Goal: Information Seeking & Learning: Learn about a topic

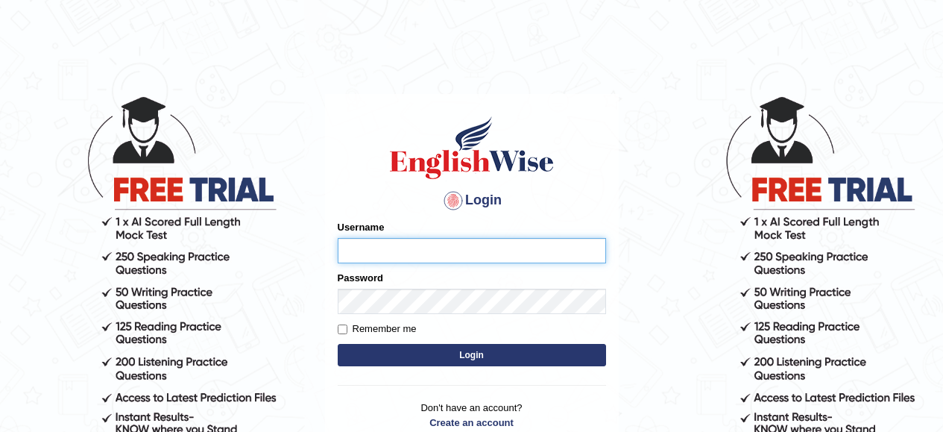
type input "Ravindraknaidu"
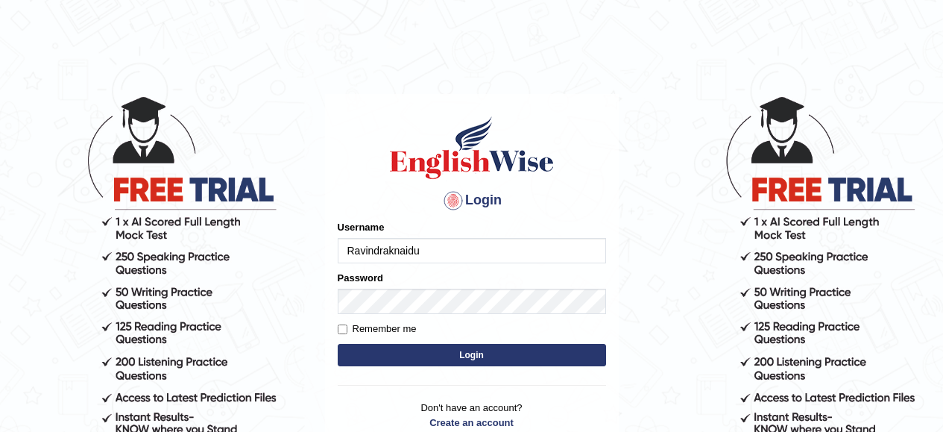
click at [442, 356] on button "Login" at bounding box center [472, 355] width 268 height 22
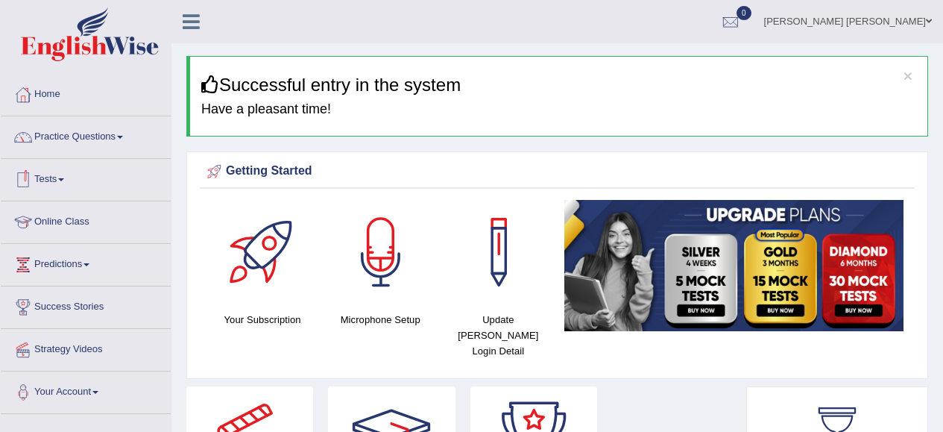
click at [125, 139] on link "Practice Questions" at bounding box center [86, 134] width 170 height 37
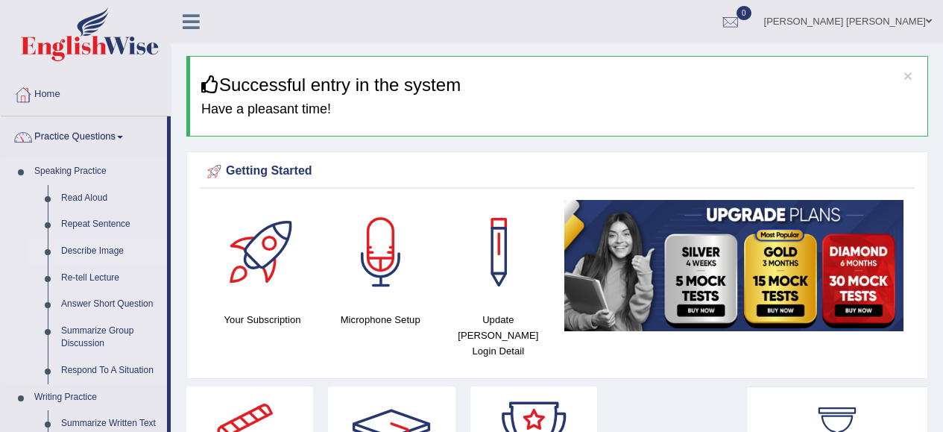
click at [123, 250] on link "Describe Image" at bounding box center [110, 251] width 113 height 27
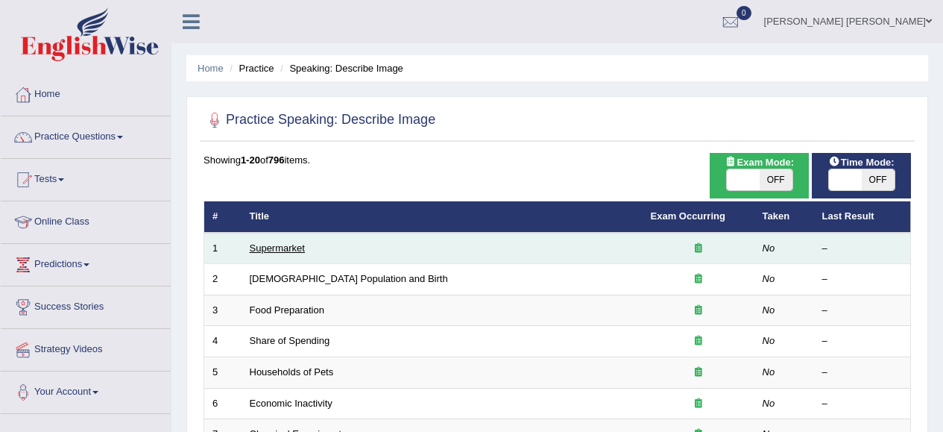
click at [284, 246] on link "Supermarket" at bounding box center [277, 247] width 55 height 11
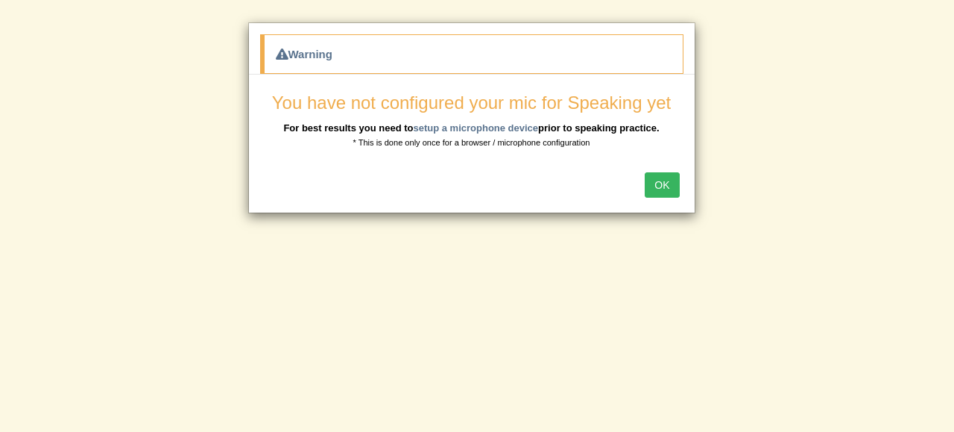
click at [661, 190] on button "OK" at bounding box center [662, 184] width 34 height 25
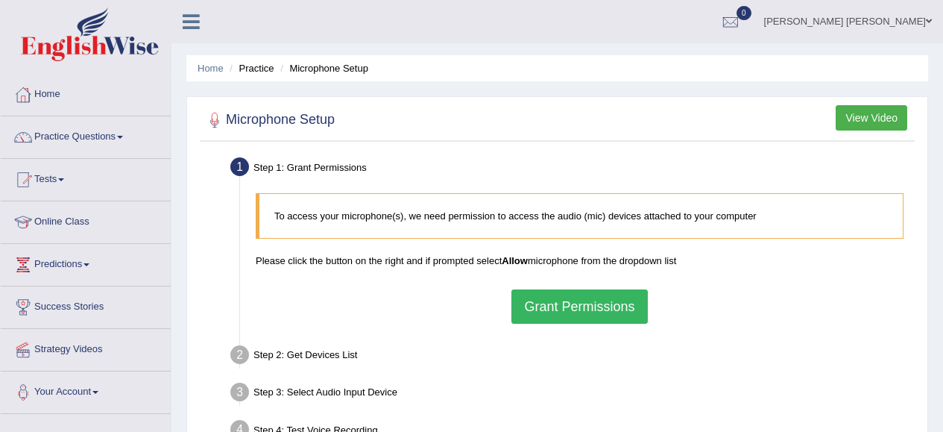
click at [611, 298] on button "Grant Permissions" at bounding box center [579, 306] width 136 height 34
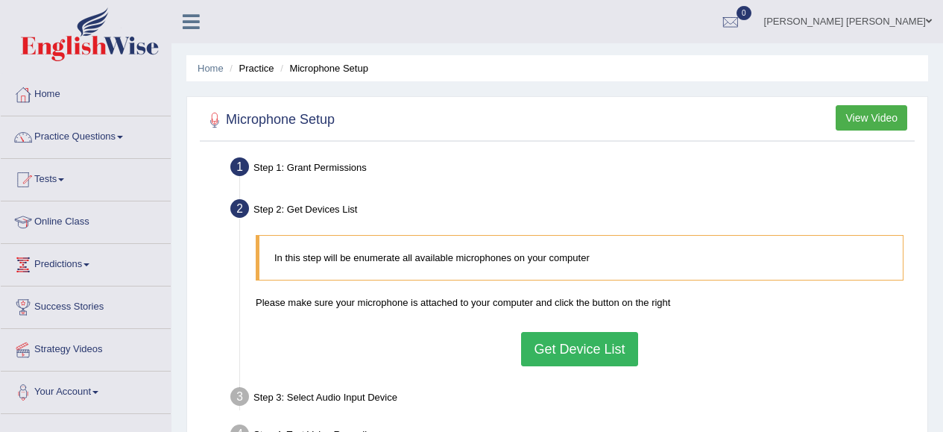
click at [612, 350] on button "Get Device List" at bounding box center [579, 349] width 116 height 34
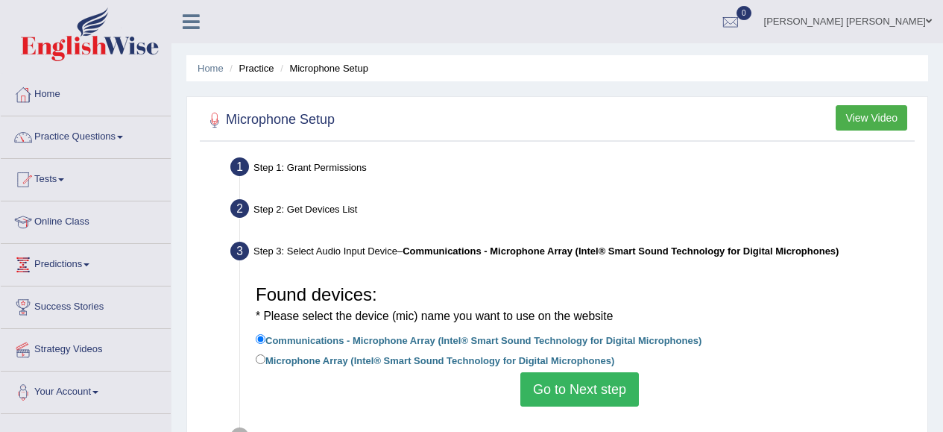
click at [608, 389] on button "Go to Next step" at bounding box center [579, 389] width 119 height 34
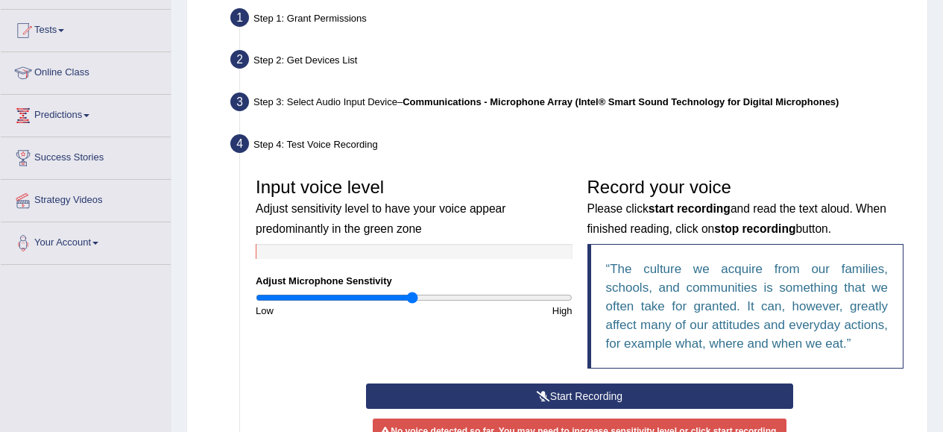
scroll to position [224, 0]
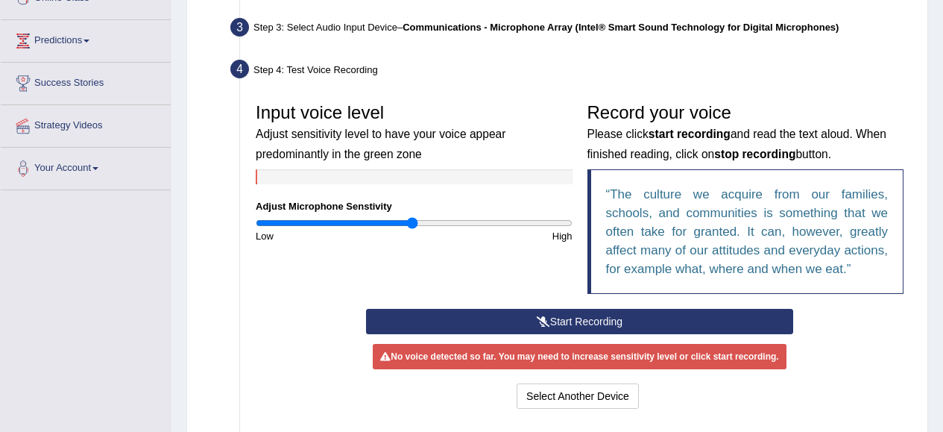
click at [656, 323] on button "Start Recording" at bounding box center [579, 321] width 427 height 25
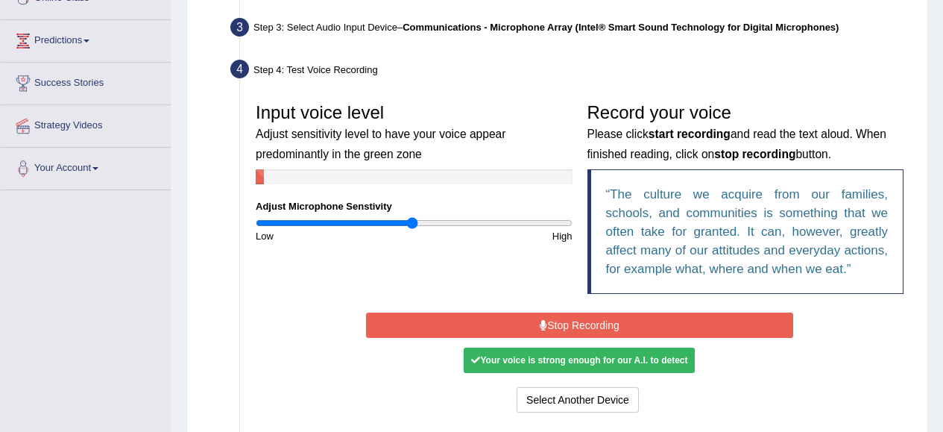
click at [675, 324] on button "Stop Recording" at bounding box center [579, 324] width 427 height 25
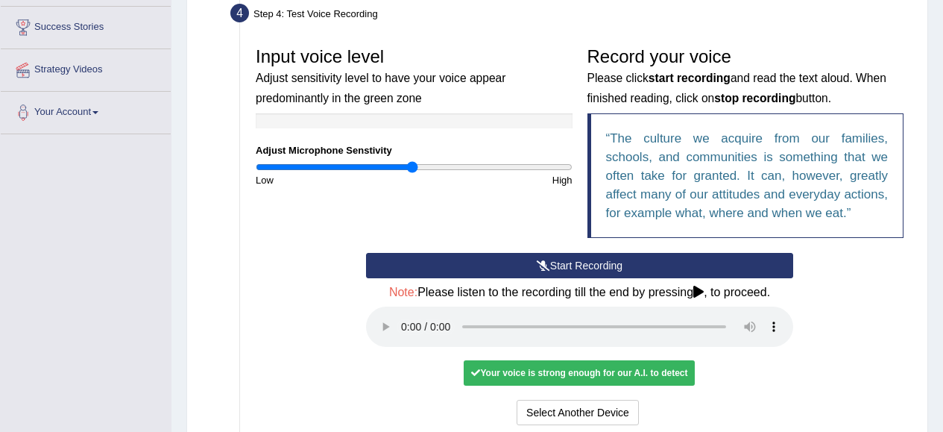
scroll to position [298, 0]
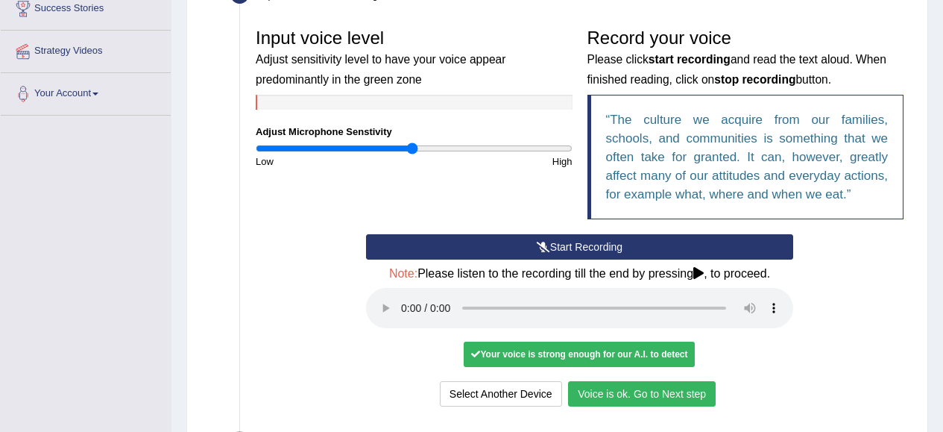
click at [694, 393] on button "Voice is ok. Go to Next step" at bounding box center [642, 393] width 148 height 25
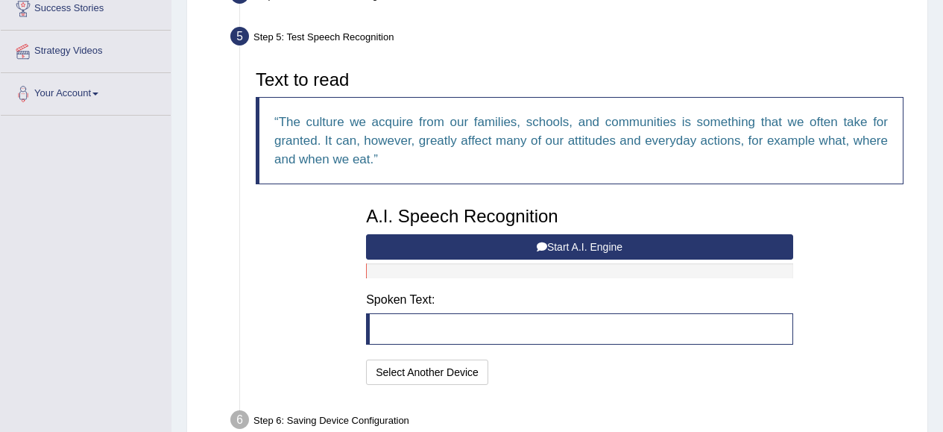
click at [420, 250] on button "Start A.I. Engine" at bounding box center [579, 246] width 427 height 25
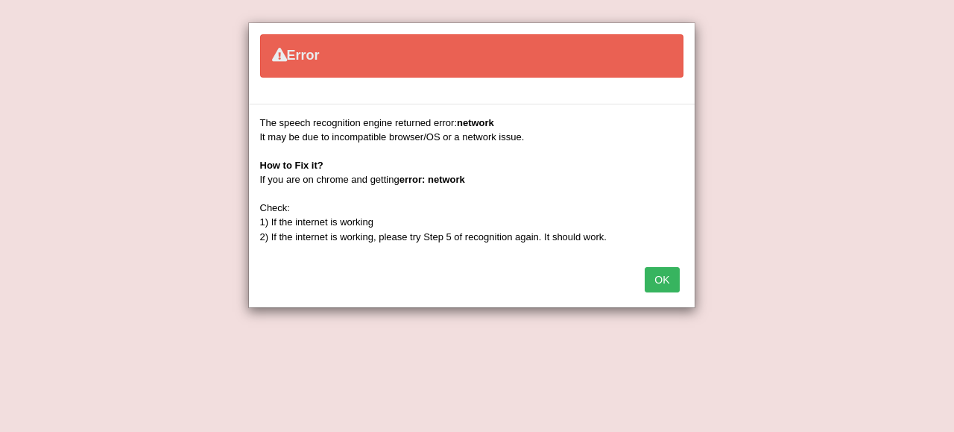
click at [659, 283] on button "OK" at bounding box center [662, 279] width 34 height 25
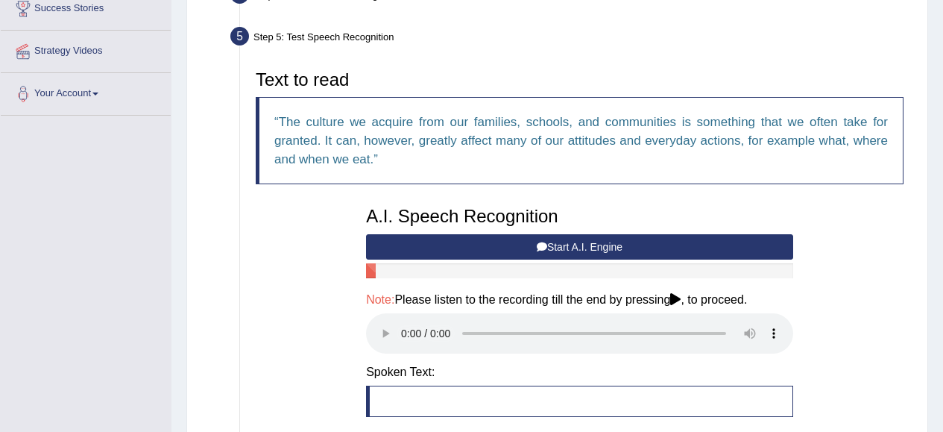
click at [615, 250] on button "Start A.I. Engine" at bounding box center [579, 246] width 427 height 25
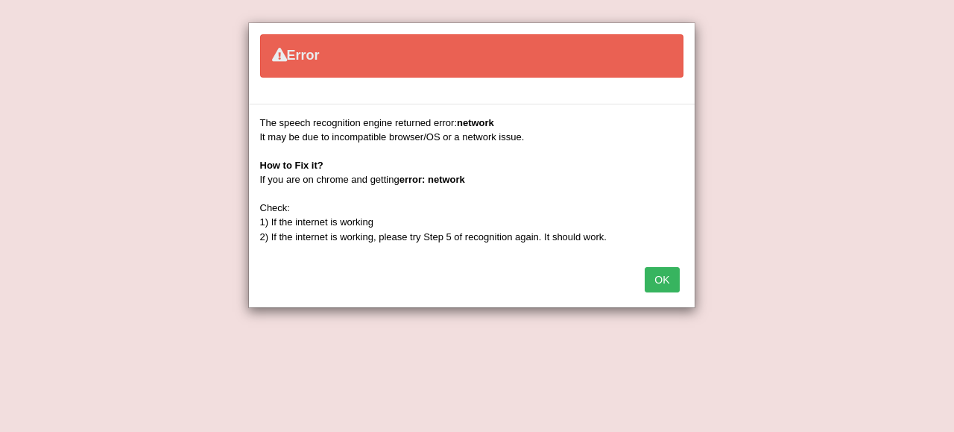
click at [657, 281] on button "OK" at bounding box center [662, 279] width 34 height 25
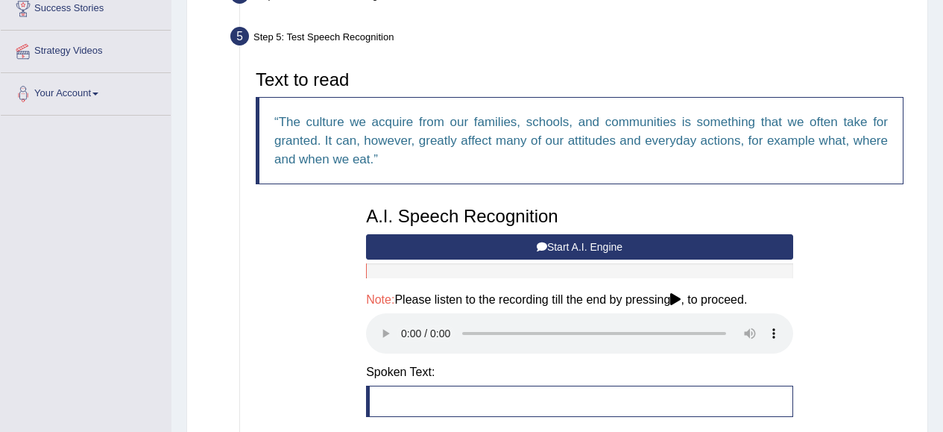
scroll to position [373, 0]
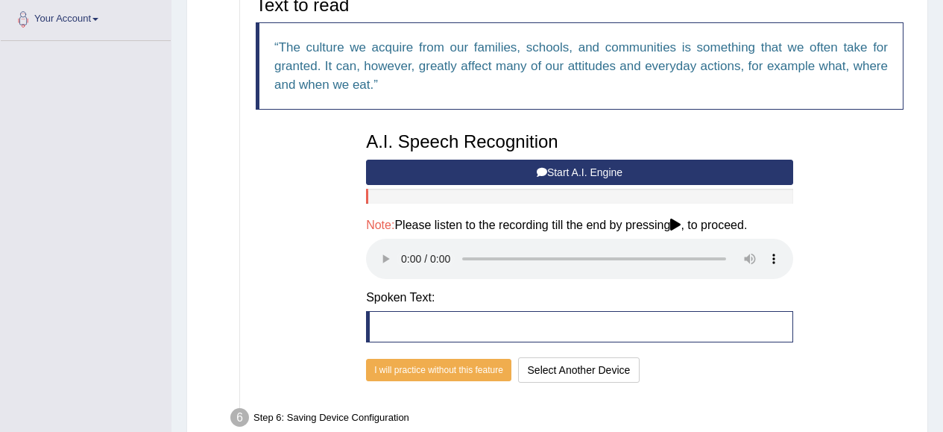
drag, startPoint x: 100, startPoint y: 356, endPoint x: 124, endPoint y: 349, distance: 25.0
click at [105, 354] on div "Toggle navigation Home Practice Questions Speaking Practice Read Aloud Repeat S…" at bounding box center [471, 65] width 943 height 877
click at [495, 171] on button "Start A.I. Engine" at bounding box center [579, 172] width 427 height 25
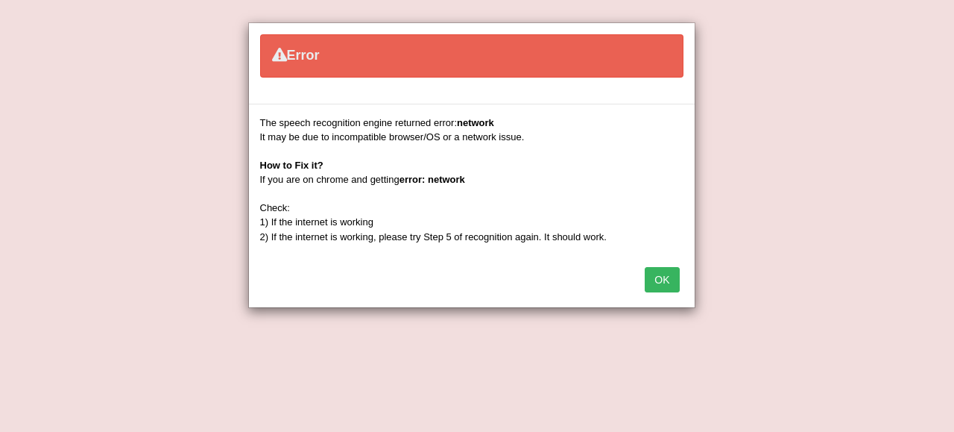
click at [660, 275] on button "OK" at bounding box center [662, 279] width 34 height 25
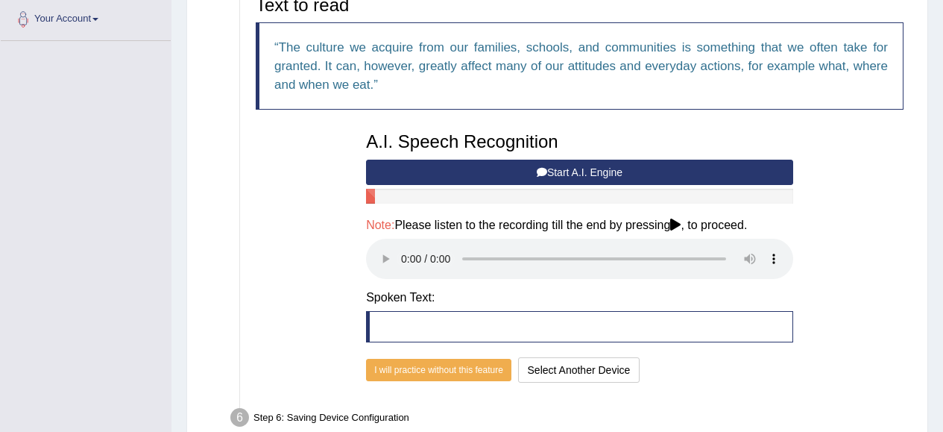
click at [651, 172] on button "Start A.I. Engine" at bounding box center [579, 172] width 427 height 25
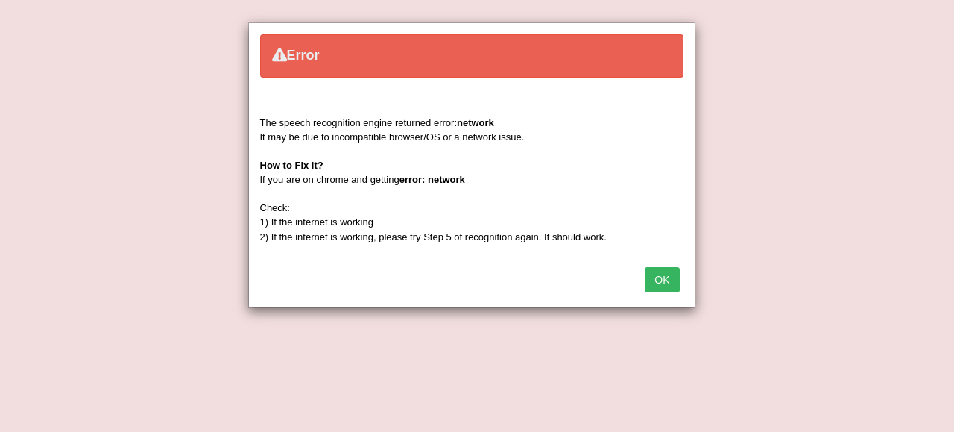
click at [675, 276] on button "OK" at bounding box center [662, 279] width 34 height 25
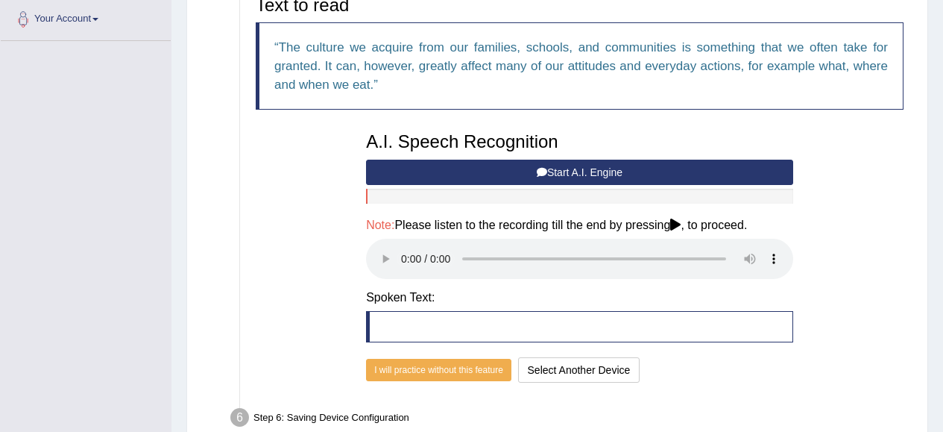
click at [658, 396] on ul "Step 1: Grant Permissions To access your microphone(s), we need permission to a…" at bounding box center [556, 107] width 707 height 655
click at [477, 172] on button "Start A.I. Engine" at bounding box center [579, 172] width 427 height 25
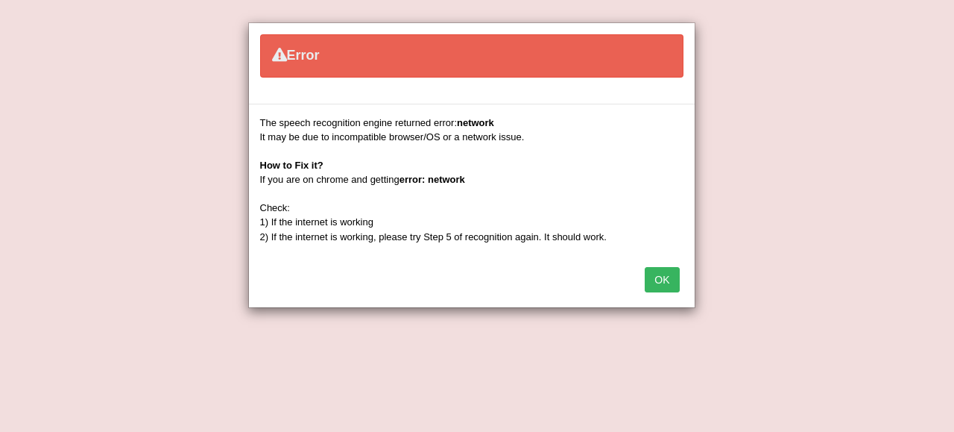
click at [678, 291] on button "OK" at bounding box center [662, 279] width 34 height 25
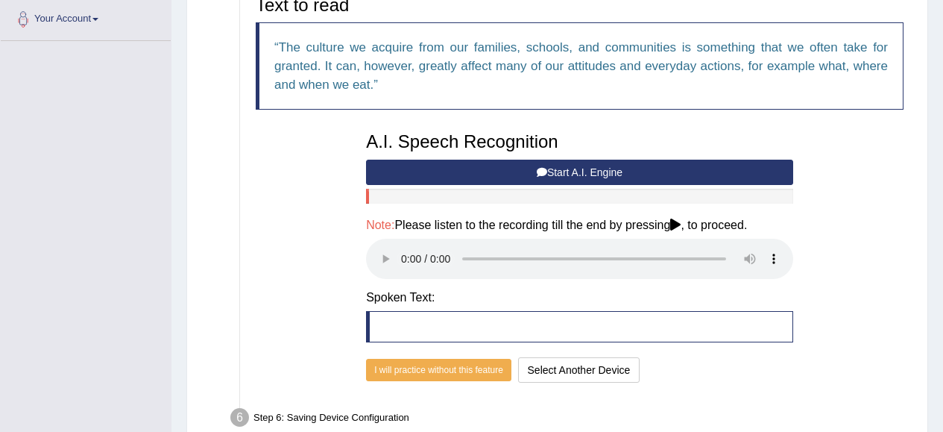
click at [468, 172] on button "Start A.I. Engine" at bounding box center [579, 172] width 427 height 25
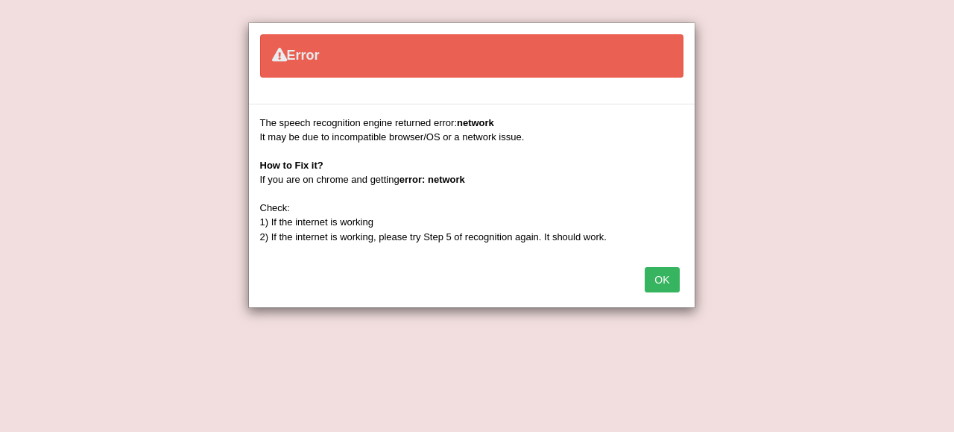
click at [669, 284] on button "OK" at bounding box center [662, 279] width 34 height 25
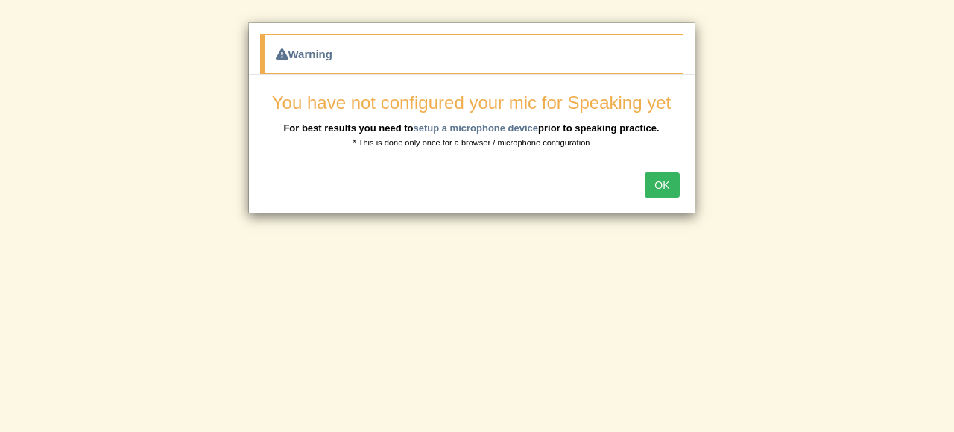
click at [657, 183] on button "OK" at bounding box center [662, 184] width 34 height 25
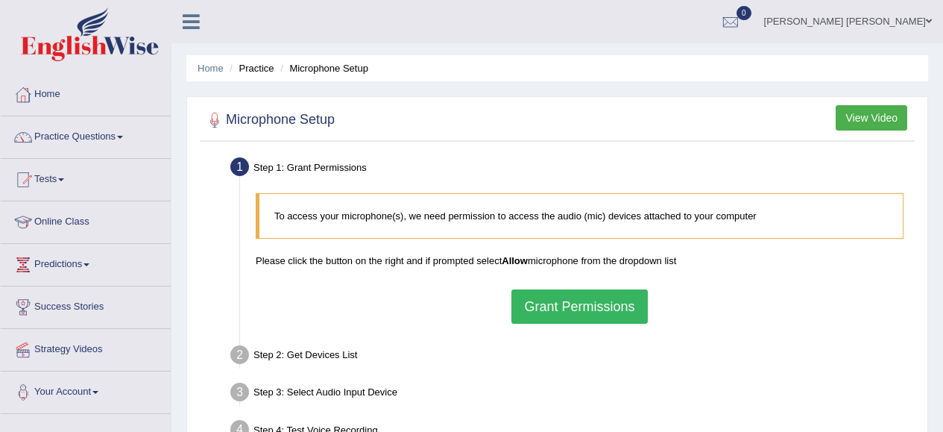
click at [601, 312] on button "Grant Permissions" at bounding box center [579, 306] width 136 height 34
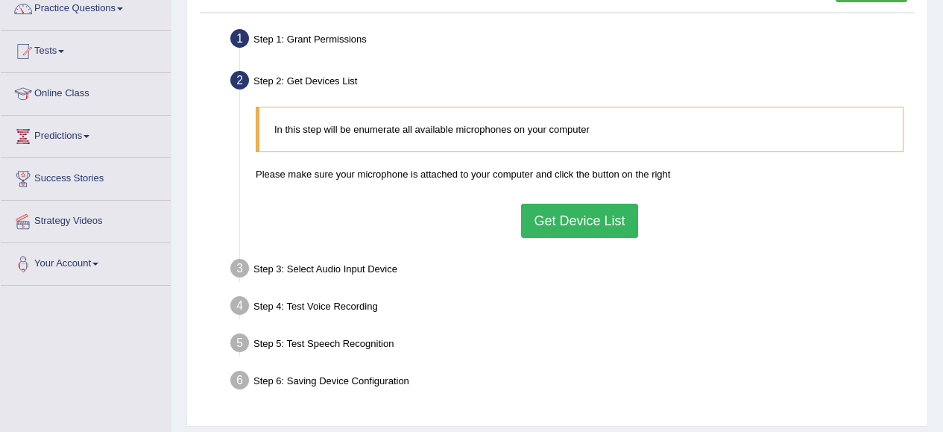
scroll to position [140, 0]
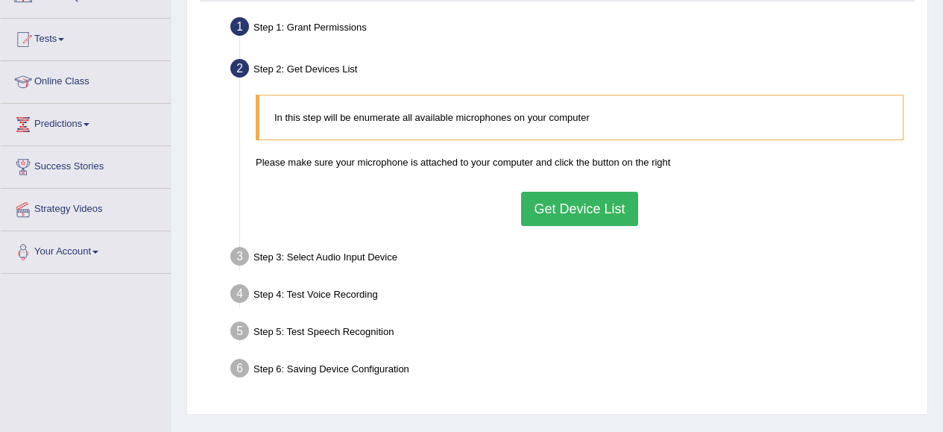
click at [616, 209] on button "Get Device List" at bounding box center [579, 209] width 116 height 34
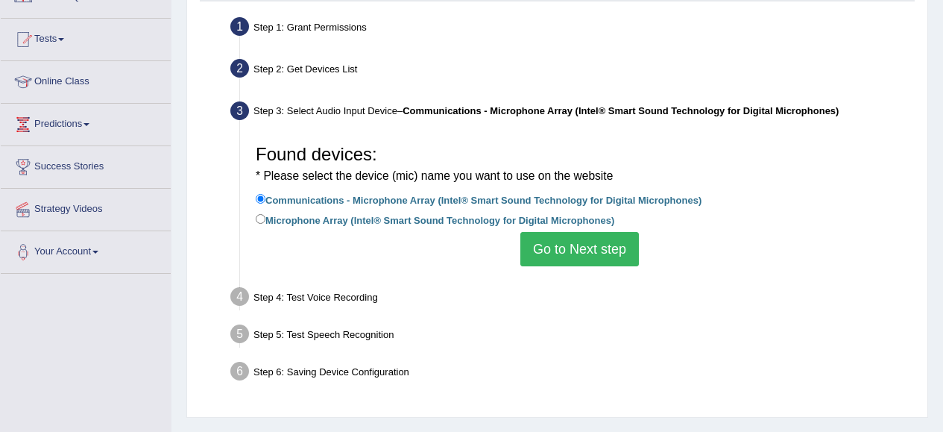
click at [612, 250] on button "Go to Next step" at bounding box center [579, 249] width 119 height 34
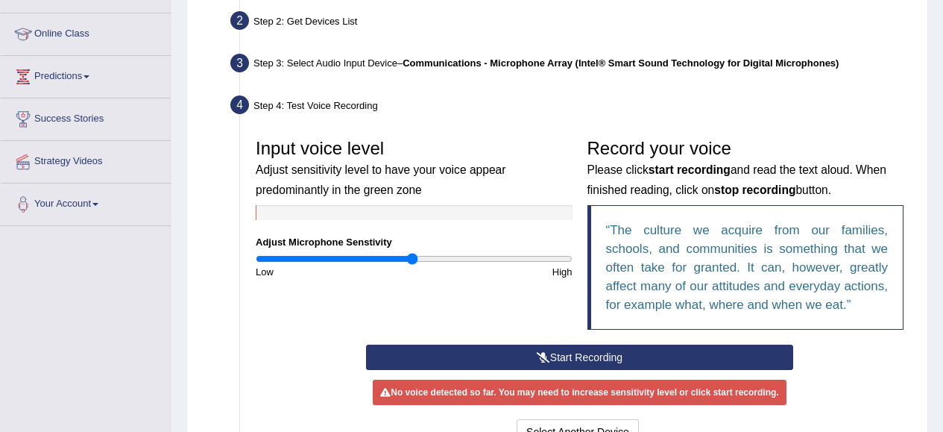
scroll to position [261, 0]
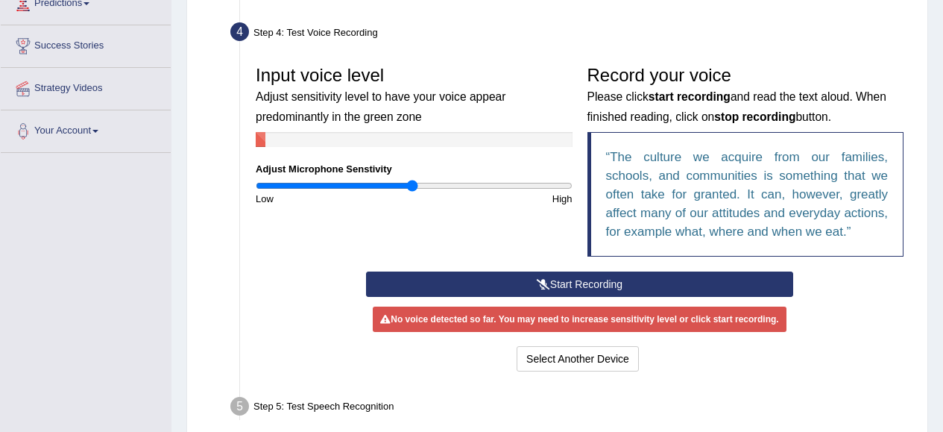
click at [655, 284] on button "Start Recording" at bounding box center [579, 283] width 427 height 25
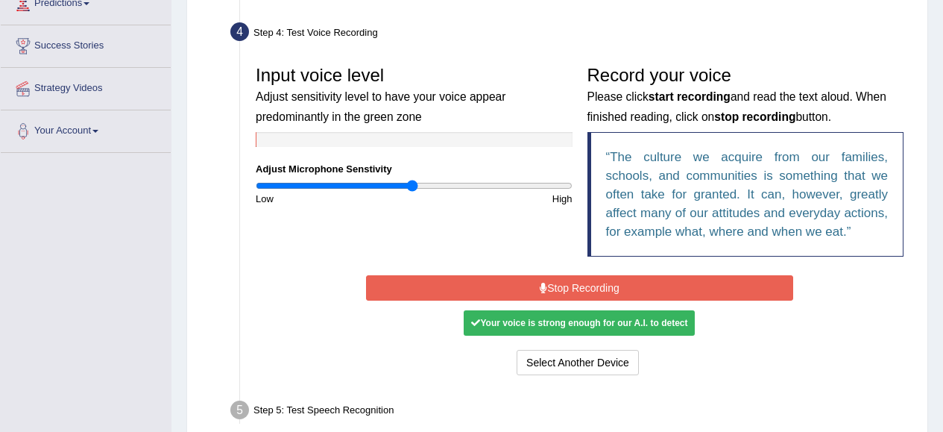
click at [607, 288] on button "Stop Recording" at bounding box center [579, 287] width 427 height 25
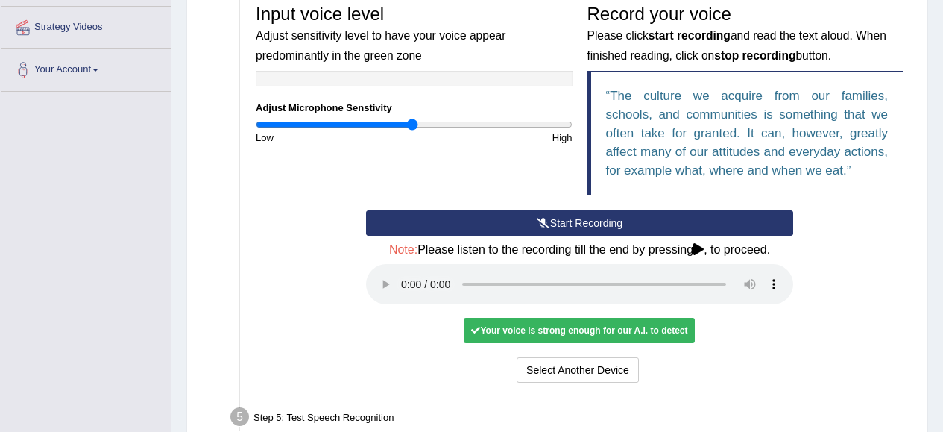
scroll to position [327, 0]
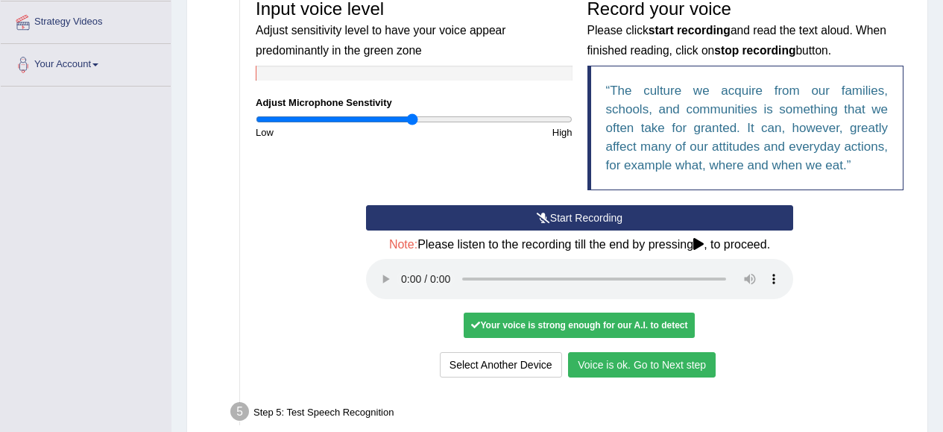
click at [693, 365] on button "Voice is ok. Go to Next step" at bounding box center [642, 364] width 148 height 25
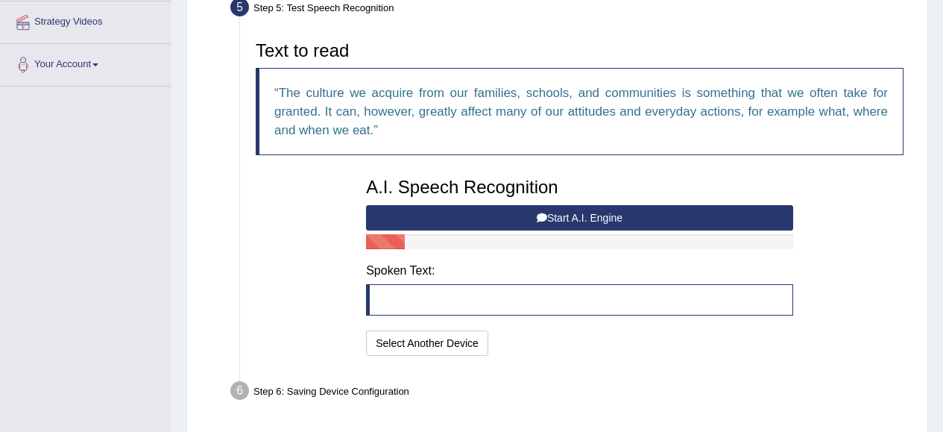
click at [566, 217] on button "Start A.I. Engine" at bounding box center [579, 217] width 427 height 25
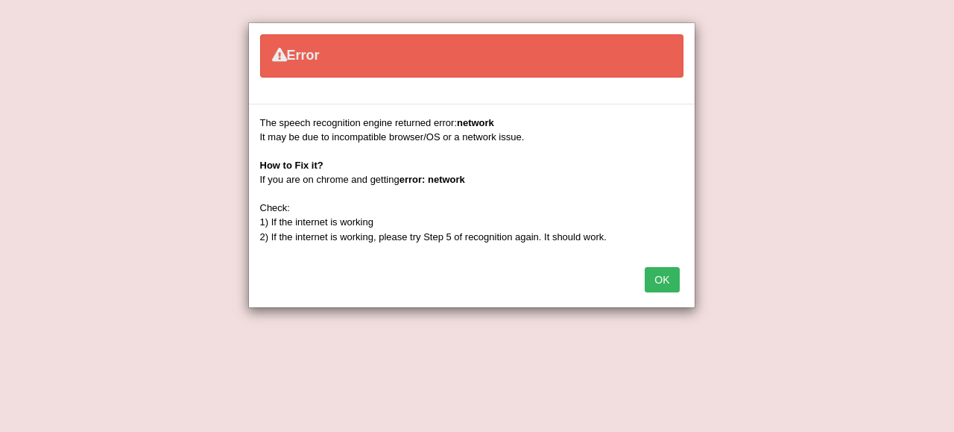
click at [666, 280] on button "OK" at bounding box center [662, 279] width 34 height 25
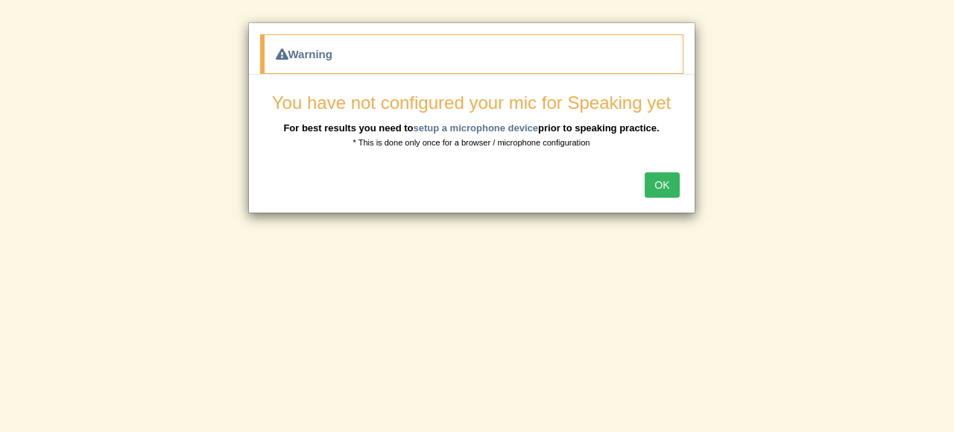
click at [660, 189] on button "OK" at bounding box center [662, 184] width 34 height 25
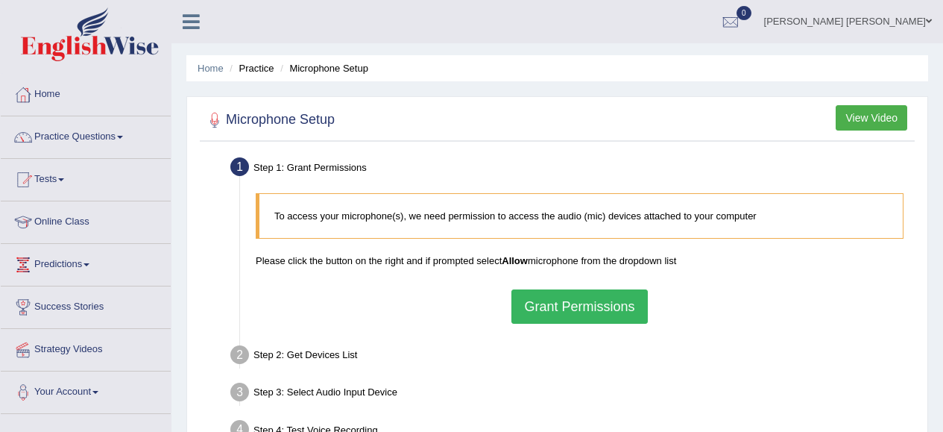
click at [573, 309] on button "Grant Permissions" at bounding box center [579, 306] width 136 height 34
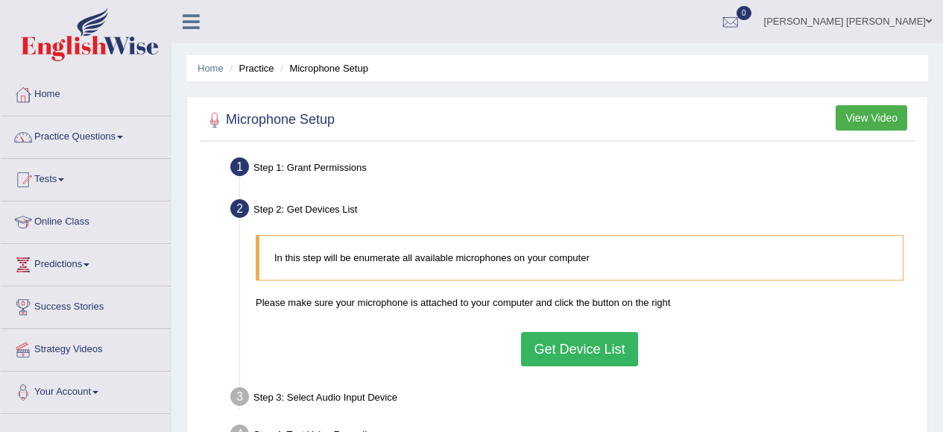
click at [589, 350] on button "Get Device List" at bounding box center [579, 349] width 116 height 34
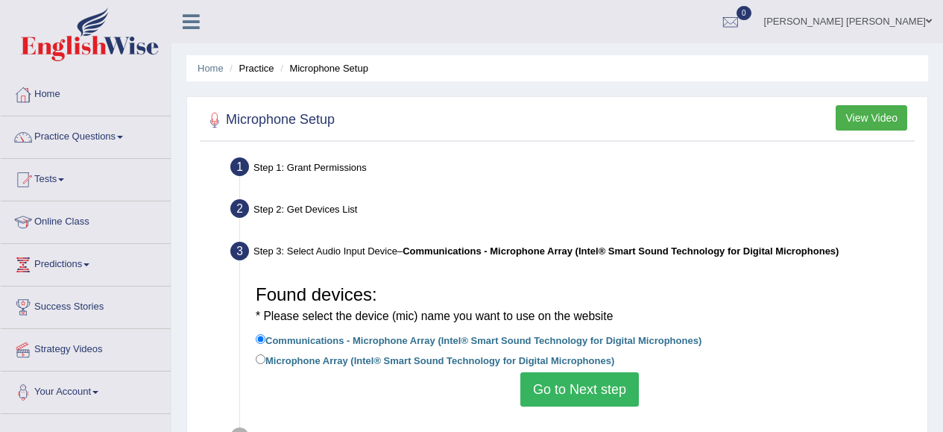
click at [587, 390] on button "Go to Next step" at bounding box center [579, 389] width 119 height 34
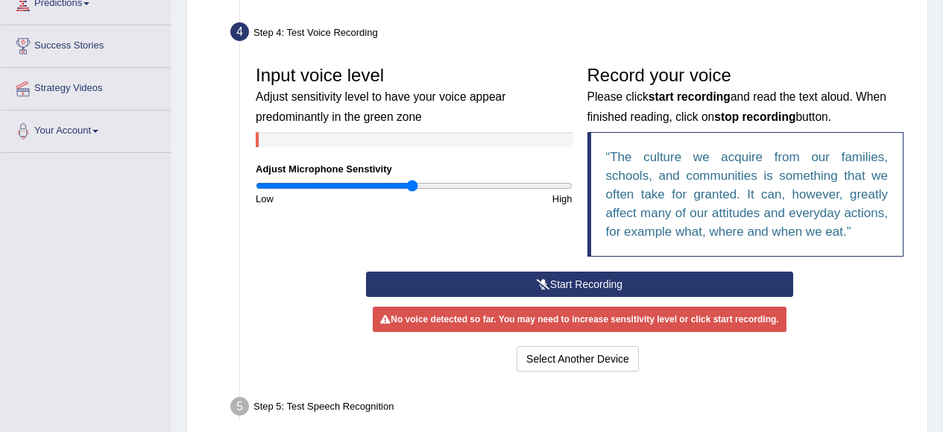
scroll to position [262, 0]
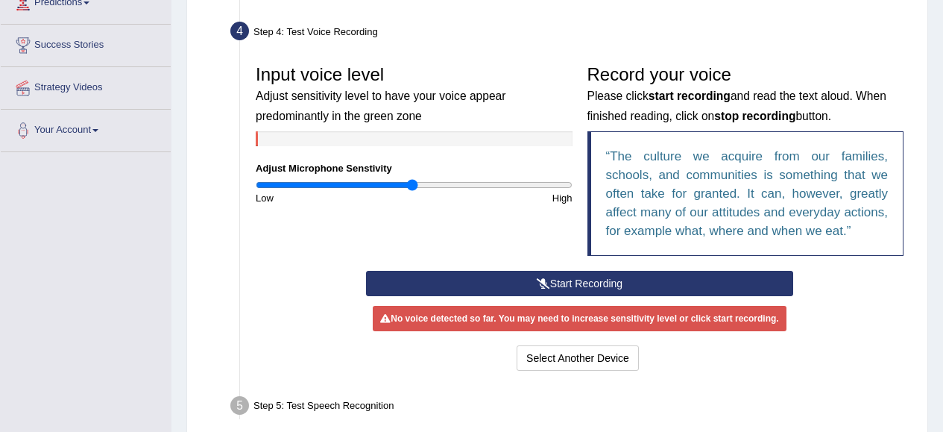
click at [563, 288] on button "Start Recording" at bounding box center [579, 283] width 427 height 25
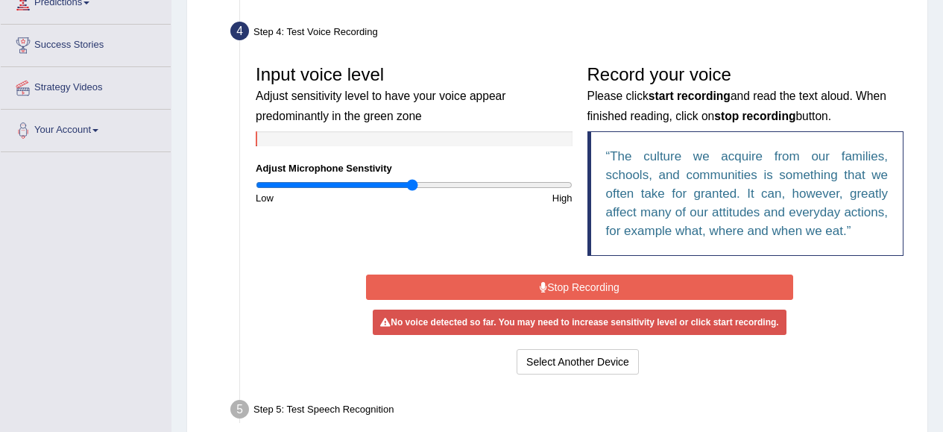
click at [563, 288] on button "Stop Recording" at bounding box center [579, 286] width 427 height 25
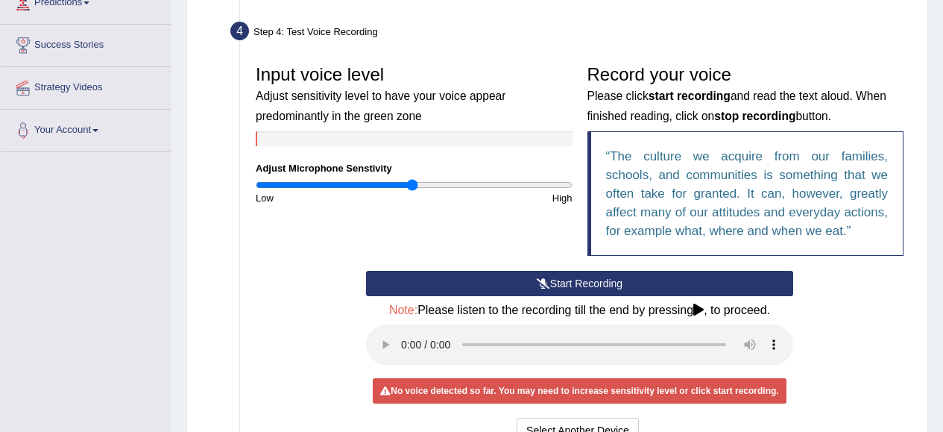
click at [465, 286] on button "Start Recording" at bounding box center [579, 283] width 427 height 25
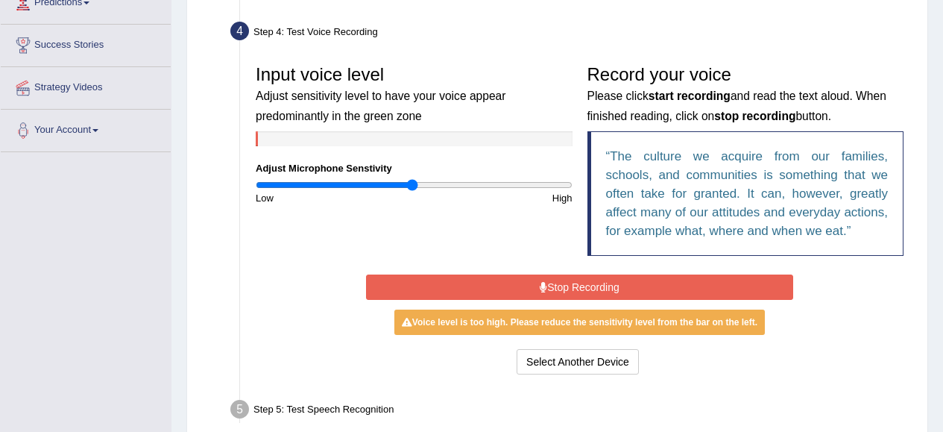
click at [648, 288] on button "Stop Recording" at bounding box center [579, 286] width 427 height 25
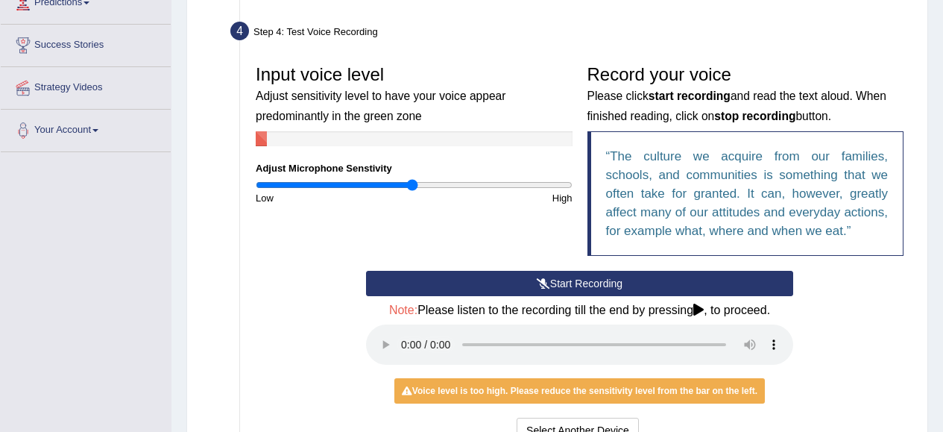
click at [630, 279] on button "Start Recording" at bounding box center [579, 283] width 427 height 25
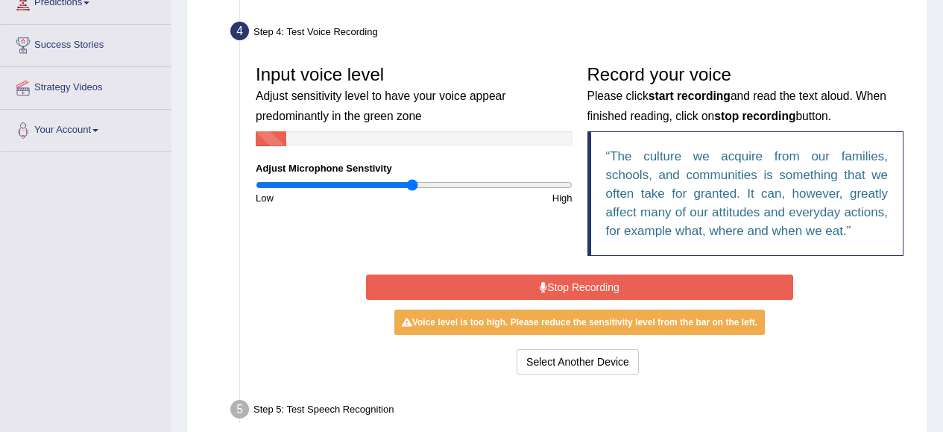
click at [611, 288] on button "Stop Recording" at bounding box center [579, 286] width 427 height 25
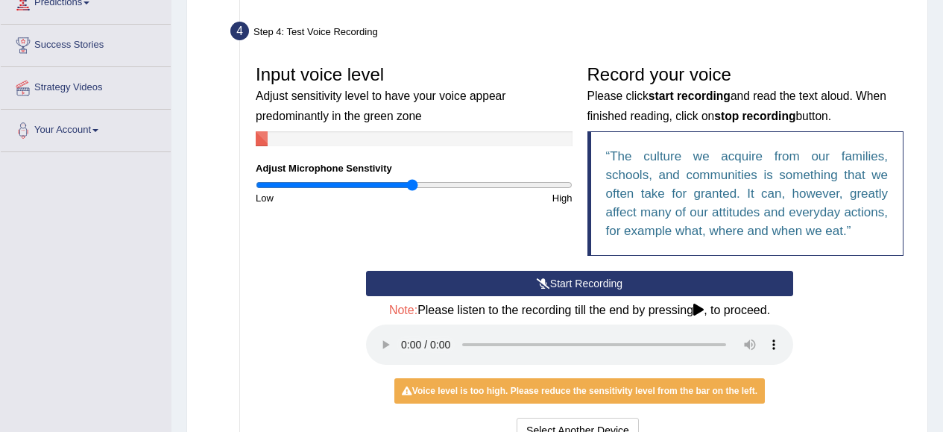
click at [531, 280] on button "Start Recording" at bounding box center [579, 283] width 427 height 25
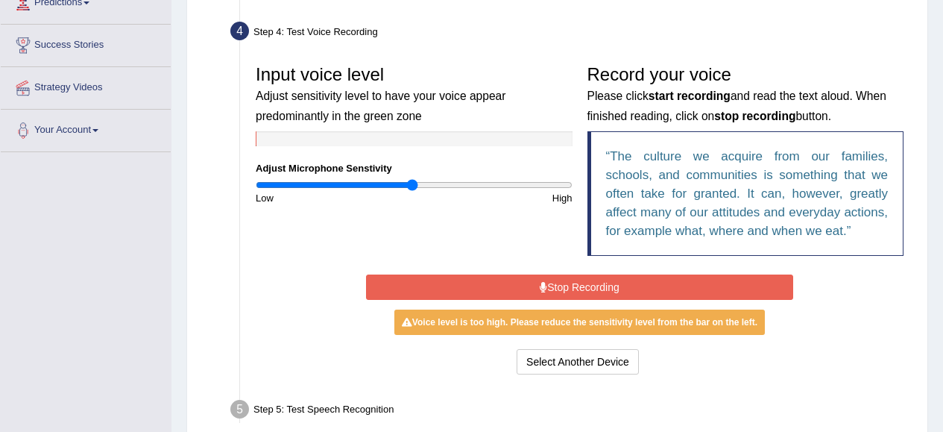
click at [558, 289] on button "Stop Recording" at bounding box center [579, 286] width 427 height 25
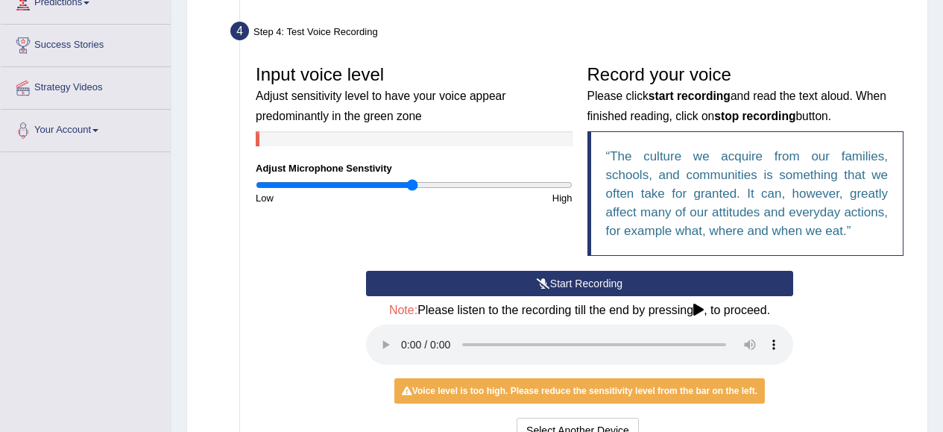
click at [562, 283] on button "Start Recording" at bounding box center [579, 283] width 427 height 25
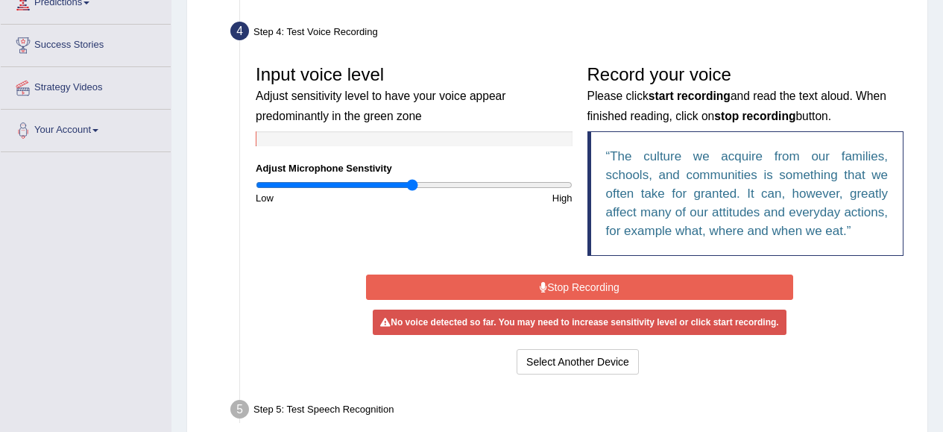
click at [562, 283] on button "Stop Recording" at bounding box center [579, 286] width 427 height 25
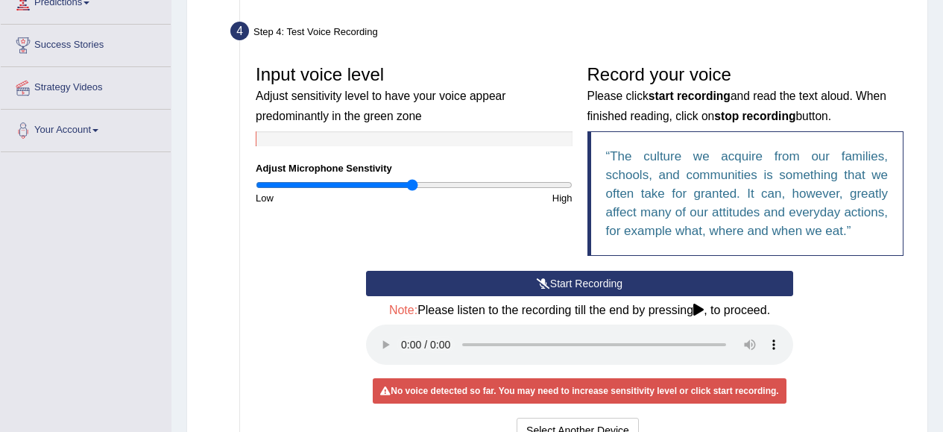
click at [562, 283] on button "Start Recording" at bounding box center [579, 283] width 427 height 25
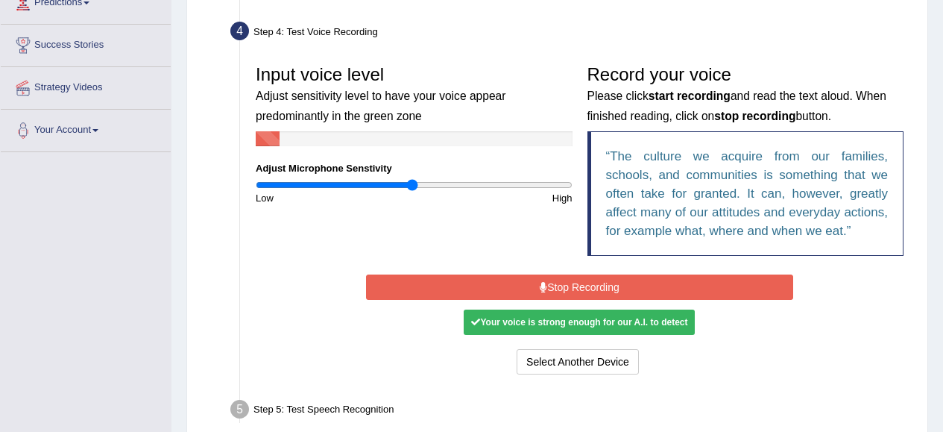
click at [562, 283] on button "Stop Recording" at bounding box center [579, 286] width 427 height 25
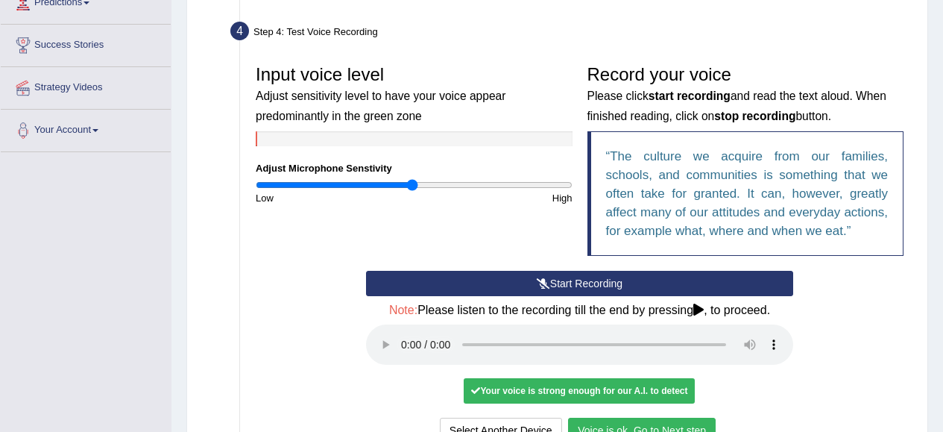
click at [611, 426] on button "Voice is ok. Go to Next step" at bounding box center [642, 429] width 148 height 25
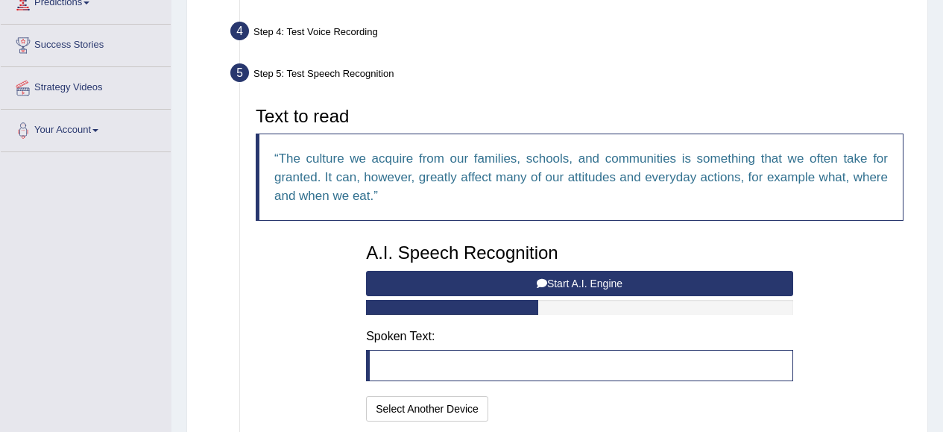
click at [521, 283] on button "Start A.I. Engine" at bounding box center [579, 283] width 427 height 25
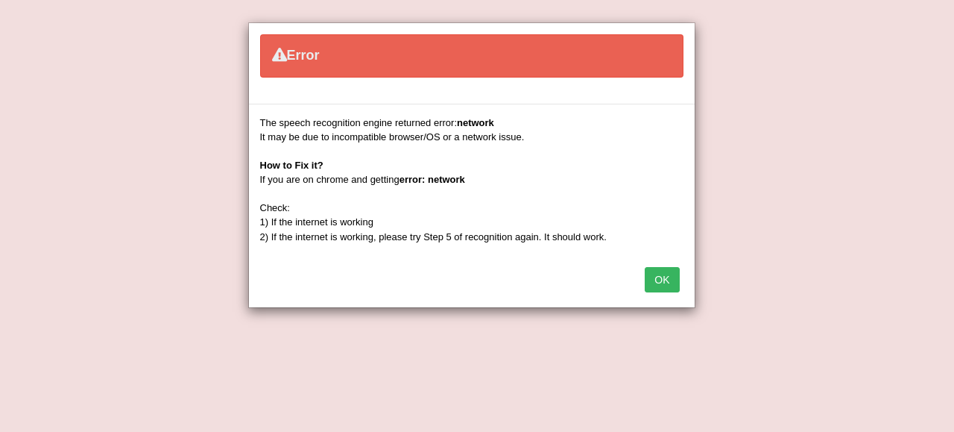
click at [660, 287] on button "OK" at bounding box center [662, 279] width 34 height 25
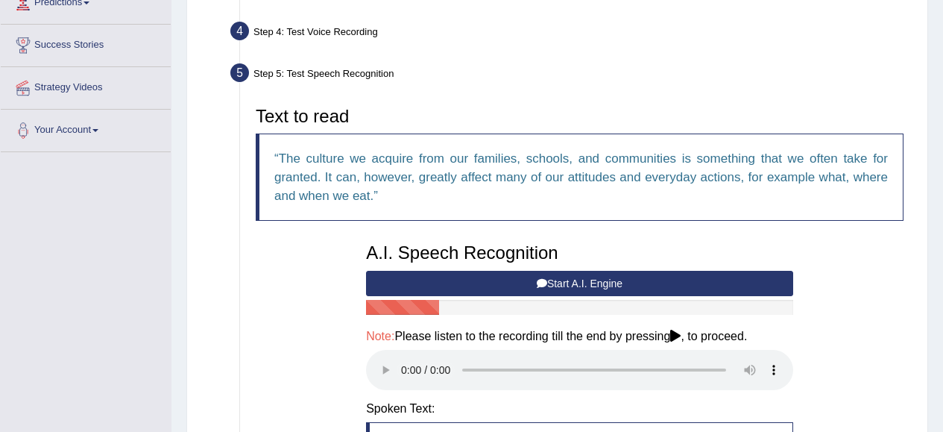
click at [629, 281] on button "Start A.I. Engine" at bounding box center [579, 283] width 427 height 25
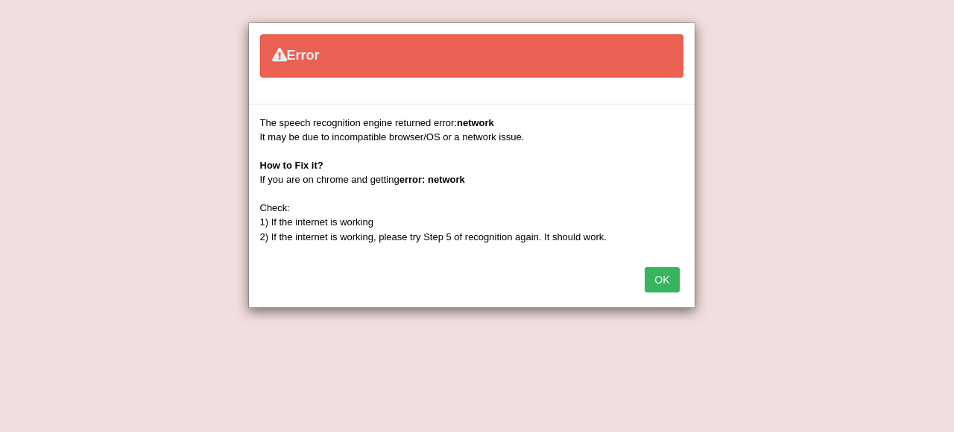
click at [672, 277] on button "OK" at bounding box center [662, 279] width 34 height 25
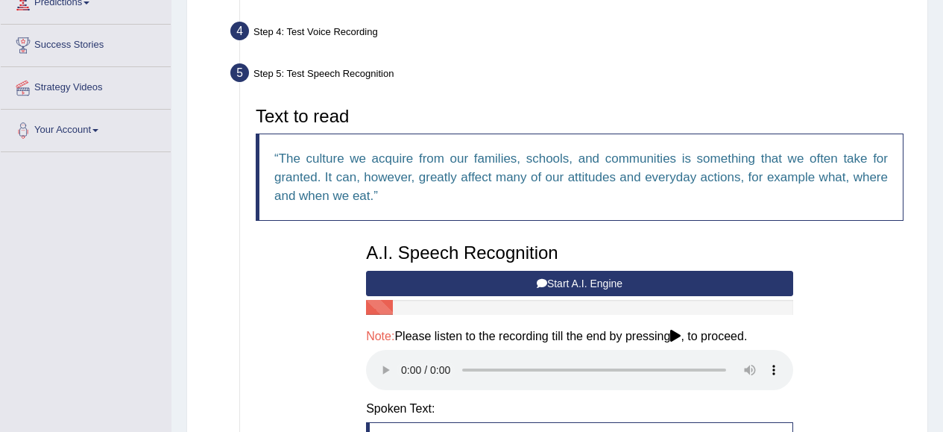
scroll to position [0, 0]
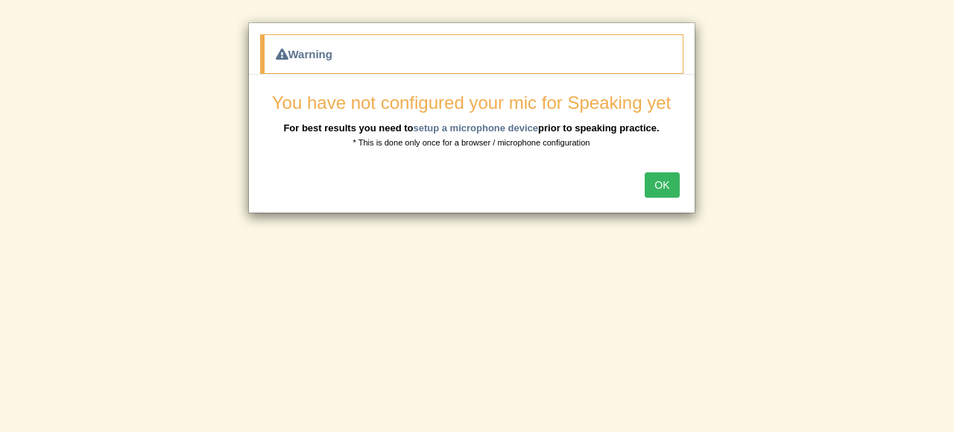
click at [668, 192] on button "OK" at bounding box center [662, 184] width 34 height 25
click at [664, 180] on button "OK" at bounding box center [662, 184] width 34 height 25
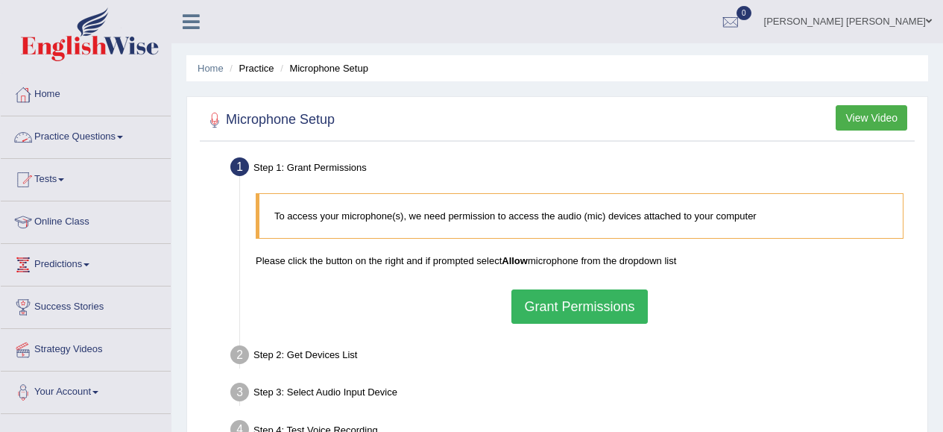
click at [124, 134] on link "Practice Questions" at bounding box center [86, 134] width 170 height 37
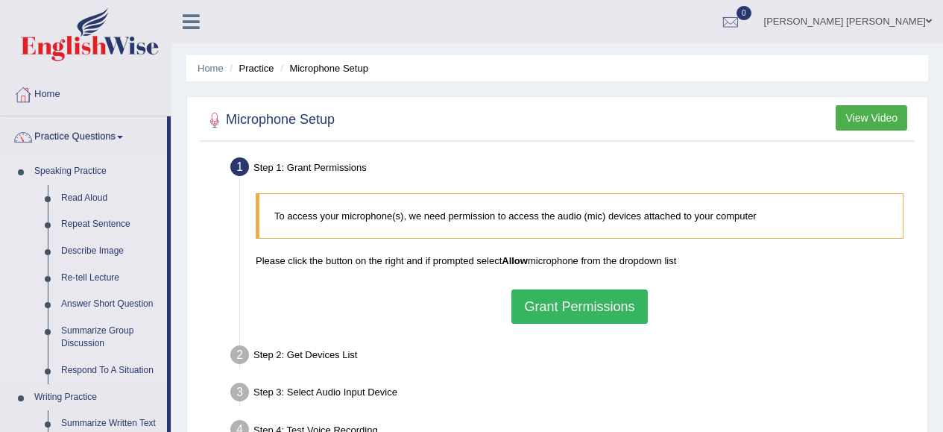
click at [100, 195] on link "Read Aloud" at bounding box center [110, 198] width 113 height 27
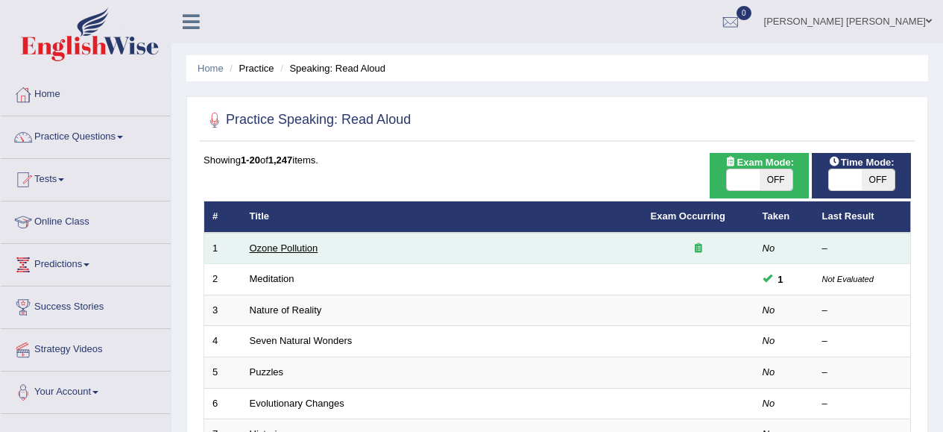
click at [302, 247] on link "Ozone Pollution" at bounding box center [284, 247] width 69 height 11
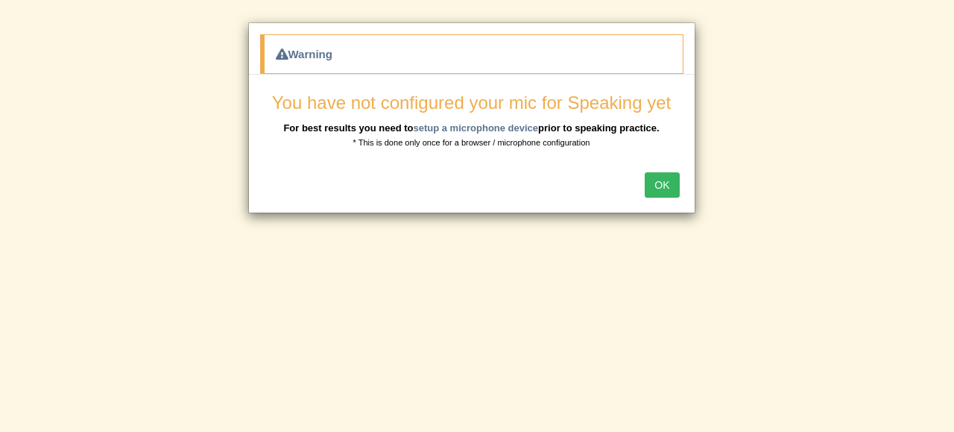
click at [655, 189] on button "OK" at bounding box center [662, 184] width 34 height 25
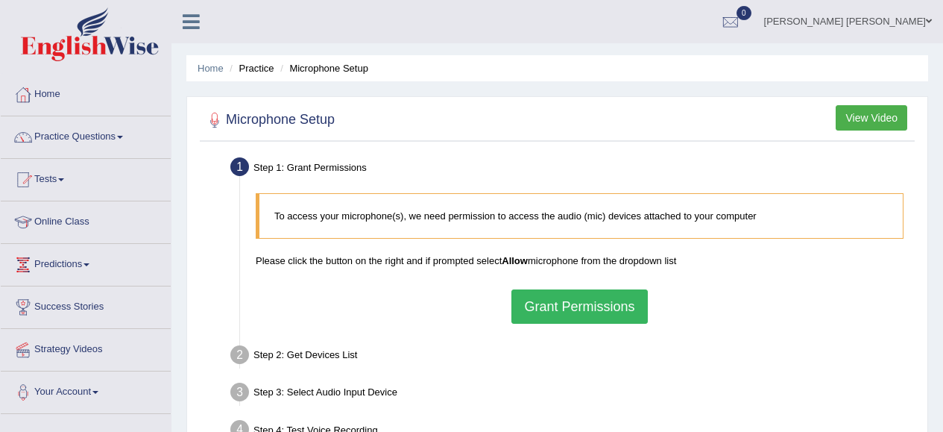
click at [568, 304] on button "Grant Permissions" at bounding box center [579, 306] width 136 height 34
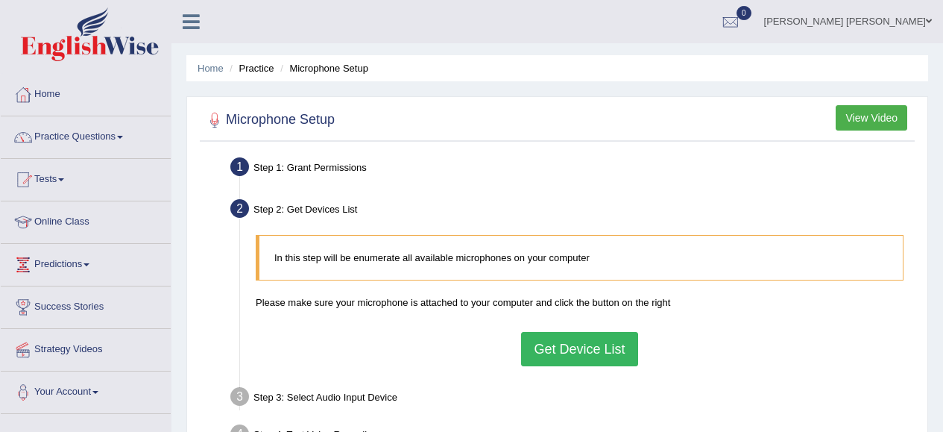
click at [570, 347] on button "Get Device List" at bounding box center [579, 349] width 116 height 34
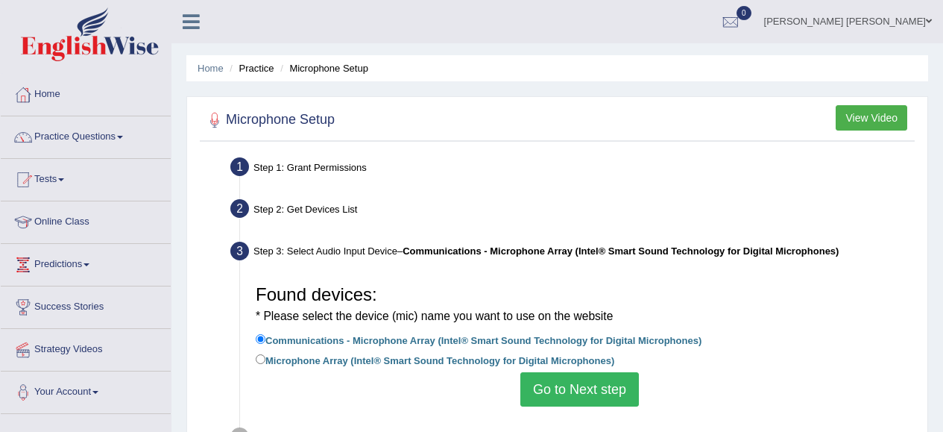
click at [605, 386] on button "Go to Next step" at bounding box center [579, 389] width 119 height 34
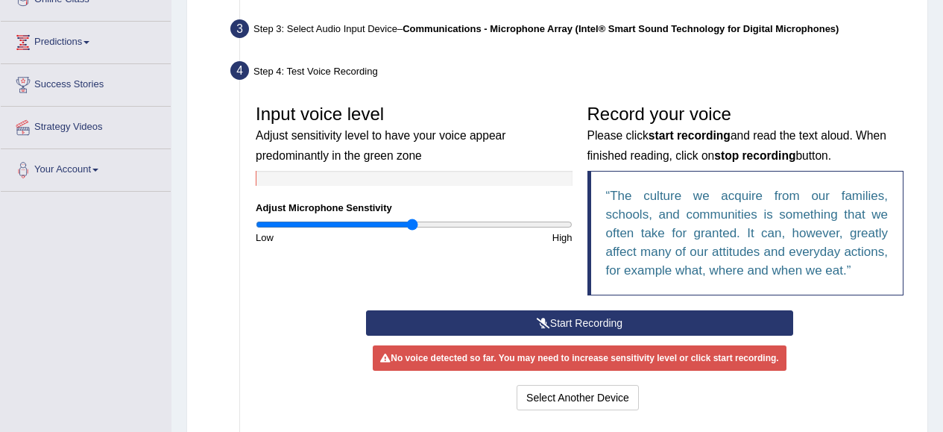
scroll to position [230, 0]
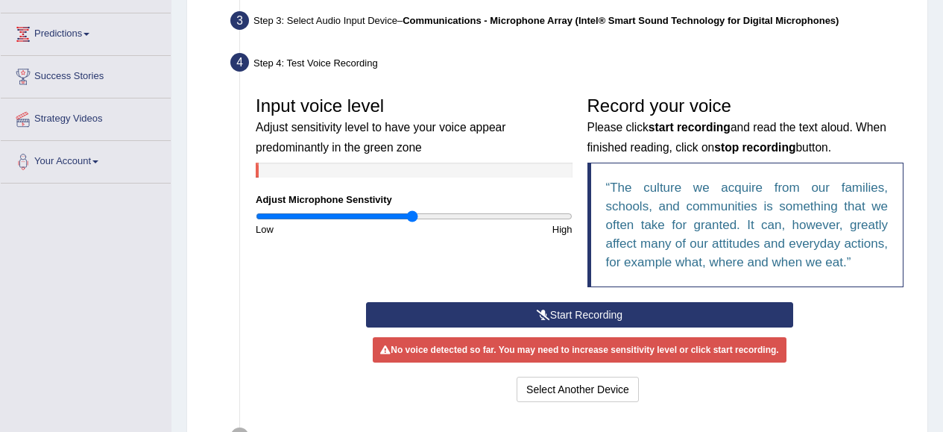
click at [608, 314] on button "Start Recording" at bounding box center [579, 314] width 427 height 25
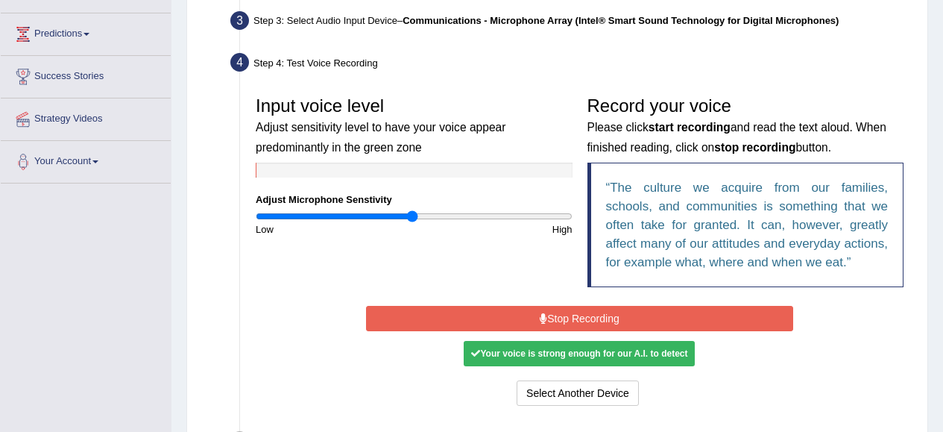
click at [608, 314] on button "Stop Recording" at bounding box center [579, 318] width 427 height 25
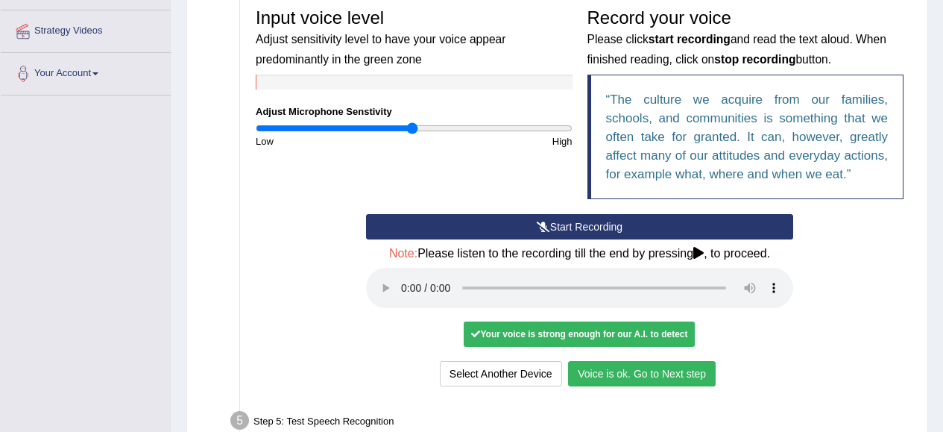
scroll to position [319, 0]
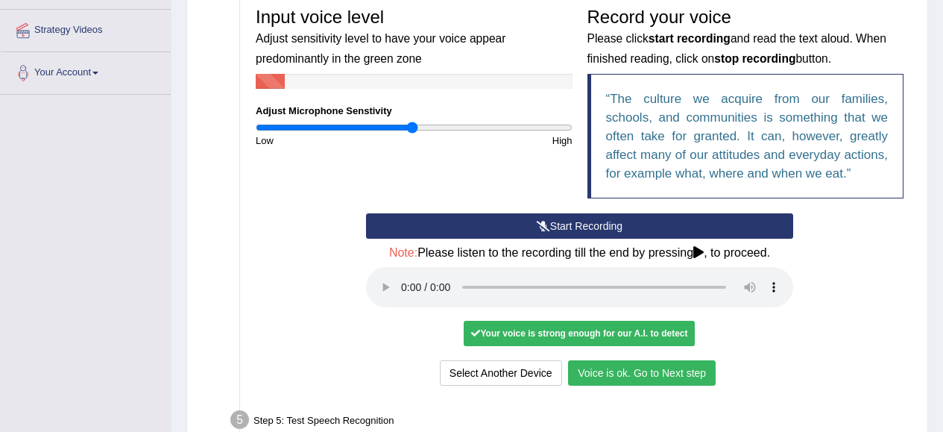
click at [678, 377] on button "Voice is ok. Go to Next step" at bounding box center [642, 372] width 148 height 25
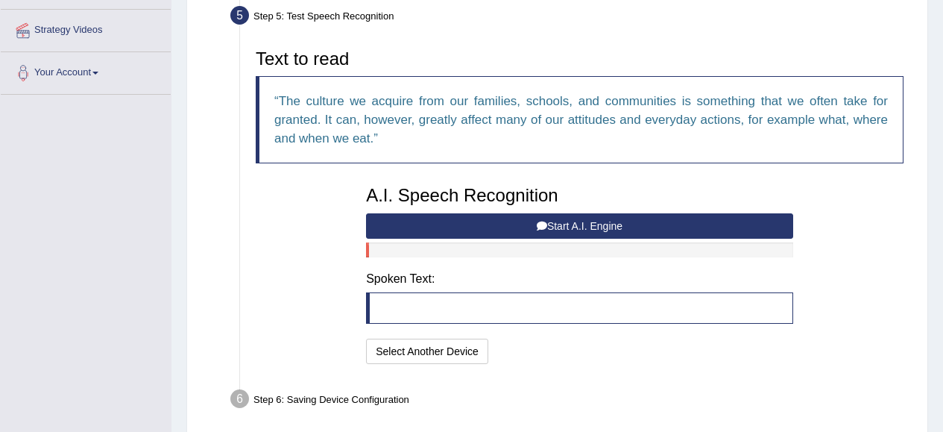
click at [506, 226] on button "Start A.I. Engine" at bounding box center [579, 225] width 427 height 25
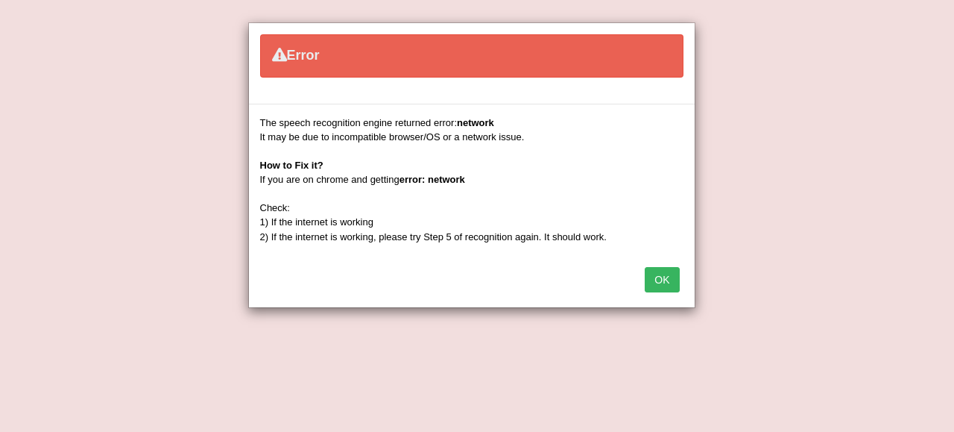
click at [664, 283] on button "OK" at bounding box center [662, 279] width 34 height 25
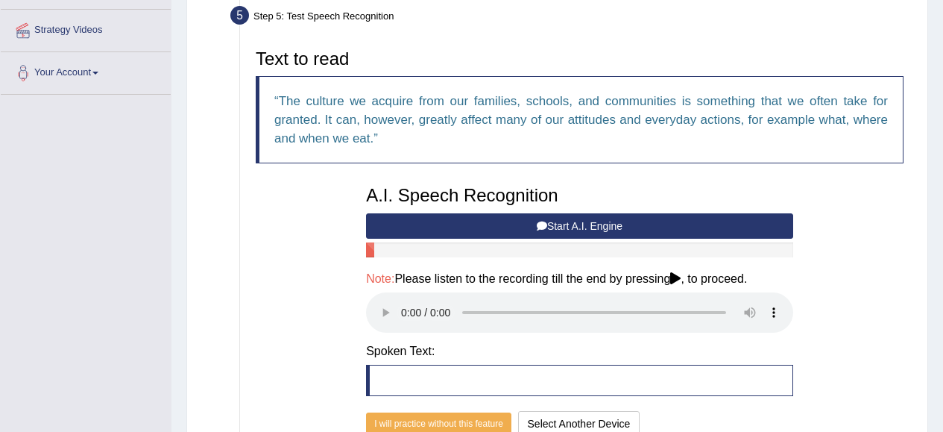
click at [612, 224] on button "Start A.I. Engine" at bounding box center [579, 225] width 427 height 25
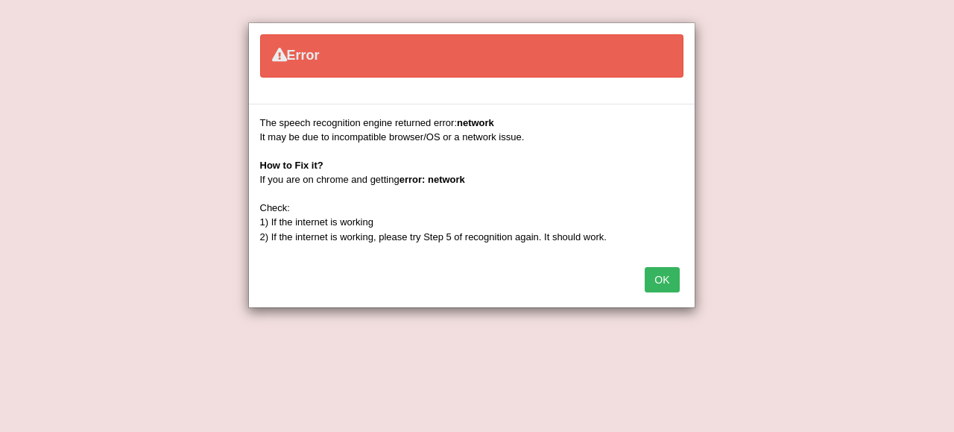
click at [661, 281] on button "OK" at bounding box center [662, 279] width 34 height 25
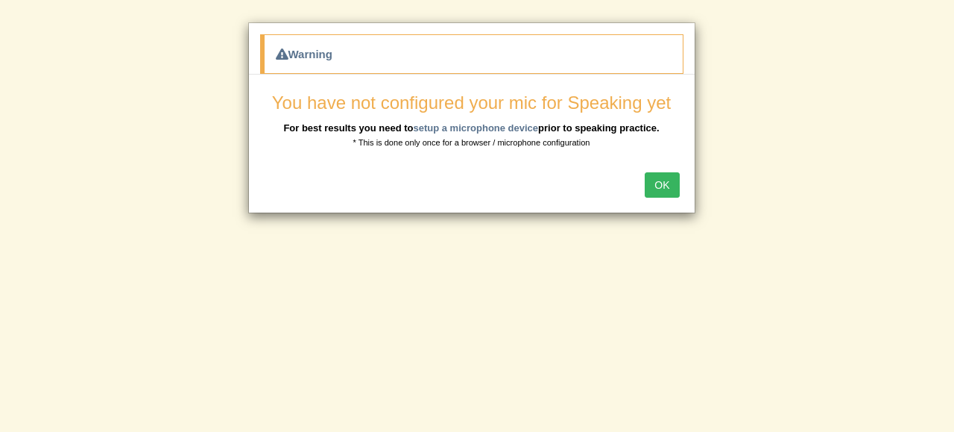
click at [666, 183] on button "OK" at bounding box center [662, 184] width 34 height 25
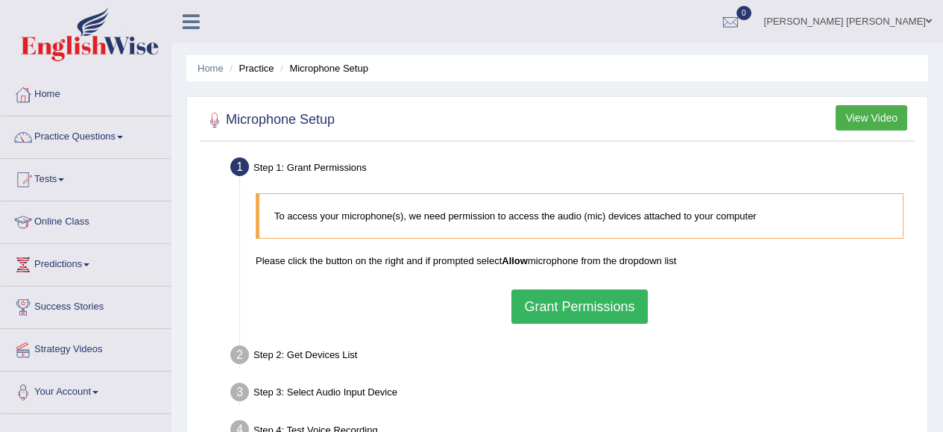
click at [122, 137] on span at bounding box center [120, 137] width 6 height 3
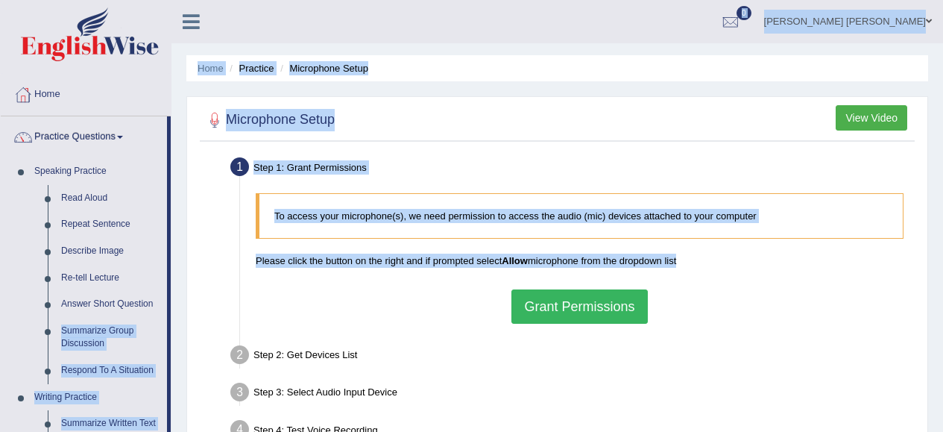
drag, startPoint x: 170, startPoint y: 294, endPoint x: 833, endPoint y: 248, distance: 664.3
click at [833, 248] on div "Toggle navigation Home Practice Questions Speaking Practice Read Aloud Repeat S…" at bounding box center [471, 387] width 943 height 775
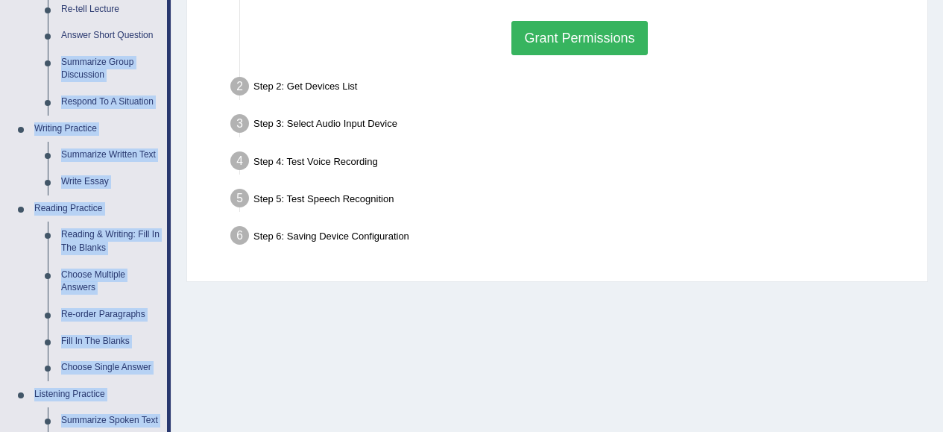
scroll to position [266, 0]
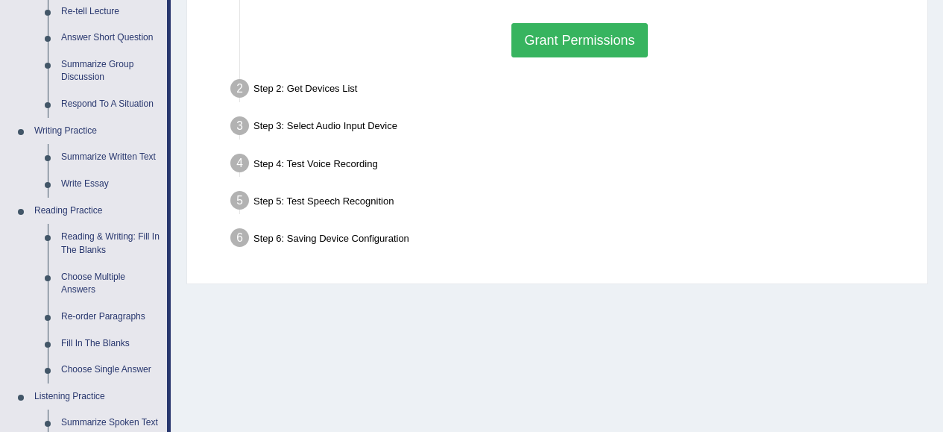
click at [739, 158] on div "Step 4: Test Voice Recording" at bounding box center [572, 165] width 697 height 33
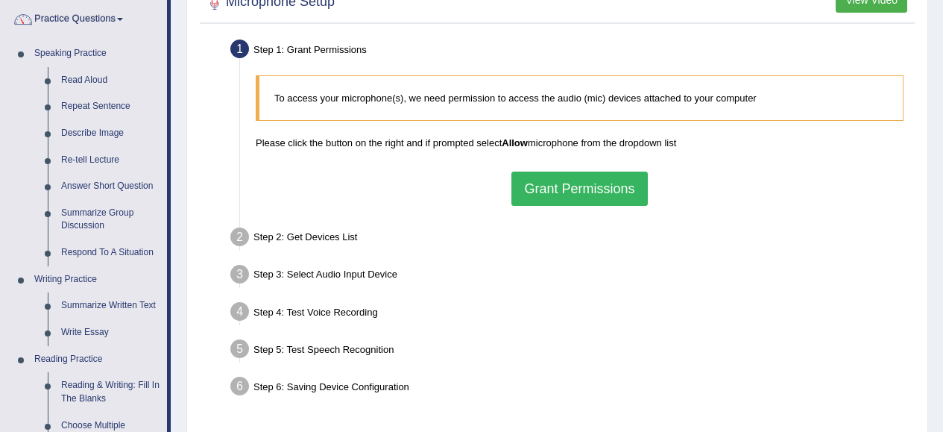
scroll to position [0, 0]
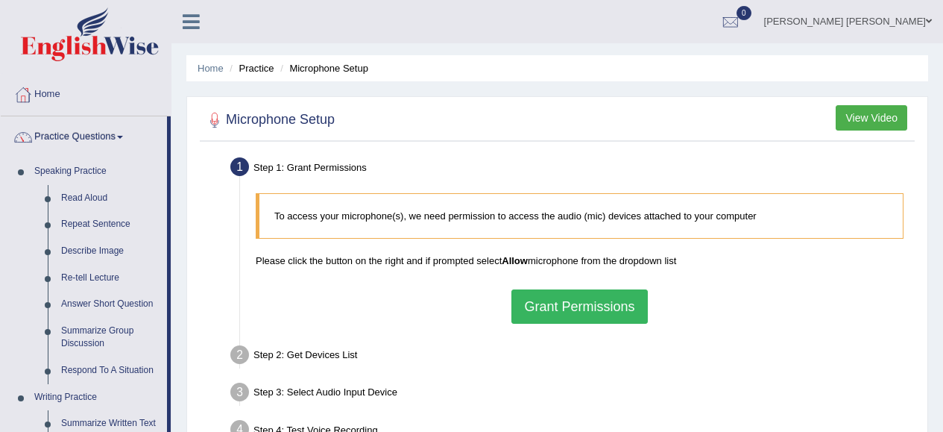
click at [592, 315] on button "Grant Permissions" at bounding box center [579, 306] width 136 height 34
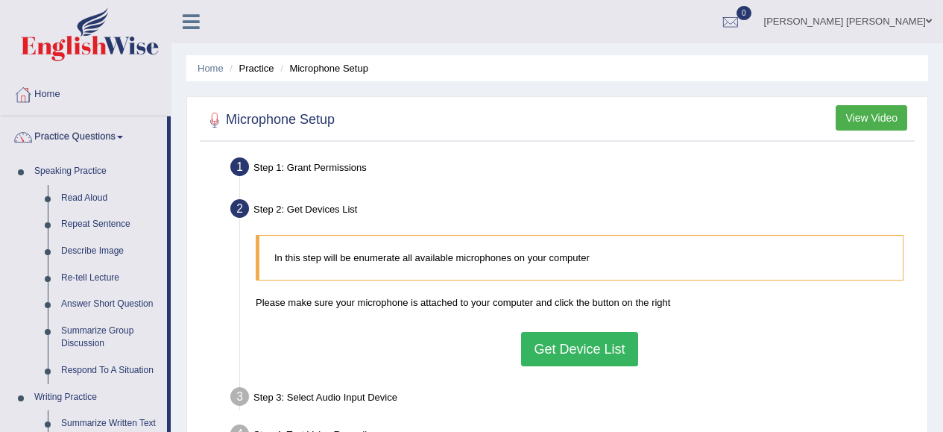
click at [593, 351] on button "Get Device List" at bounding box center [579, 349] width 116 height 34
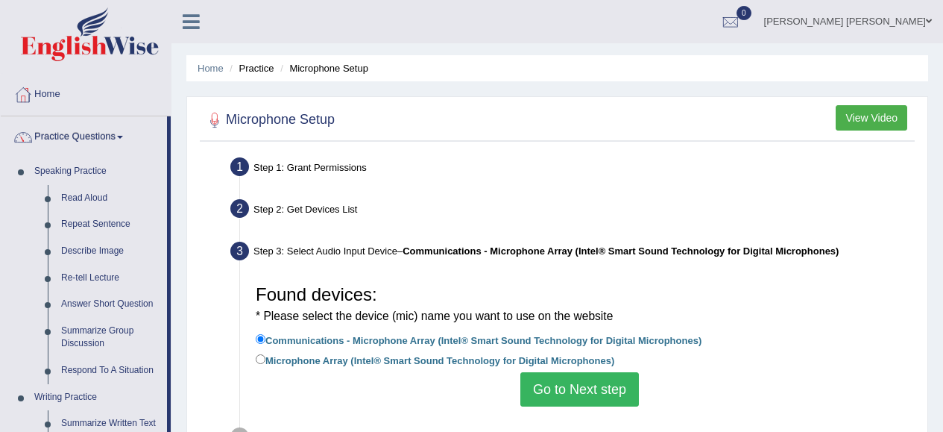
click at [589, 390] on button "Go to Next step" at bounding box center [579, 389] width 119 height 34
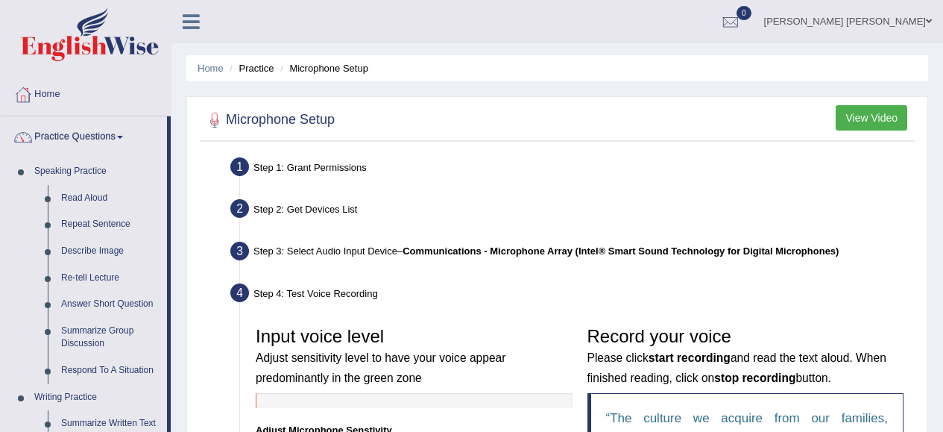
scroll to position [75, 0]
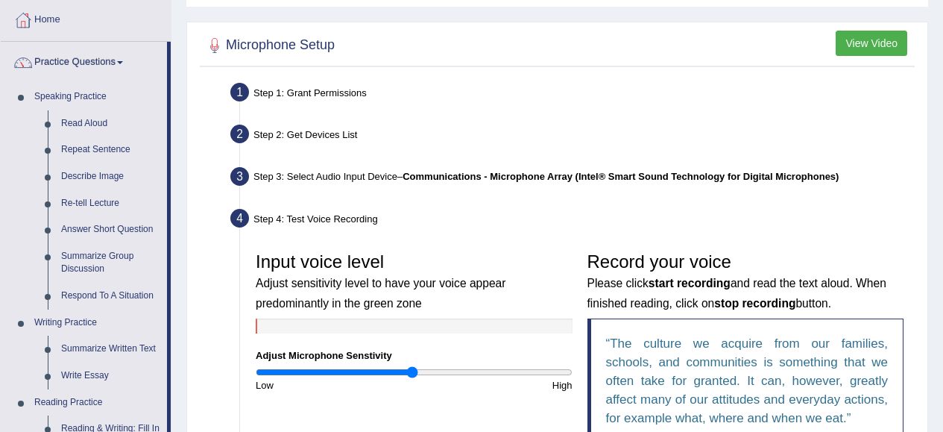
click at [872, 46] on button "View Video" at bounding box center [872, 43] width 72 height 25
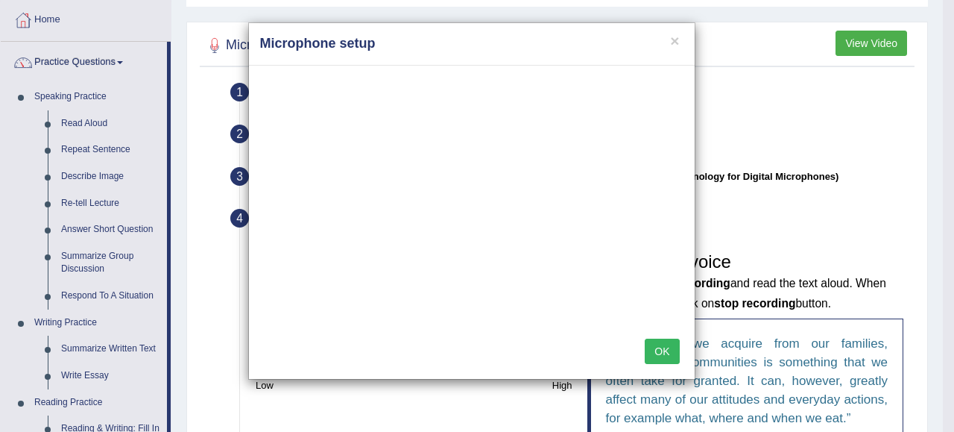
click at [497, 315] on div at bounding box center [472, 196] width 446 height 261
click at [674, 48] on button "×" at bounding box center [674, 41] width 9 height 16
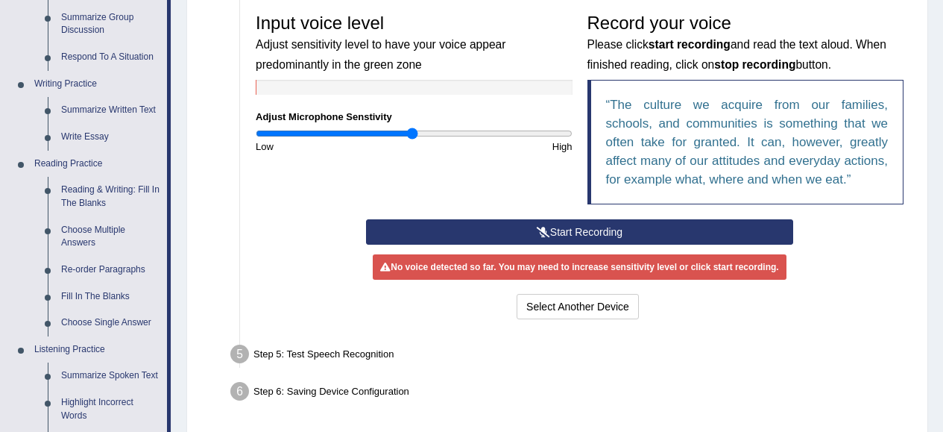
scroll to position [321, 0]
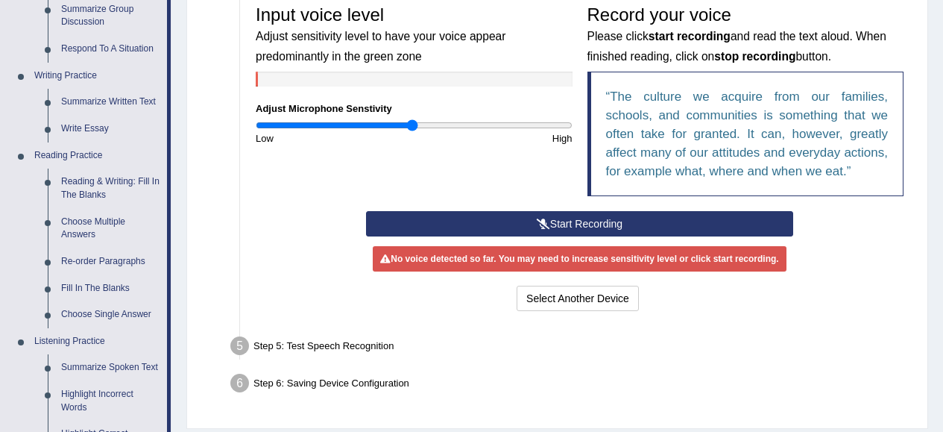
click at [580, 224] on button "Start Recording" at bounding box center [579, 223] width 427 height 25
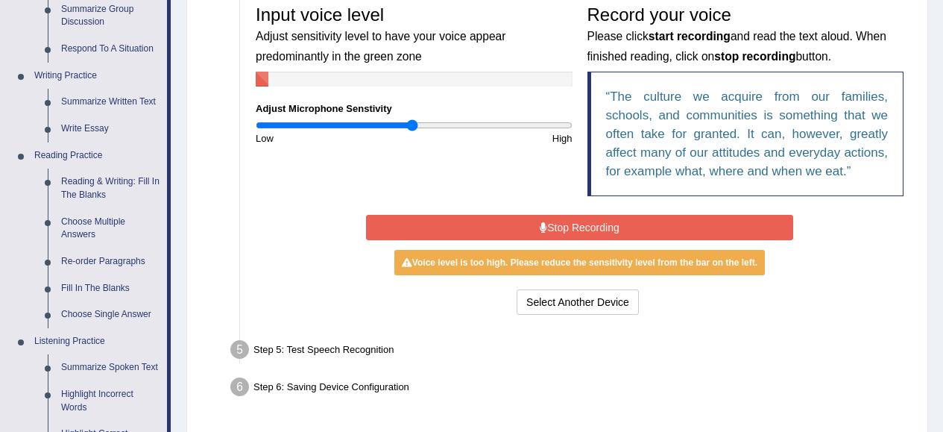
click at [576, 234] on button "Stop Recording" at bounding box center [579, 227] width 427 height 25
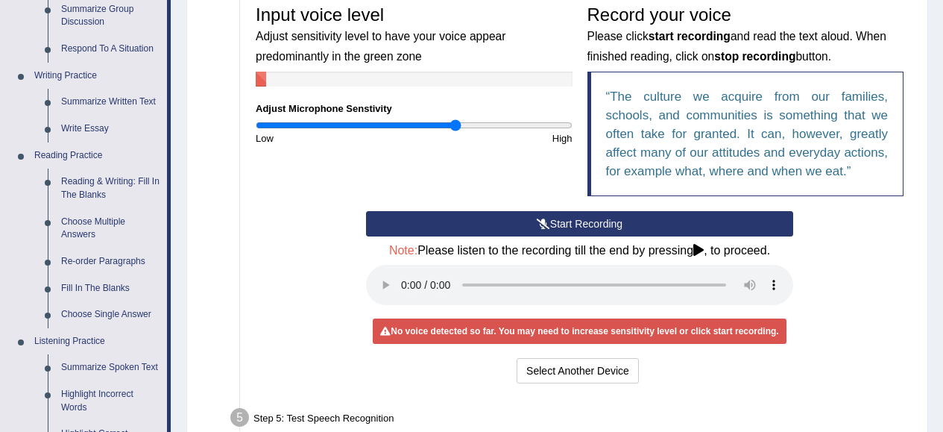
type input "1.28"
click at [454, 124] on input "range" at bounding box center [414, 125] width 317 height 12
click at [537, 227] on icon at bounding box center [543, 223] width 13 height 10
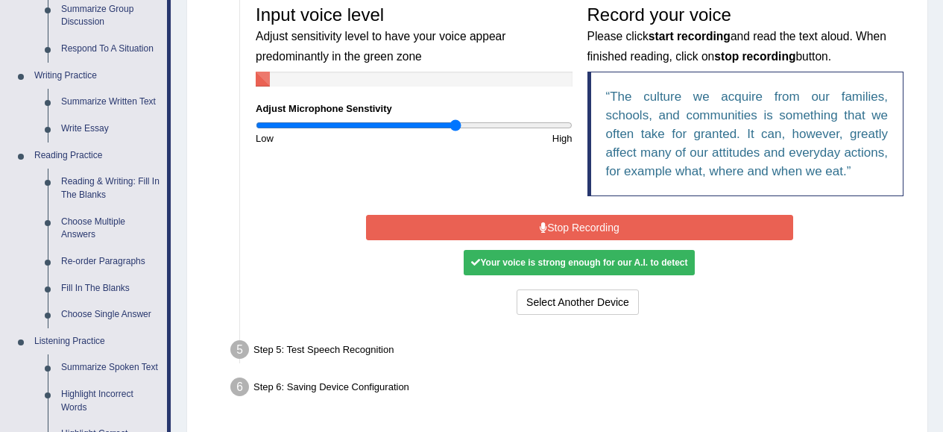
click at [536, 227] on button "Stop Recording" at bounding box center [579, 227] width 427 height 25
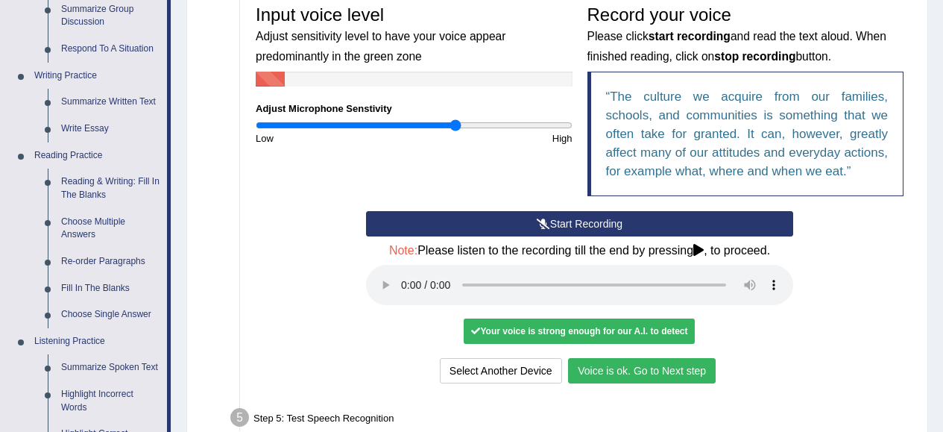
click at [612, 375] on button "Voice is ok. Go to Next step" at bounding box center [642, 370] width 148 height 25
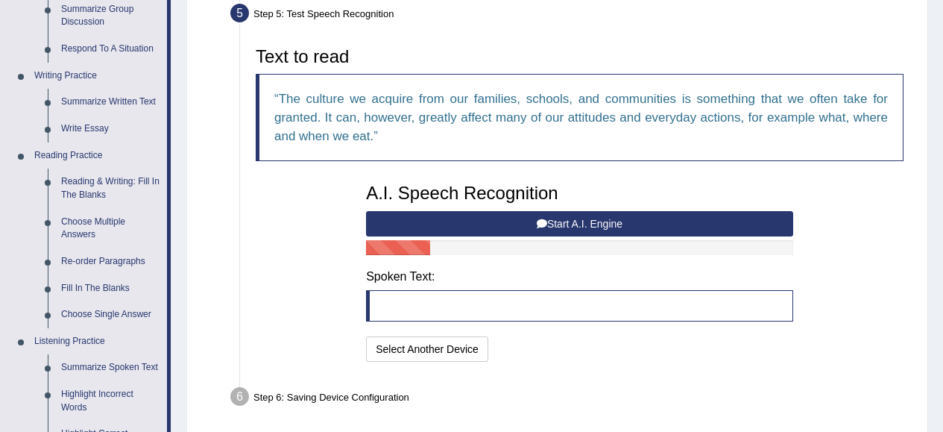
click at [558, 221] on button "Start A.I. Engine" at bounding box center [579, 223] width 427 height 25
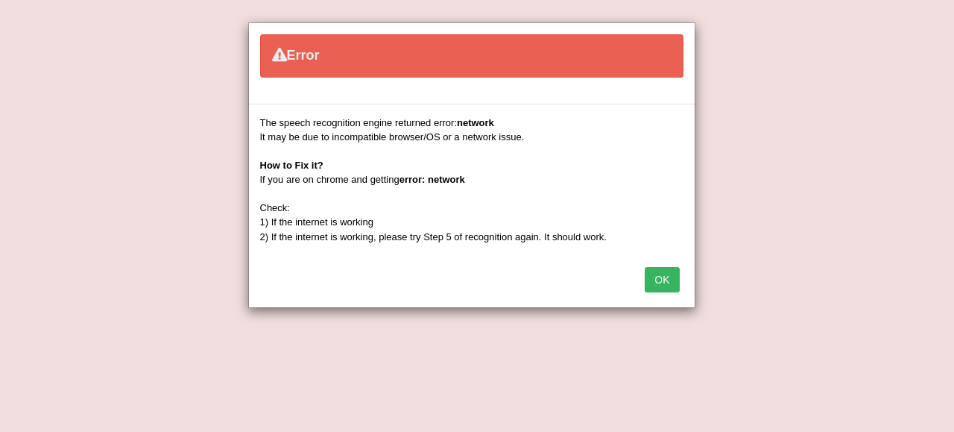
click at [666, 281] on button "OK" at bounding box center [662, 279] width 34 height 25
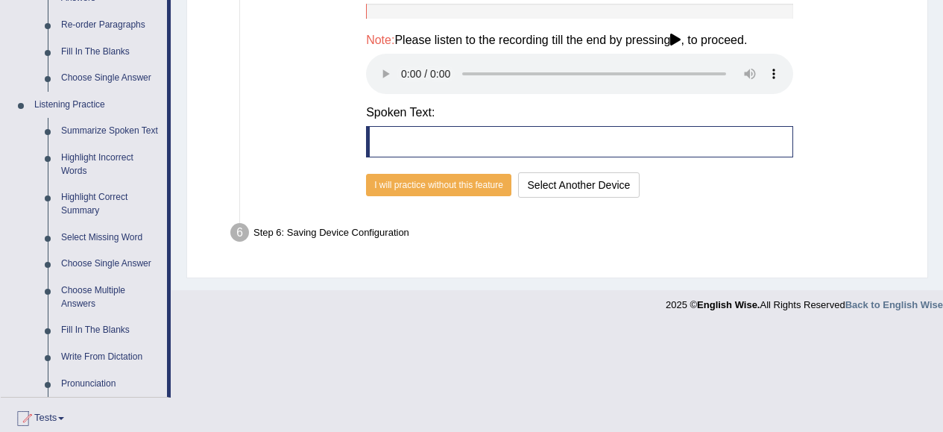
scroll to position [558, 0]
drag, startPoint x: 942, startPoint y: 280, endPoint x: 953, endPoint y: 206, distance: 74.6
click at [120, 127] on link "Summarize Spoken Text" at bounding box center [110, 130] width 113 height 27
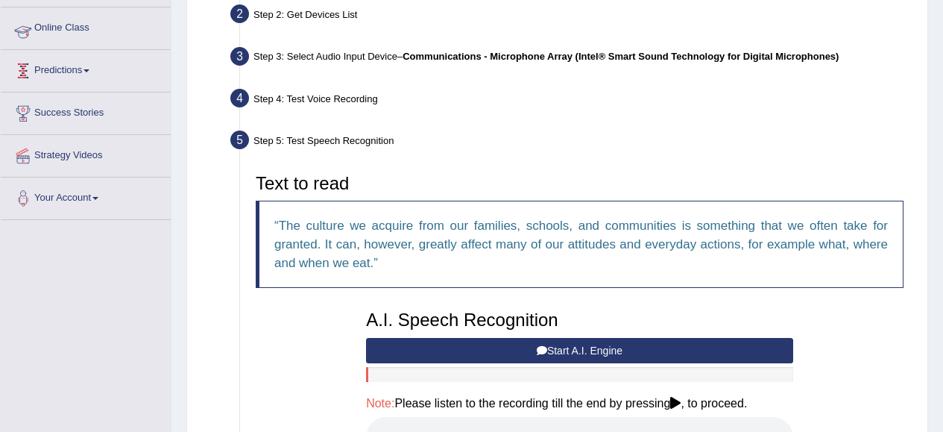
scroll to position [193, 0]
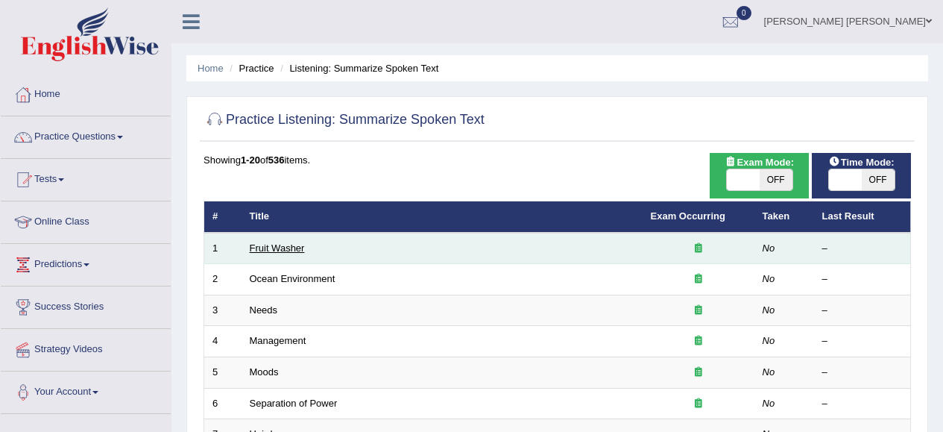
click at [294, 244] on link "Fruit Washer" at bounding box center [277, 247] width 55 height 11
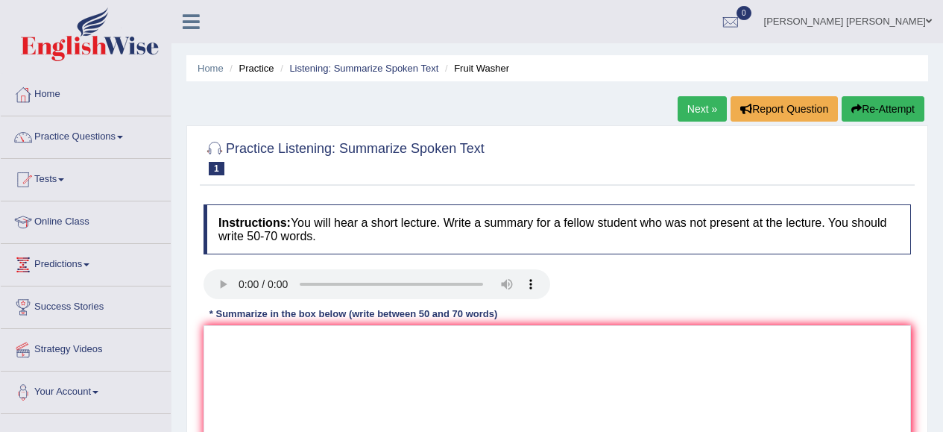
click at [587, 198] on div "Instructions: You will hear a short lecture. Write a summary for a fellow stude…" at bounding box center [557, 342] width 715 height 291
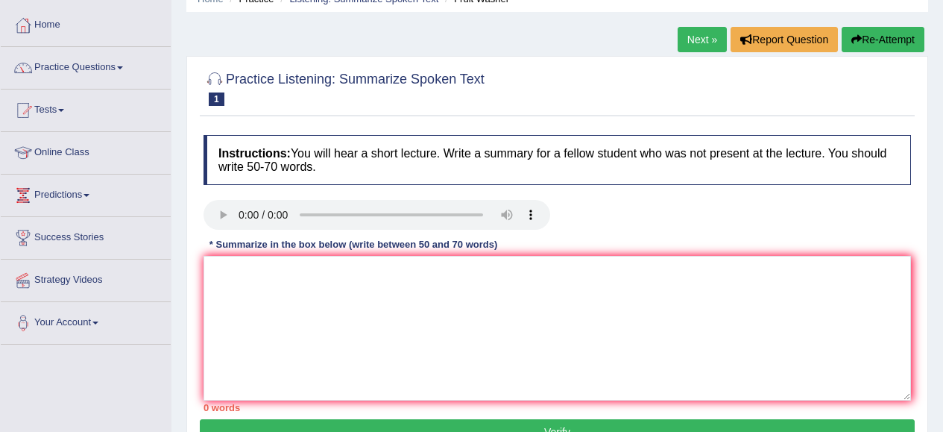
scroll to position [71, 0]
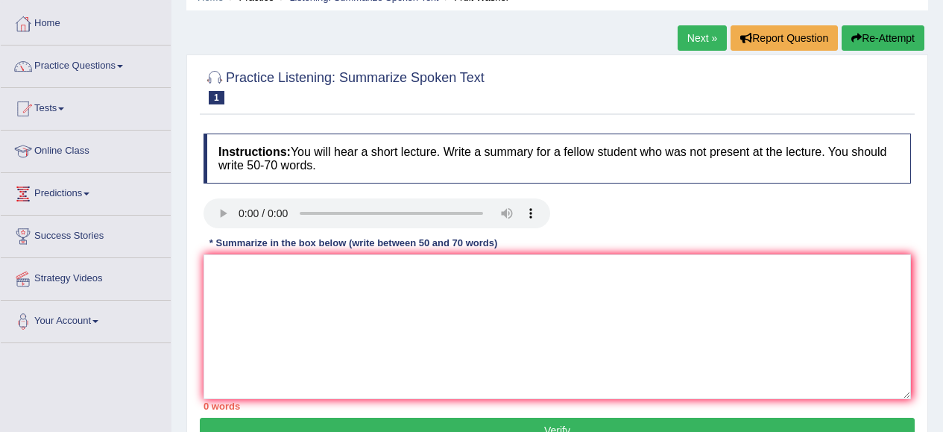
click at [127, 60] on link "Practice Questions" at bounding box center [86, 63] width 170 height 37
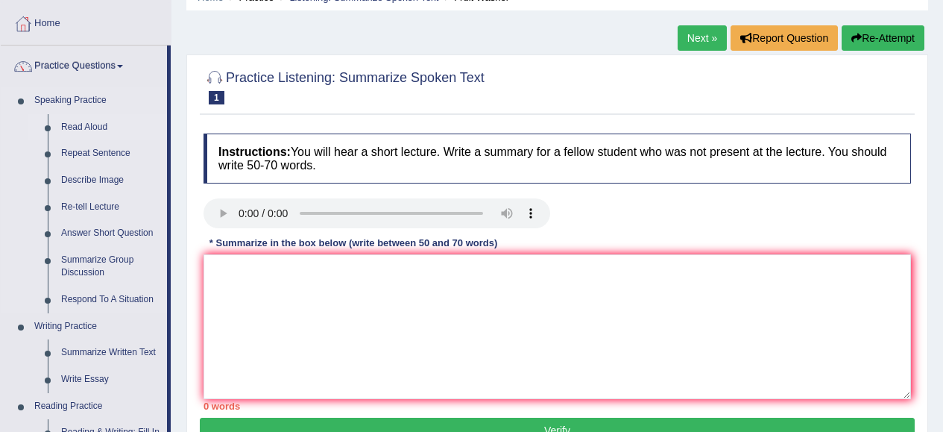
click at [98, 128] on link "Read Aloud" at bounding box center [110, 127] width 113 height 27
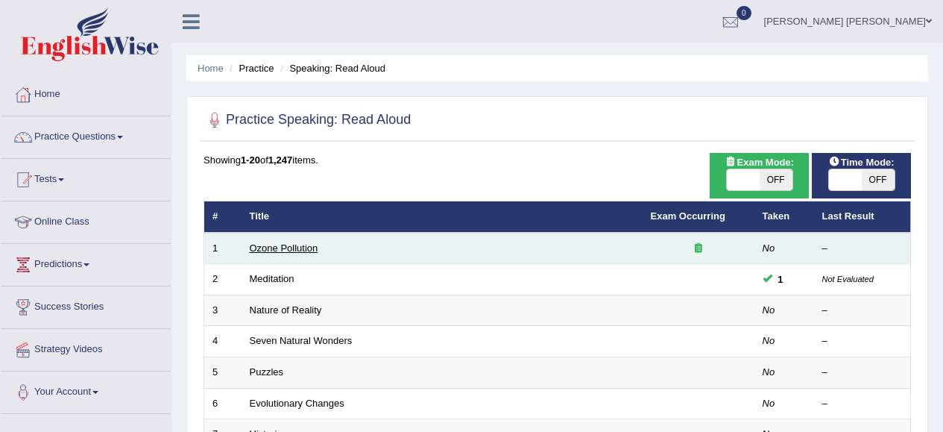
click at [299, 247] on link "Ozone Pollution" at bounding box center [284, 247] width 69 height 11
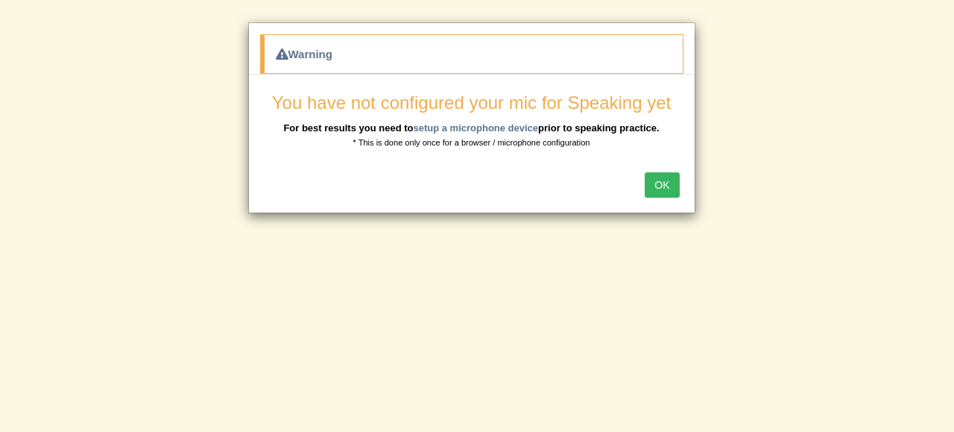
click at [663, 183] on button "OK" at bounding box center [662, 184] width 34 height 25
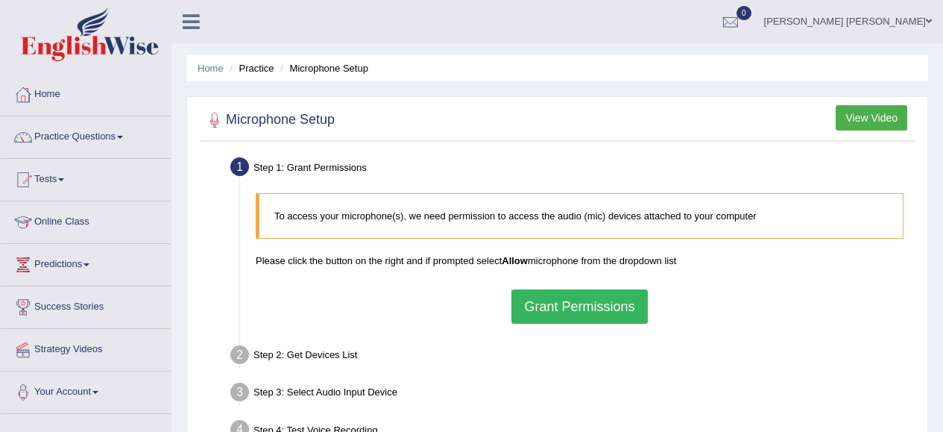
scroll to position [4, 0]
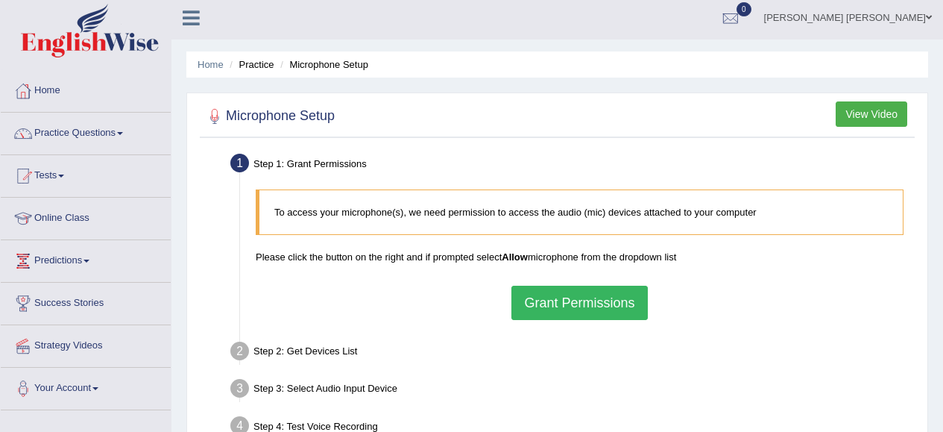
click at [882, 112] on button "View Video" at bounding box center [872, 113] width 72 height 25
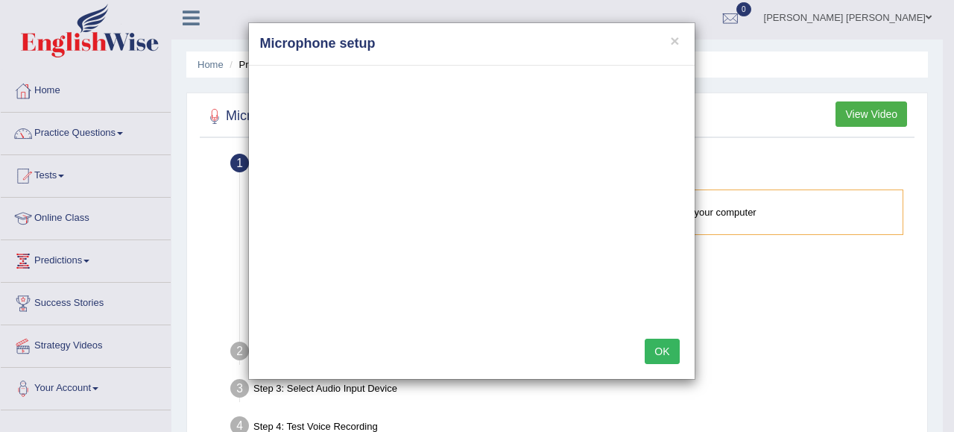
click at [679, 40] on h4 "Microphone setup" at bounding box center [471, 43] width 423 height 19
click at [672, 37] on button "×" at bounding box center [674, 41] width 9 height 16
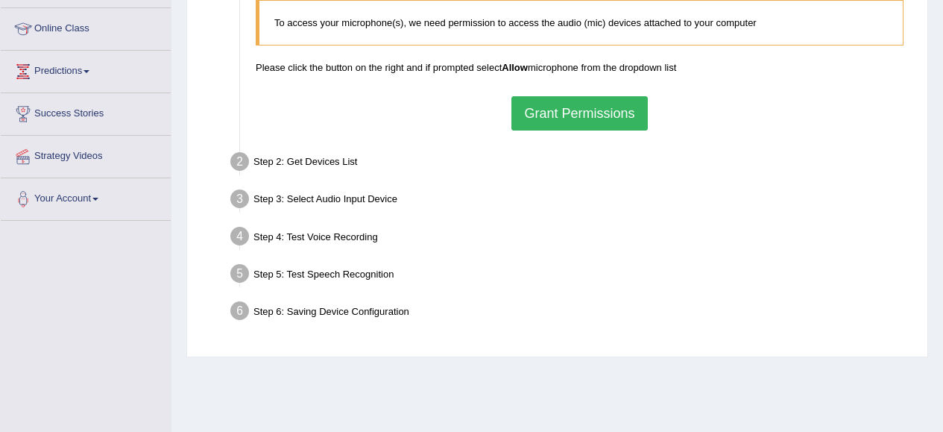
scroll to position [204, 0]
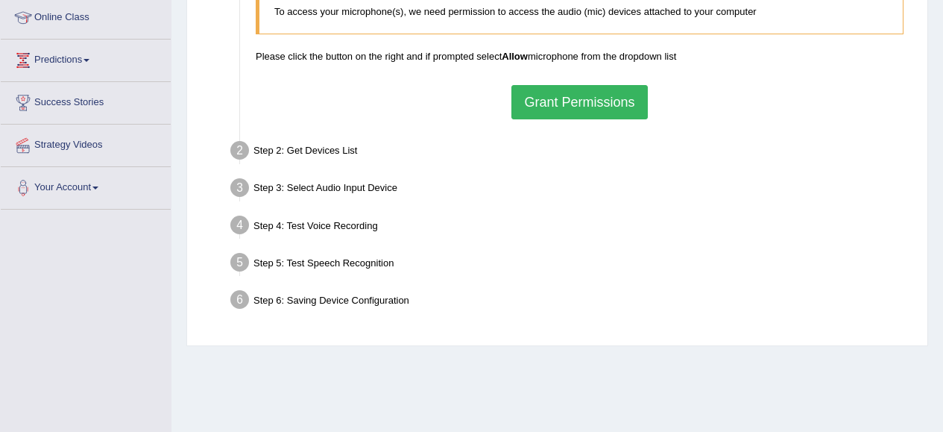
click at [589, 110] on button "Grant Permissions" at bounding box center [579, 102] width 136 height 34
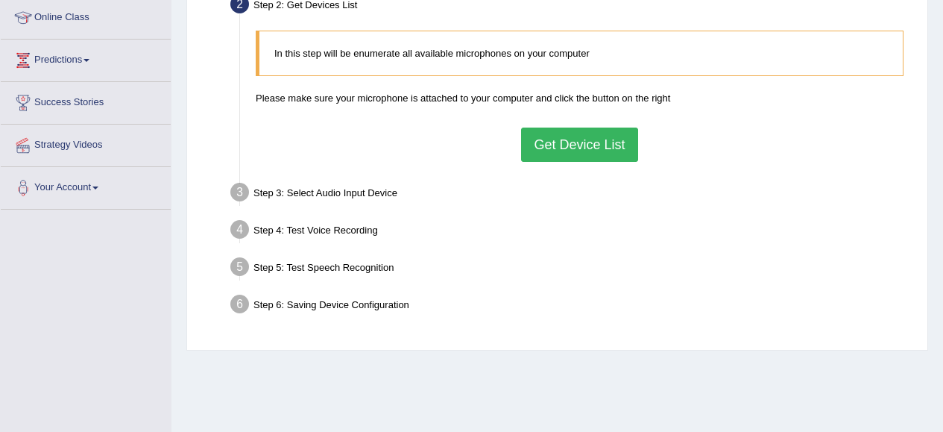
click at [574, 145] on button "Get Device List" at bounding box center [579, 144] width 116 height 34
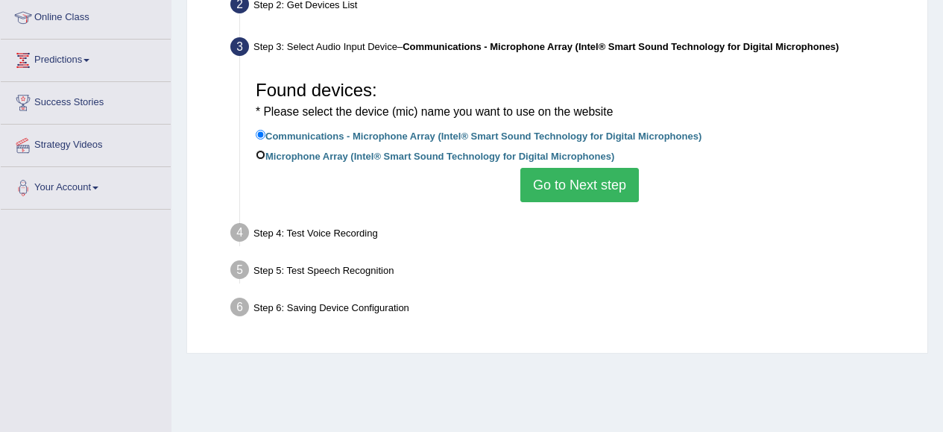
click at [262, 156] on input "Microphone Array (Intel® Smart Sound Technology for Digital Microphones)" at bounding box center [261, 155] width 10 height 10
radio input "true"
click at [572, 189] on button "Go to Next step" at bounding box center [579, 185] width 119 height 34
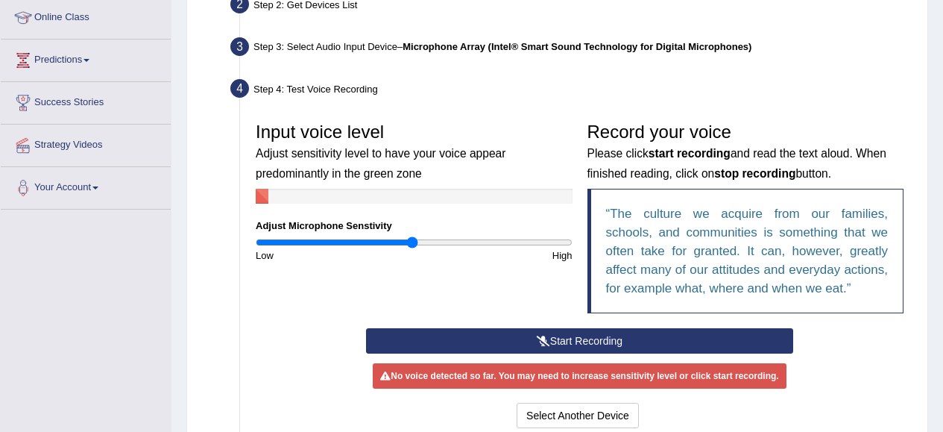
click at [605, 337] on button "Start Recording" at bounding box center [579, 340] width 427 height 25
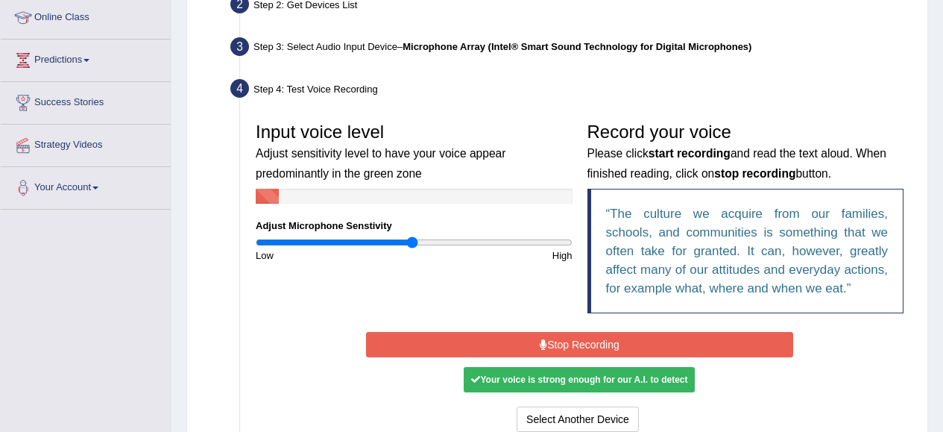
click at [649, 344] on button "Stop Recording" at bounding box center [579, 344] width 427 height 25
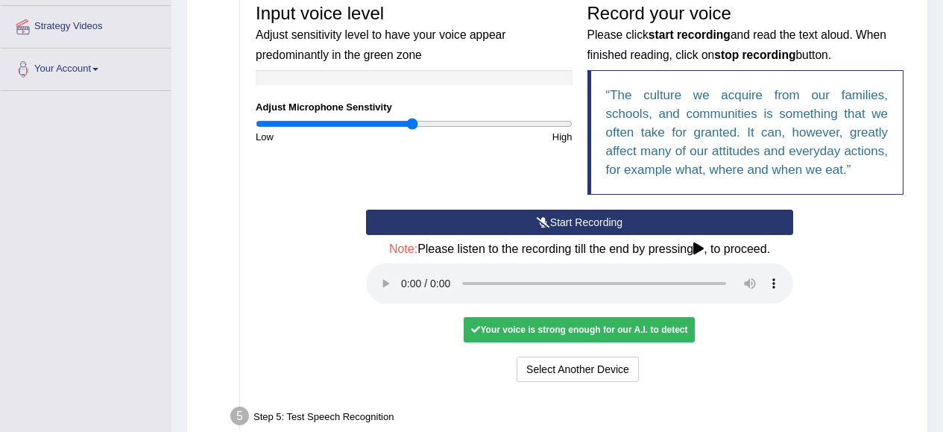
scroll to position [326, 0]
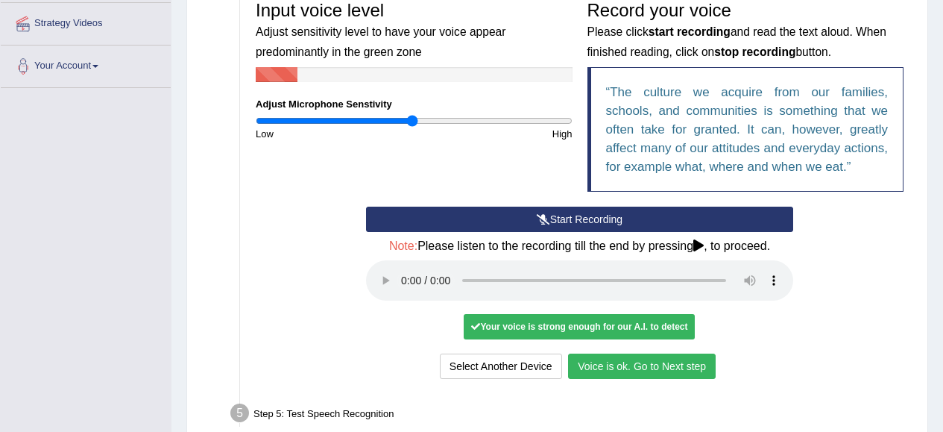
click at [678, 362] on button "Voice is ok. Go to Next step" at bounding box center [642, 365] width 148 height 25
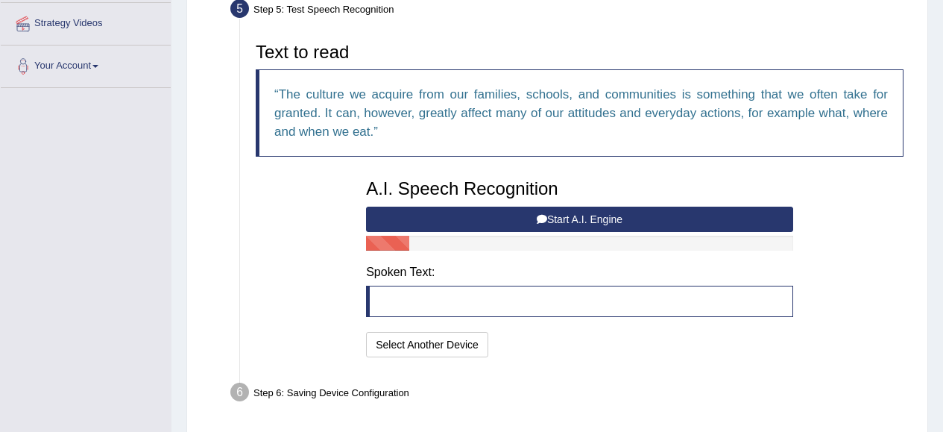
click at [523, 218] on button "Start A.I. Engine" at bounding box center [579, 218] width 427 height 25
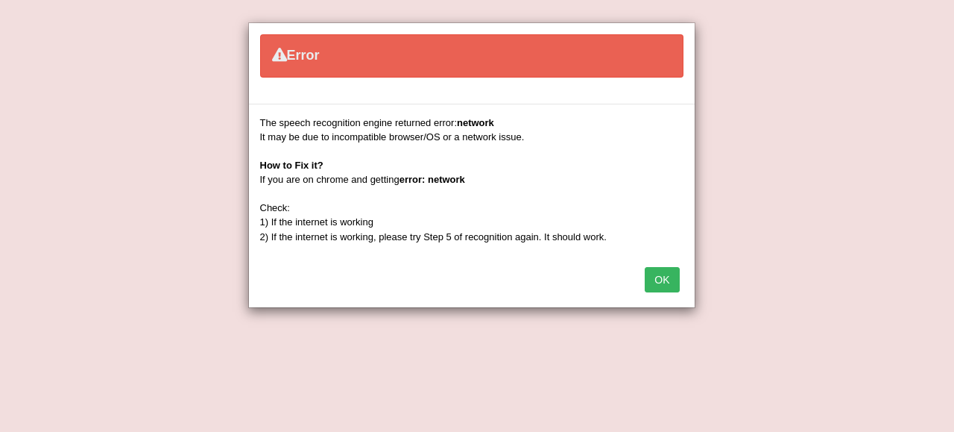
click at [669, 285] on button "OK" at bounding box center [662, 279] width 34 height 25
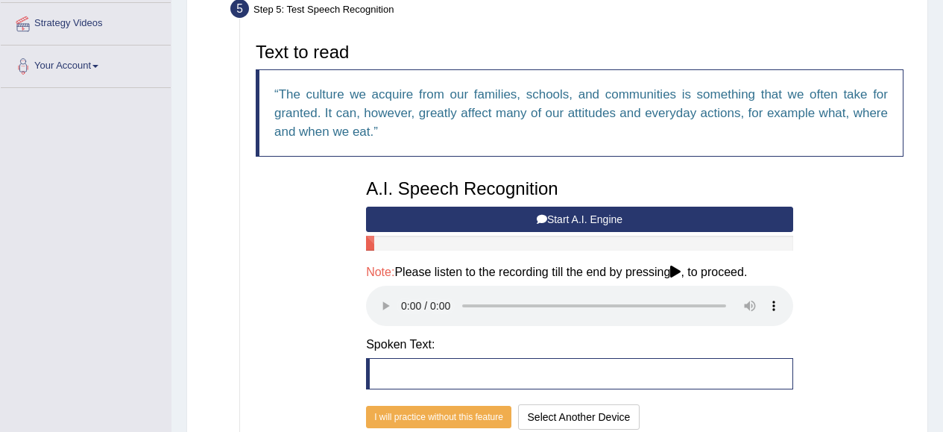
click at [432, 218] on button "Start A.I. Engine" at bounding box center [579, 218] width 427 height 25
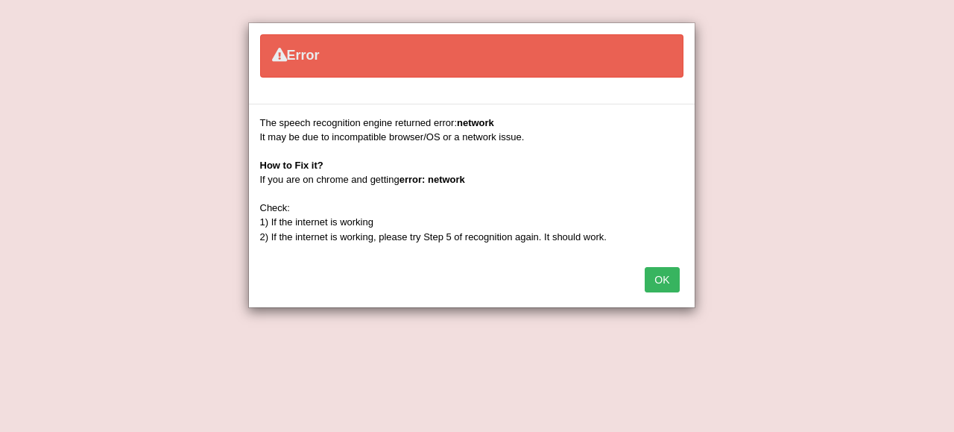
click at [667, 277] on button "OK" at bounding box center [662, 279] width 34 height 25
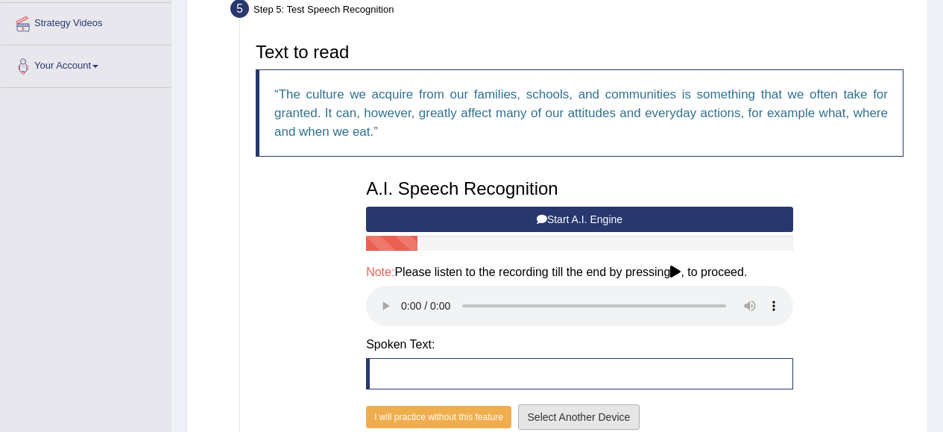
click at [620, 420] on button "Select Another Device" at bounding box center [579, 416] width 122 height 25
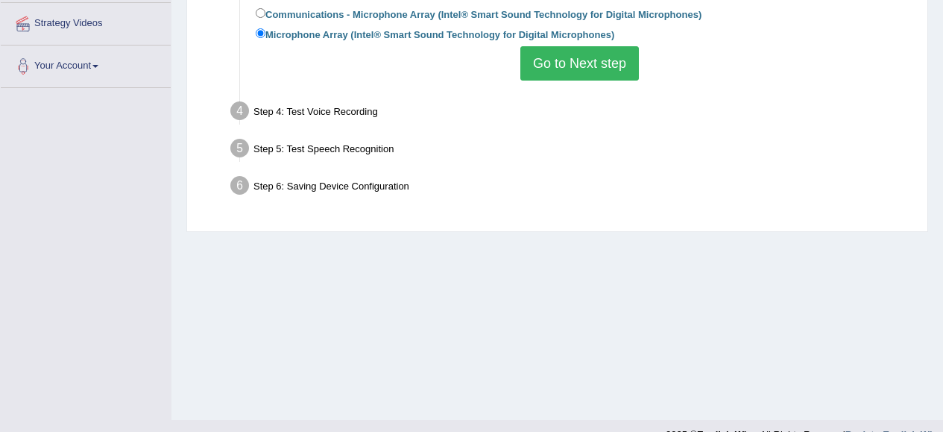
click at [548, 68] on button "Go to Next step" at bounding box center [579, 63] width 119 height 34
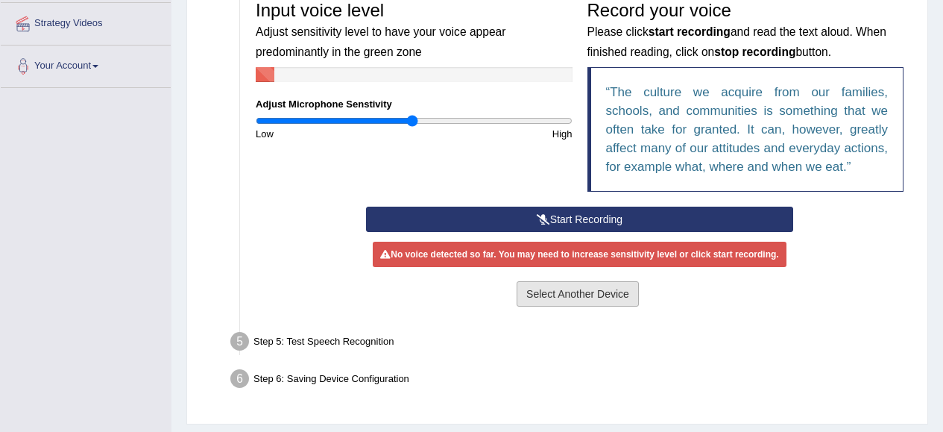
click at [561, 294] on button "Select Another Device" at bounding box center [578, 293] width 122 height 25
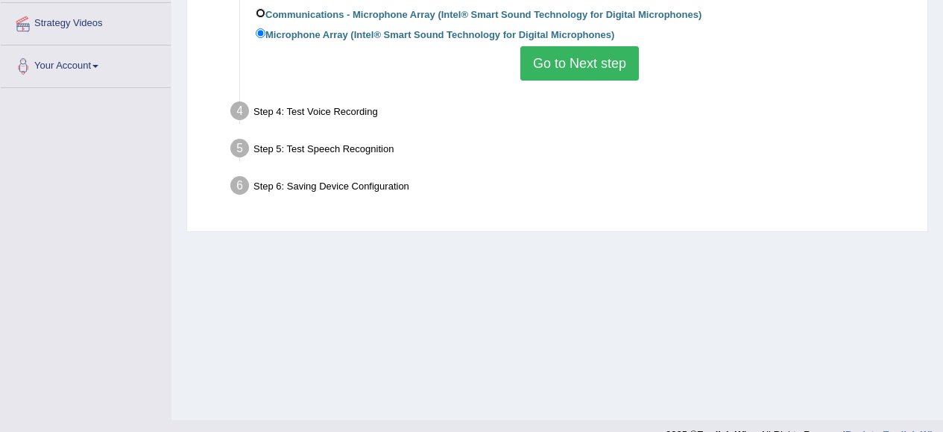
click at [264, 12] on input "Communications - Microphone Array (Intel® Smart Sound Technology for Digital Mi…" at bounding box center [261, 13] width 10 height 10
radio input "true"
click at [537, 64] on button "Go to Next step" at bounding box center [579, 63] width 119 height 34
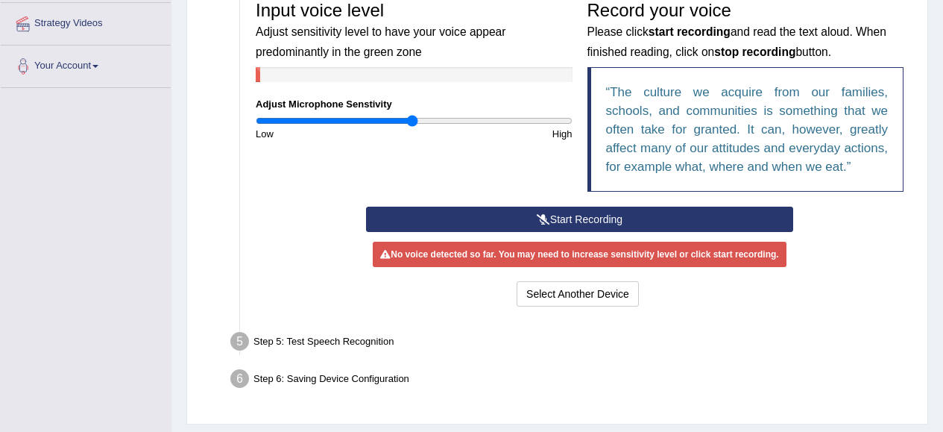
click at [581, 216] on button "Start Recording" at bounding box center [579, 218] width 427 height 25
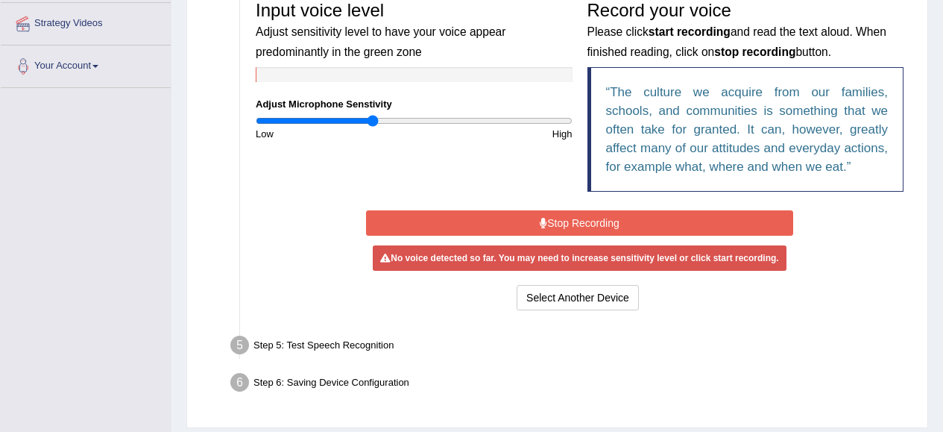
drag, startPoint x: 410, startPoint y: 122, endPoint x: 373, endPoint y: 122, distance: 36.5
click at [373, 122] on input "range" at bounding box center [414, 121] width 317 height 12
click at [564, 228] on button "Stop Recording" at bounding box center [579, 222] width 427 height 25
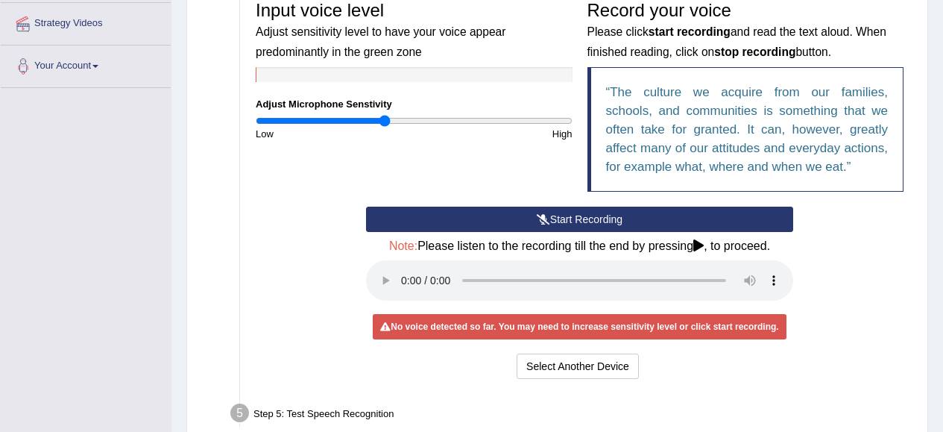
type input "0.82"
click at [385, 122] on input "range" at bounding box center [414, 121] width 317 height 12
click at [583, 224] on button "Start Recording" at bounding box center [579, 218] width 427 height 25
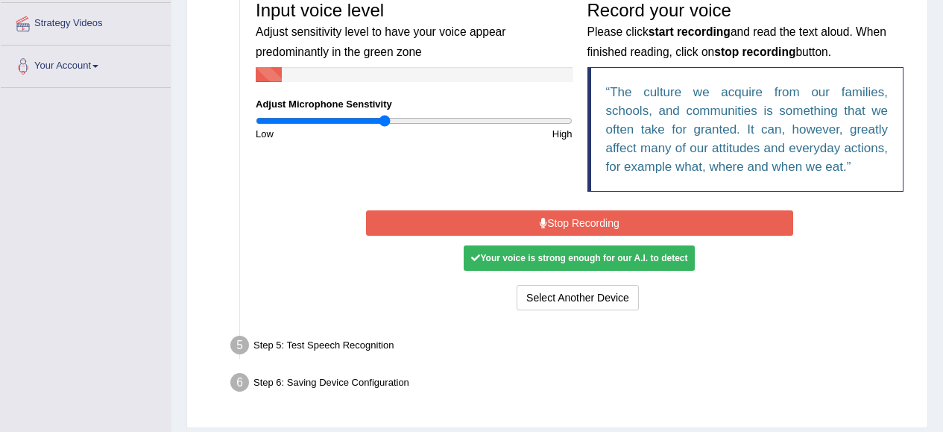
click at [583, 224] on button "Stop Recording" at bounding box center [579, 222] width 427 height 25
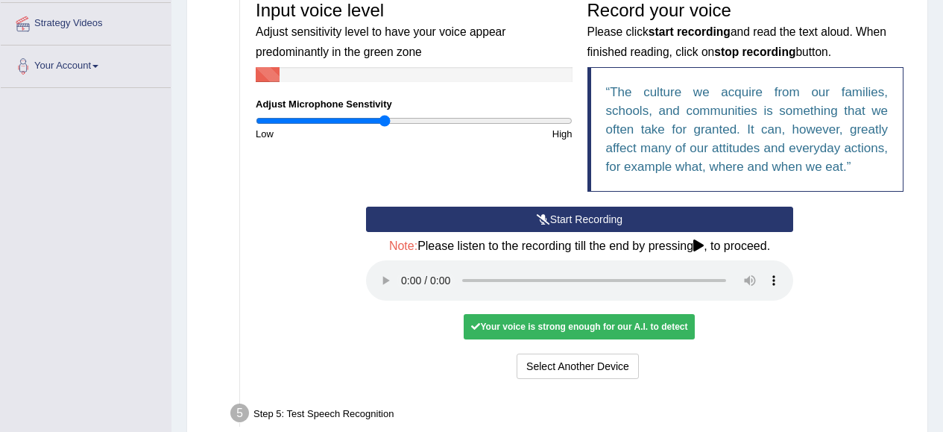
click at [583, 224] on button "Start Recording" at bounding box center [579, 218] width 427 height 25
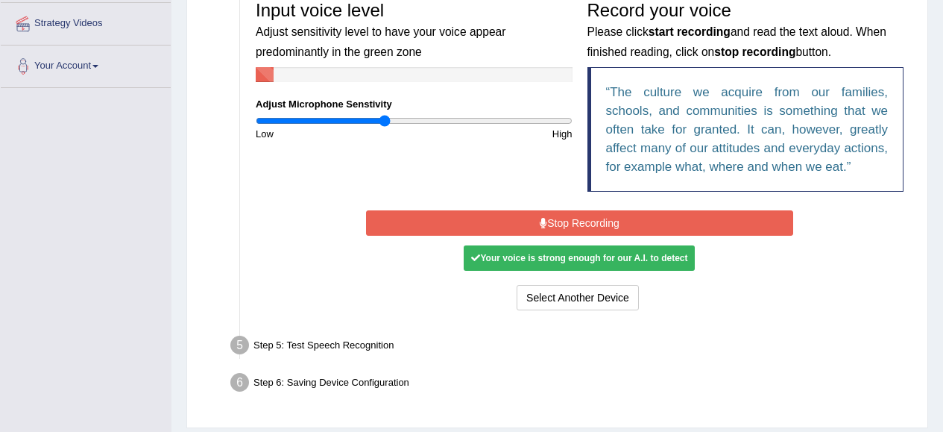
click at [583, 224] on button "Stop Recording" at bounding box center [579, 222] width 427 height 25
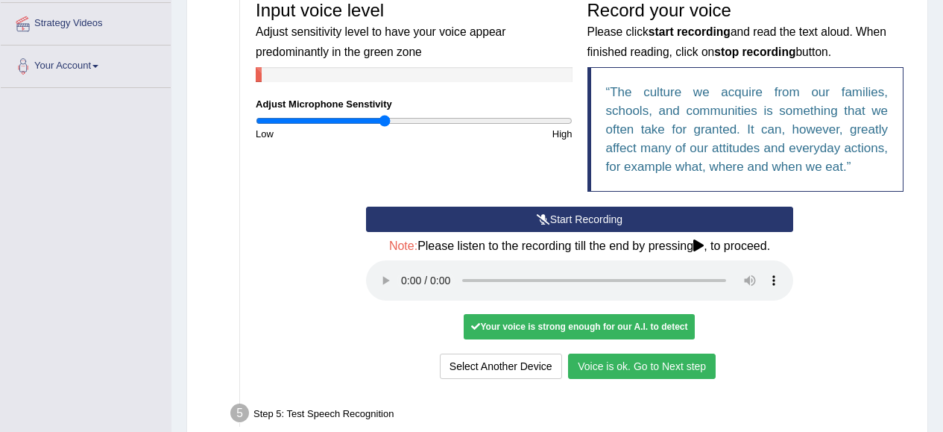
click at [632, 368] on button "Voice is ok. Go to Next step" at bounding box center [642, 365] width 148 height 25
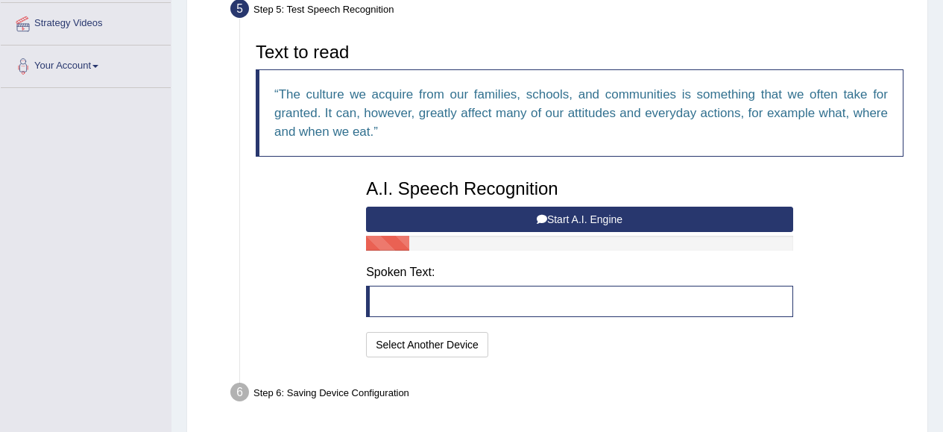
click at [570, 224] on button "Start A.I. Engine" at bounding box center [579, 218] width 427 height 25
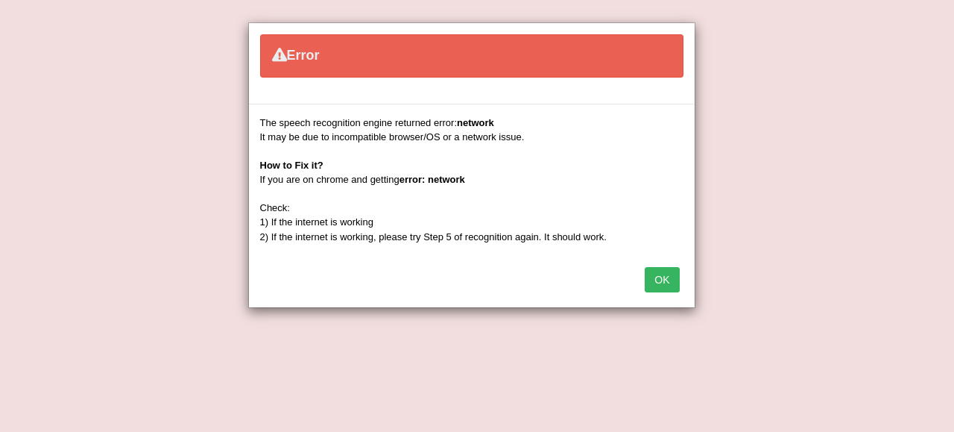
click at [663, 278] on button "OK" at bounding box center [662, 279] width 34 height 25
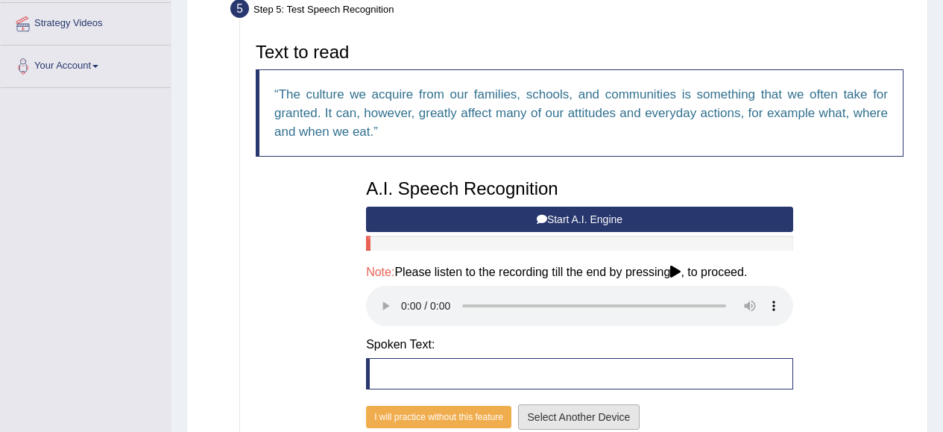
click at [565, 426] on button "Select Another Device" at bounding box center [579, 416] width 122 height 25
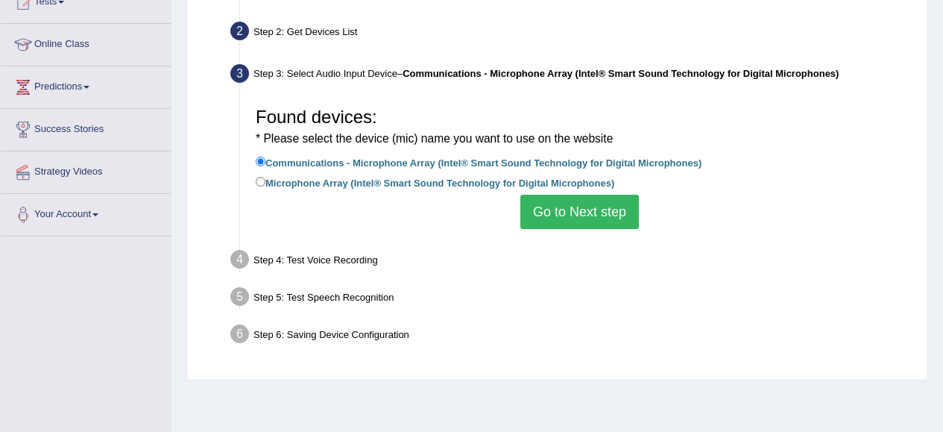
scroll to position [155, 0]
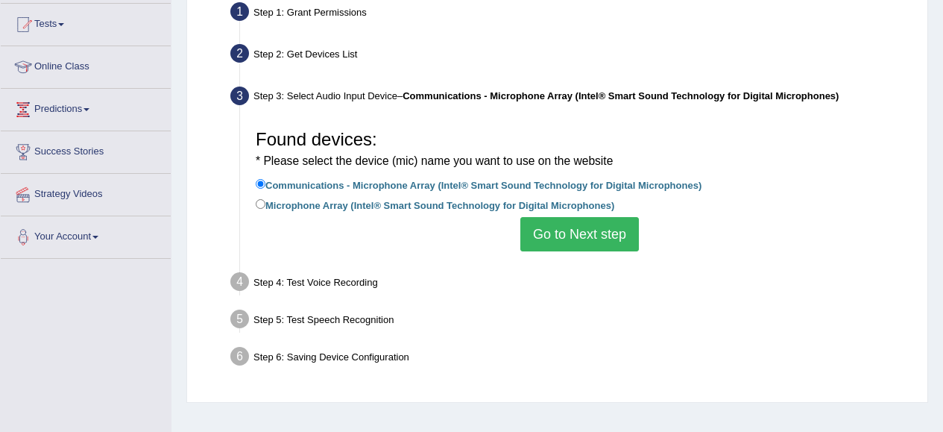
click at [562, 236] on button "Go to Next step" at bounding box center [579, 234] width 119 height 34
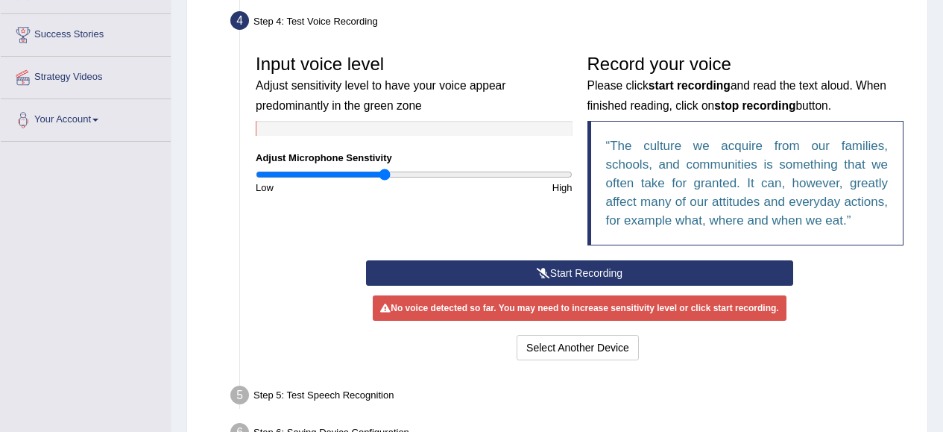
scroll to position [282, 0]
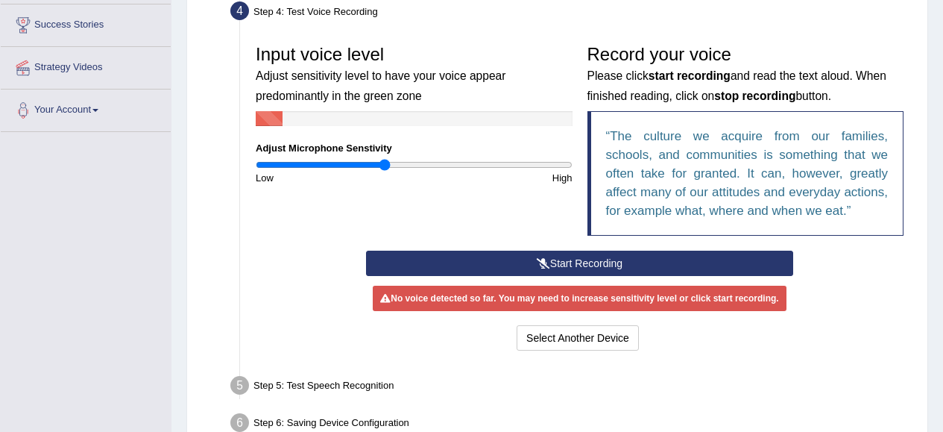
click at [728, 259] on button "Start Recording" at bounding box center [579, 262] width 427 height 25
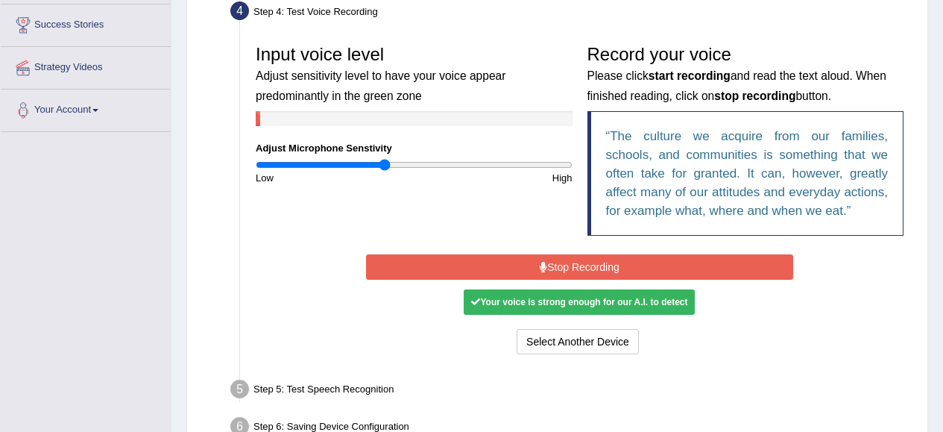
click at [640, 262] on button "Stop Recording" at bounding box center [579, 266] width 427 height 25
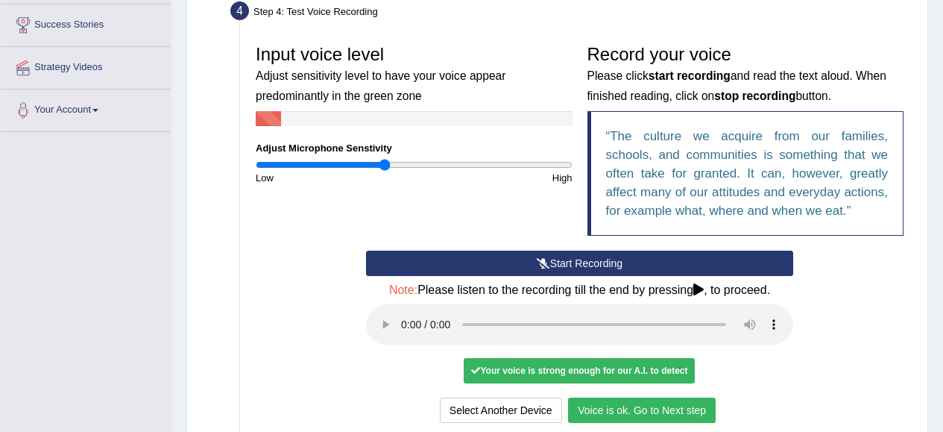
click at [666, 408] on button "Voice is ok. Go to Next step" at bounding box center [642, 409] width 148 height 25
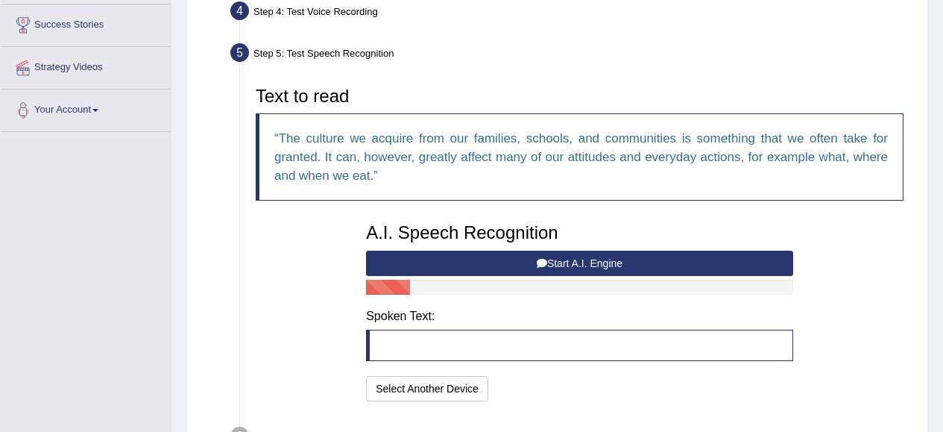
click at [610, 271] on button "Start A.I. Engine" at bounding box center [579, 262] width 427 height 25
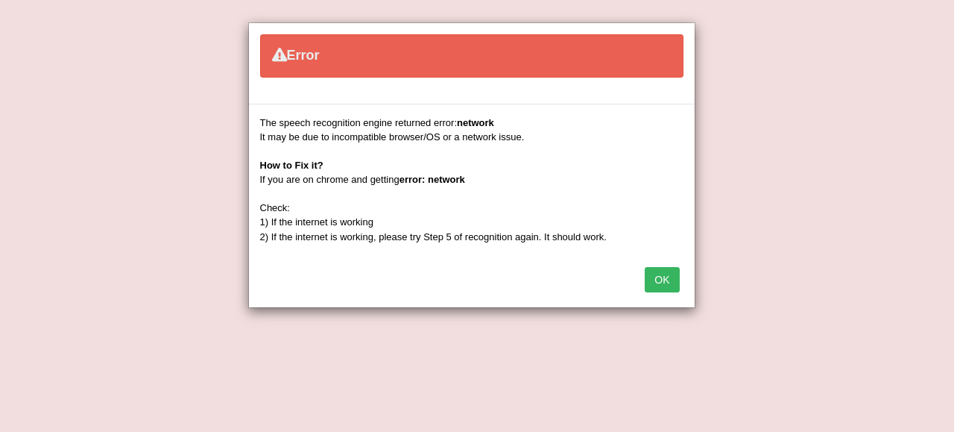
click at [663, 283] on button "OK" at bounding box center [662, 279] width 34 height 25
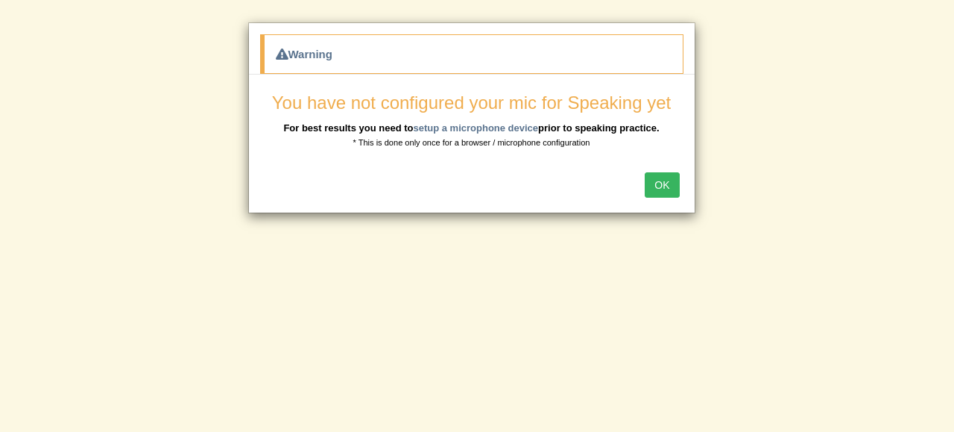
click at [664, 185] on button "OK" at bounding box center [662, 184] width 34 height 25
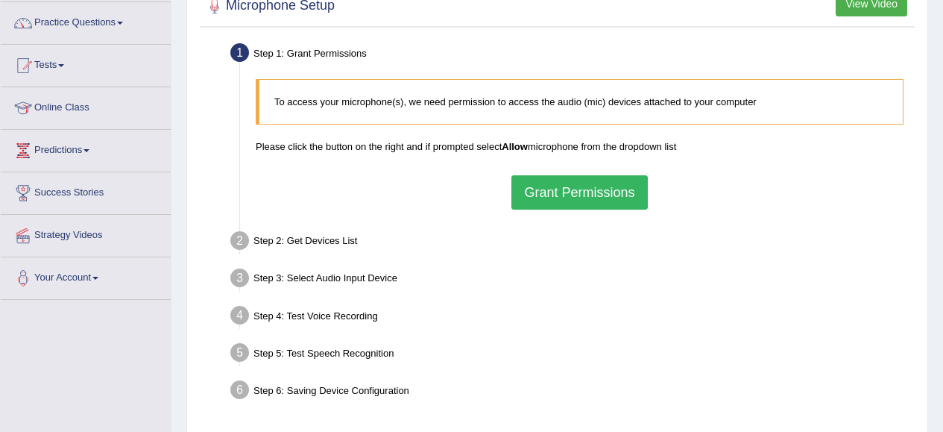
scroll to position [107, 0]
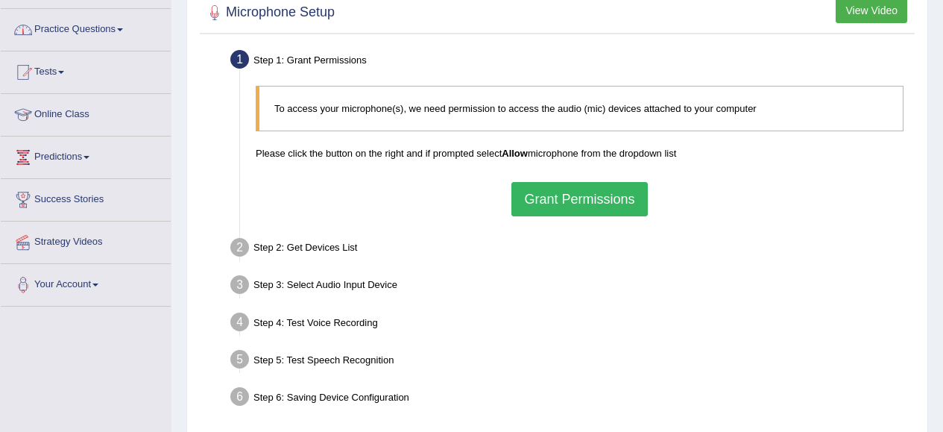
click at [130, 25] on link "Practice Questions" at bounding box center [86, 27] width 170 height 37
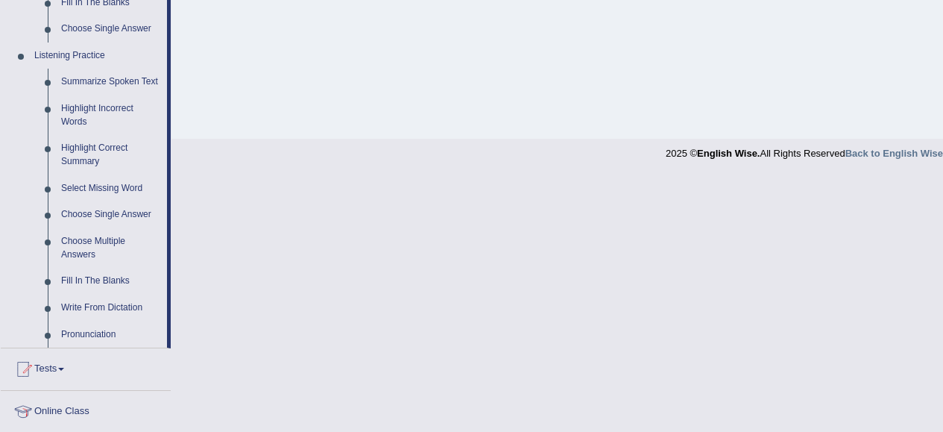
scroll to position [608, 0]
click at [87, 77] on link "Summarize Spoken Text" at bounding box center [110, 81] width 113 height 27
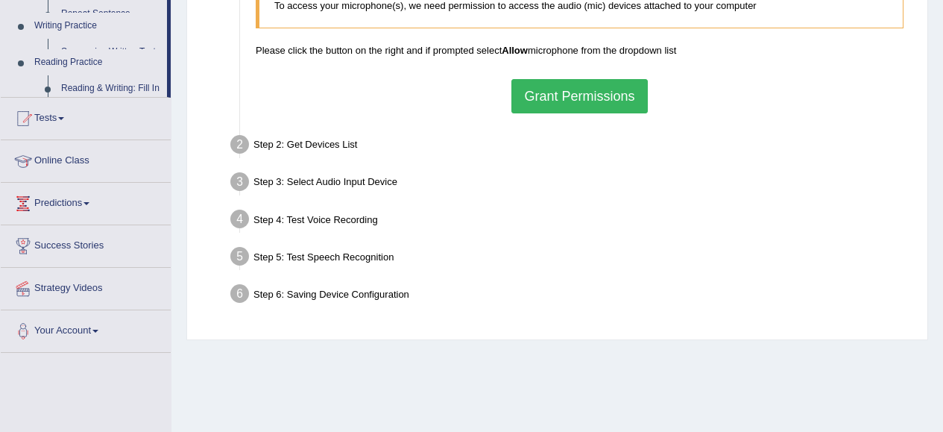
scroll to position [161, 0]
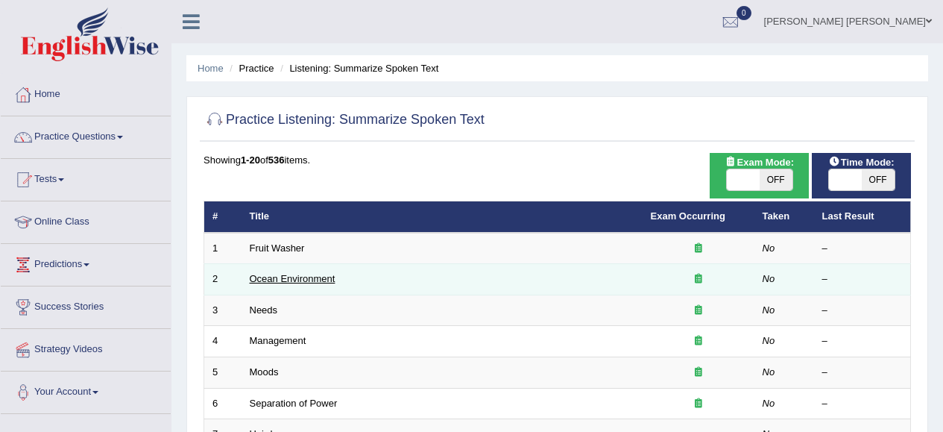
click at [306, 280] on link "Ocean Environment" at bounding box center [293, 278] width 86 height 11
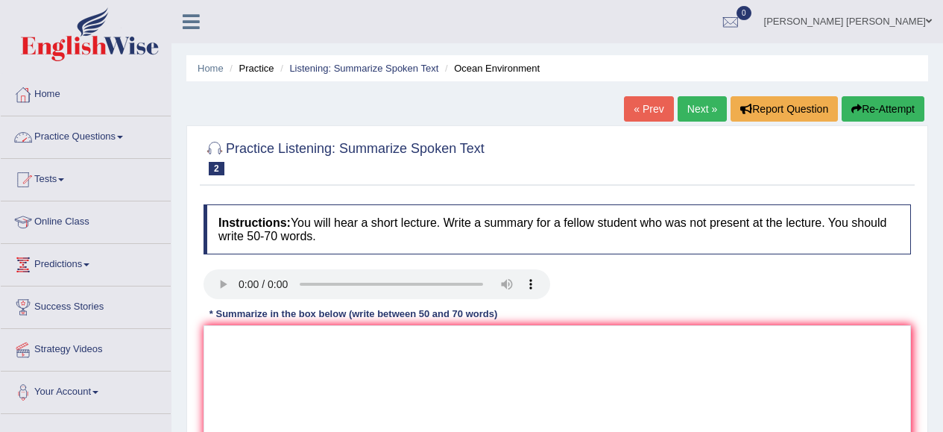
click at [123, 136] on span at bounding box center [120, 137] width 6 height 3
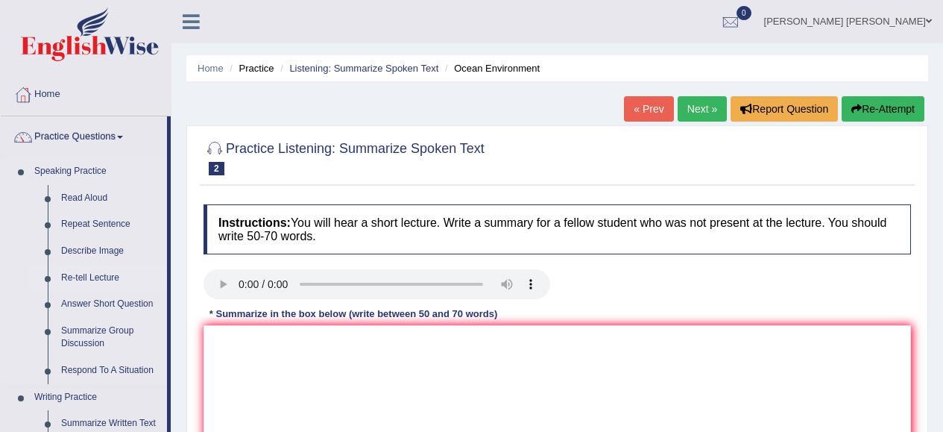
click at [97, 278] on link "Re-tell Lecture" at bounding box center [110, 278] width 113 height 27
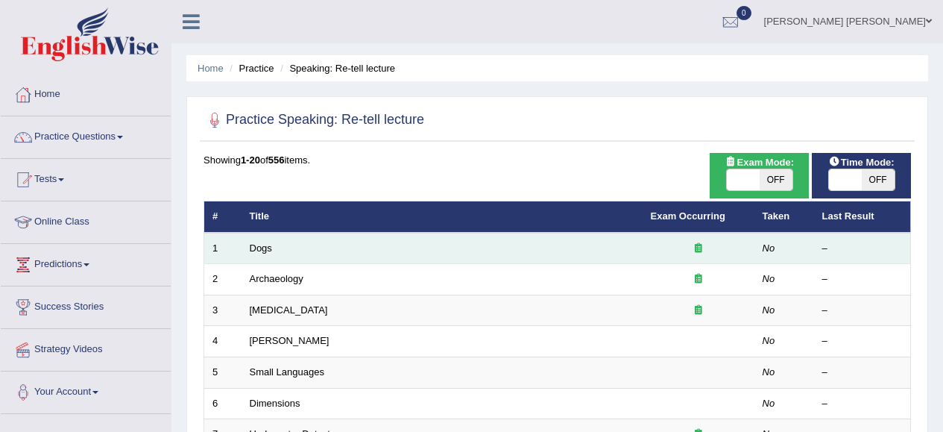
click at [394, 250] on td "Dogs" at bounding box center [442, 248] width 401 height 31
click at [260, 250] on link "Dogs" at bounding box center [261, 247] width 22 height 11
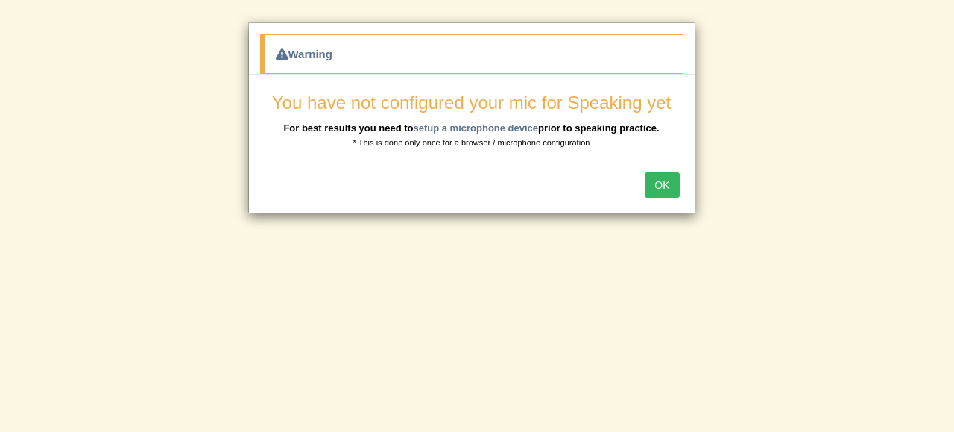
click at [662, 184] on button "OK" at bounding box center [662, 184] width 34 height 25
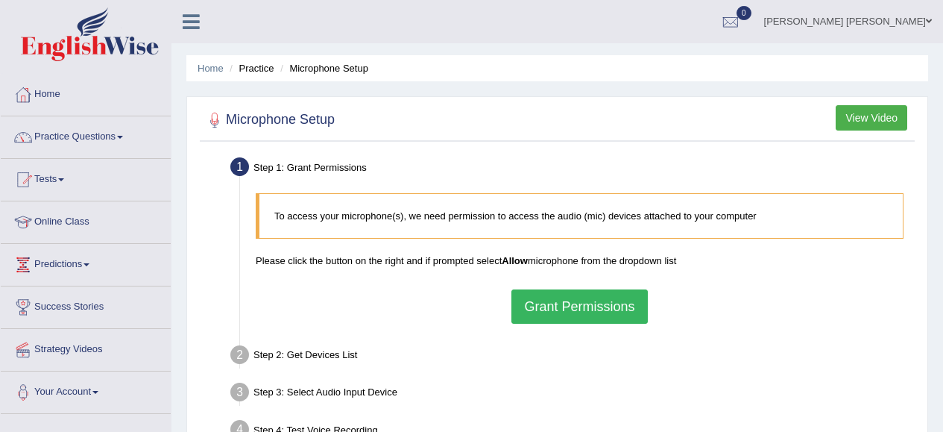
click at [622, 315] on button "Grant Permissions" at bounding box center [579, 306] width 136 height 34
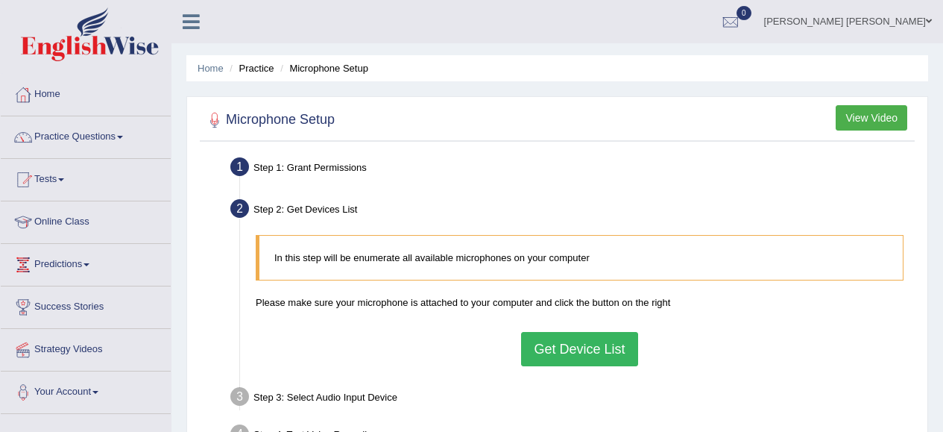
click at [599, 355] on button "Get Device List" at bounding box center [579, 349] width 116 height 34
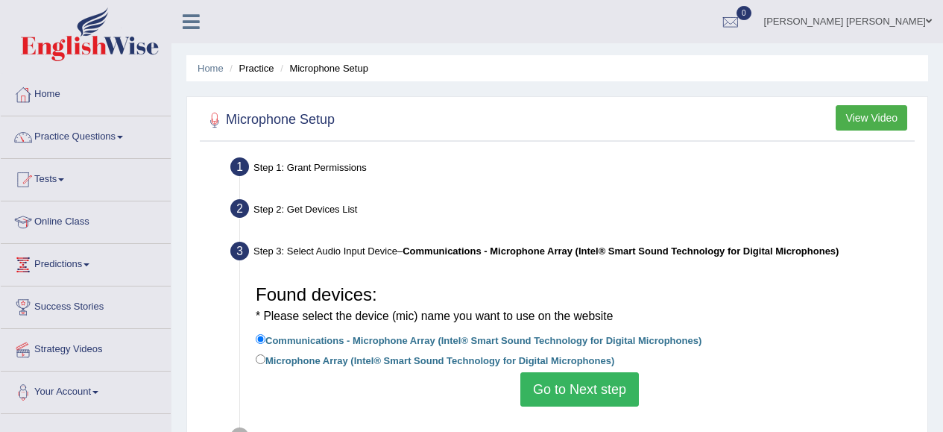
click at [592, 403] on button "Go to Next step" at bounding box center [579, 389] width 119 height 34
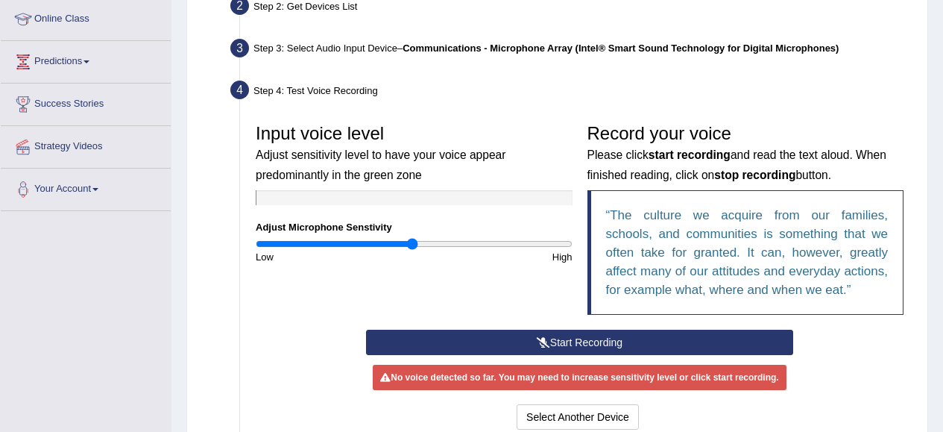
scroll to position [212, 0]
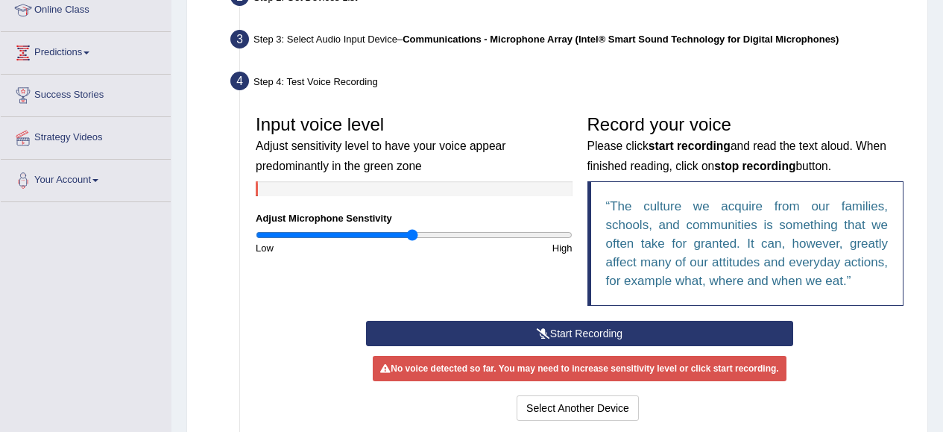
click at [599, 334] on button "Start Recording" at bounding box center [579, 333] width 427 height 25
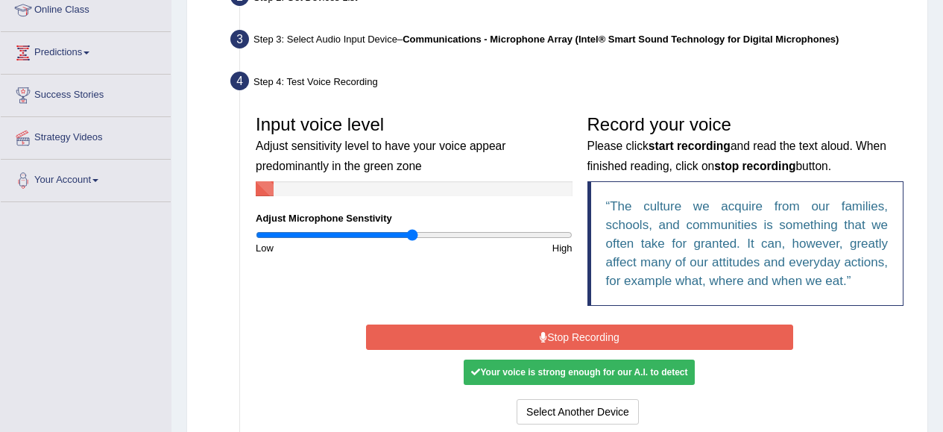
click at [599, 334] on button "Stop Recording" at bounding box center [579, 336] width 427 height 25
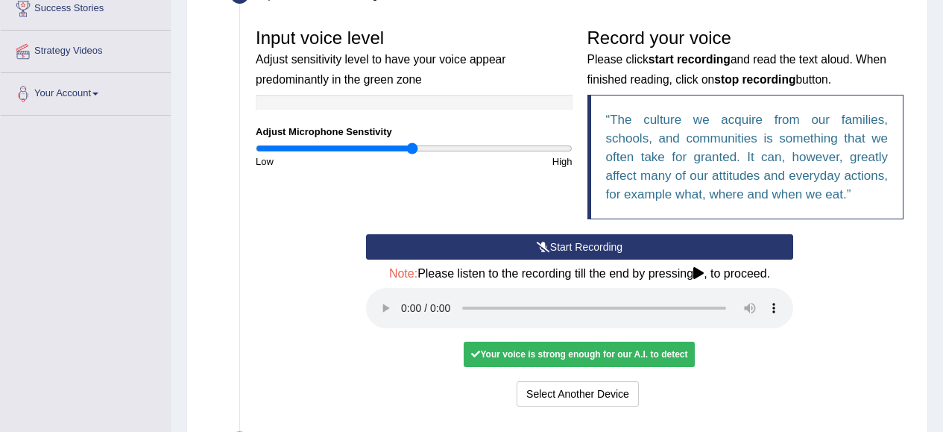
scroll to position [299, 0]
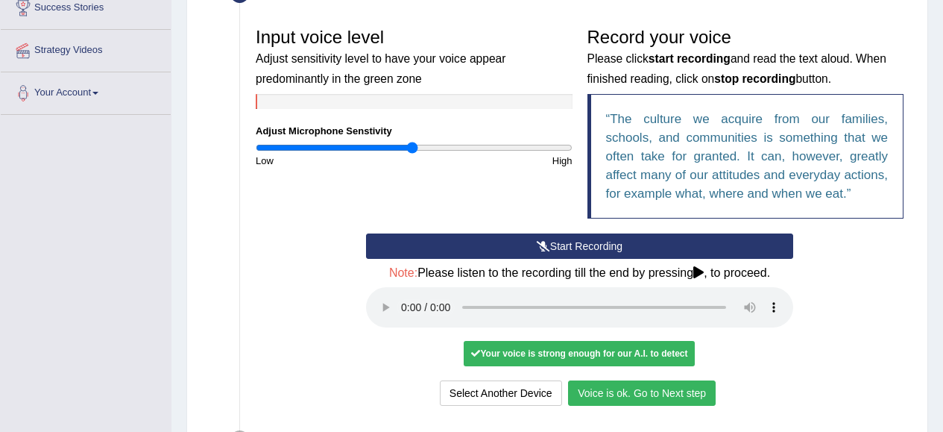
click at [690, 394] on button "Voice is ok. Go to Next step" at bounding box center [642, 392] width 148 height 25
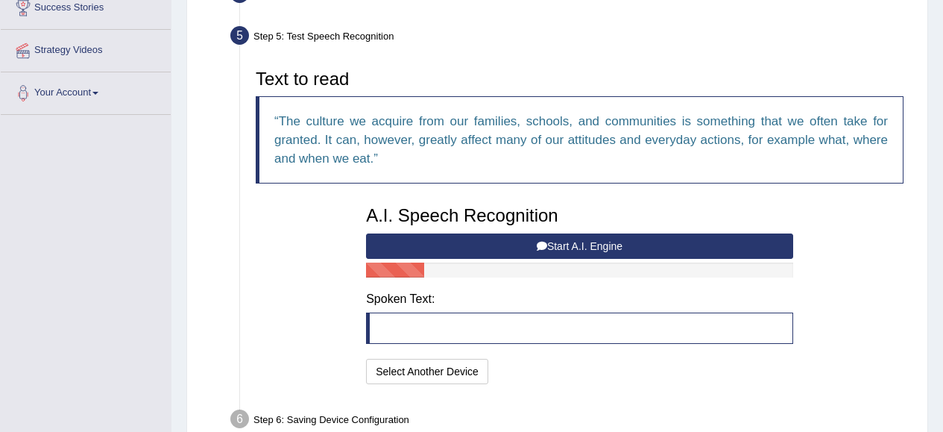
click at [555, 242] on button "Start A.I. Engine" at bounding box center [579, 245] width 427 height 25
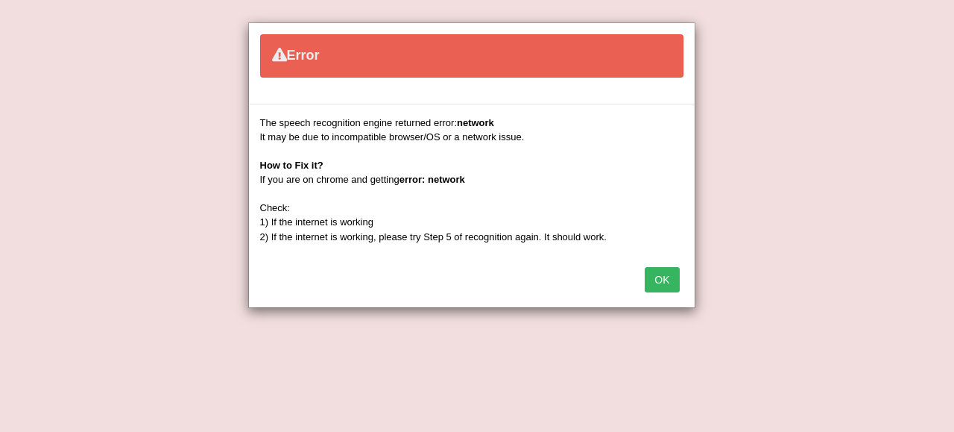
click at [670, 278] on button "OK" at bounding box center [662, 279] width 34 height 25
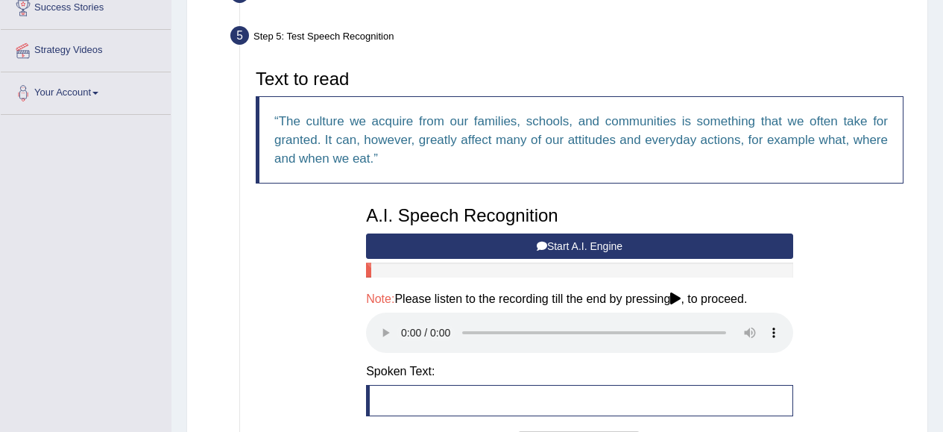
scroll to position [0, 0]
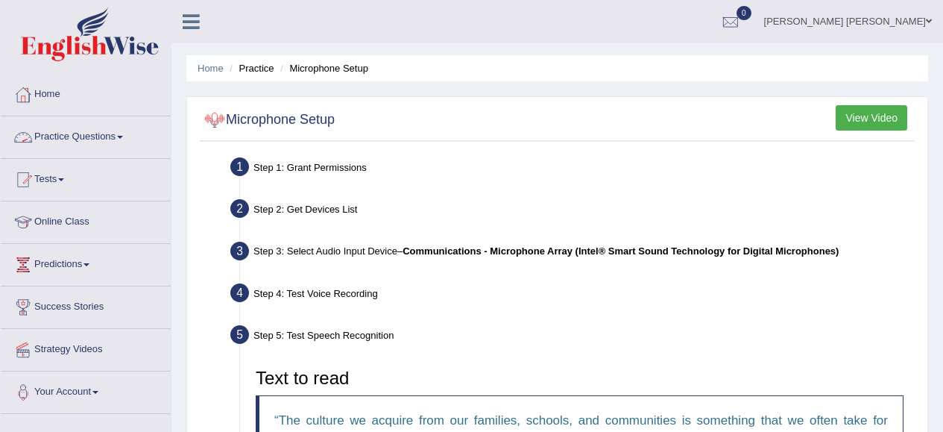
click at [123, 136] on span at bounding box center [120, 137] width 6 height 3
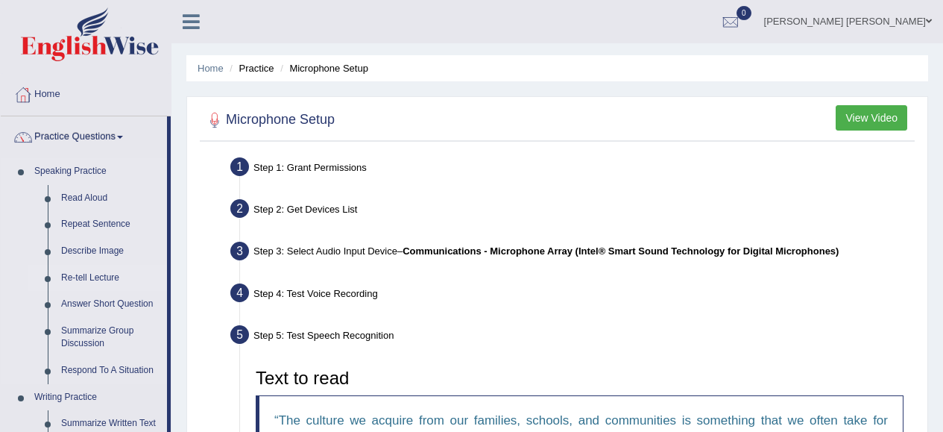
click at [110, 280] on link "Re-tell Lecture" at bounding box center [110, 278] width 113 height 27
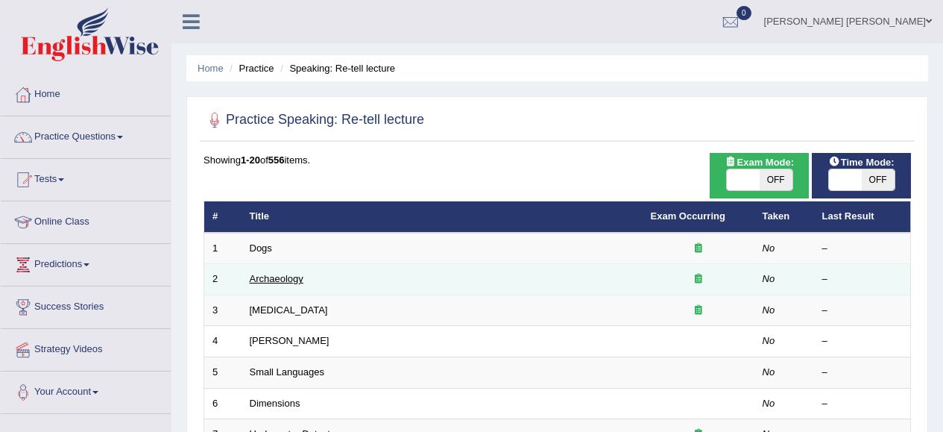
click at [271, 279] on link "Archaeology" at bounding box center [277, 278] width 54 height 11
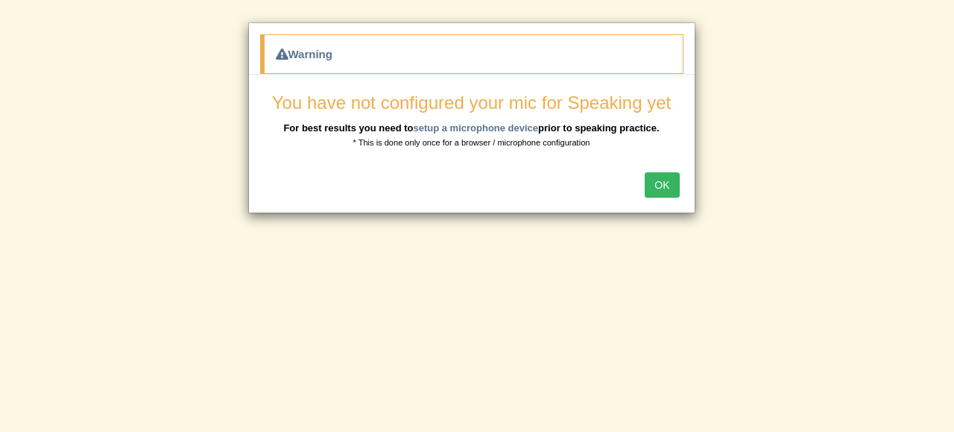
click at [669, 187] on button "OK" at bounding box center [662, 184] width 34 height 25
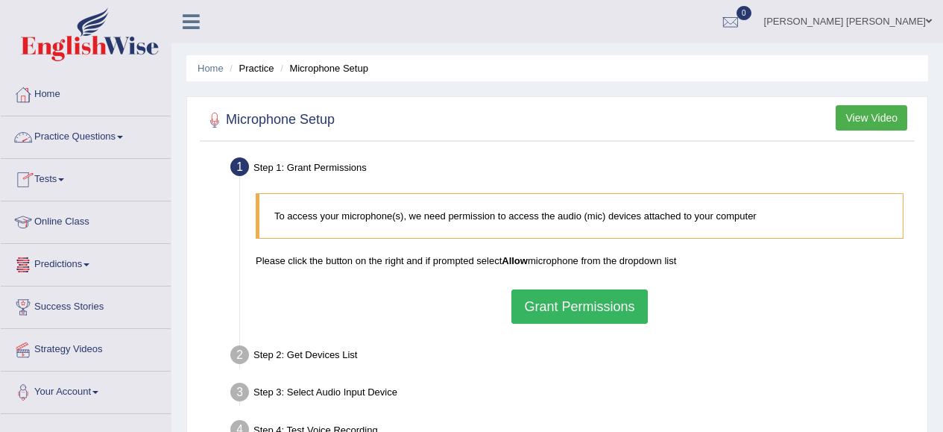
click at [125, 139] on link "Practice Questions" at bounding box center [86, 134] width 170 height 37
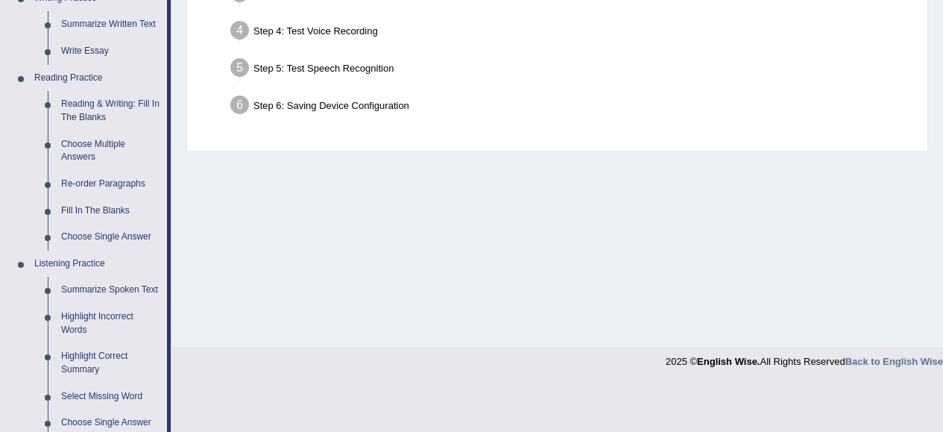
scroll to position [400, 0]
click at [105, 211] on link "Fill In The Blanks" at bounding box center [110, 209] width 113 height 27
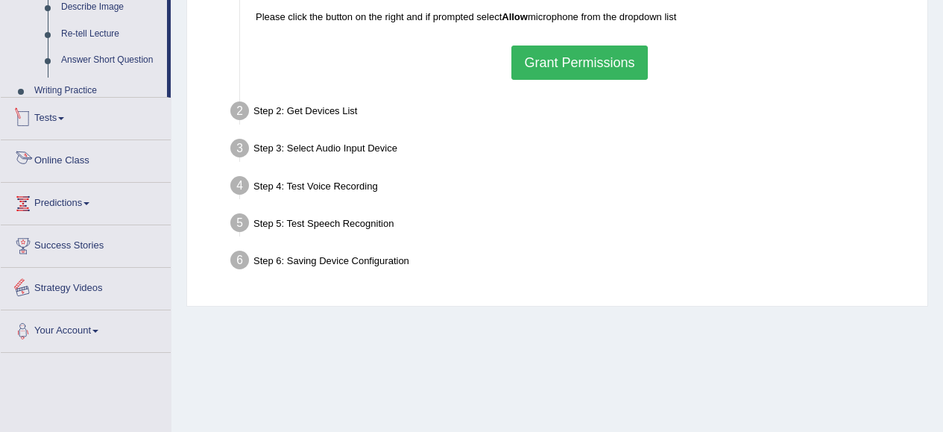
scroll to position [351, 0]
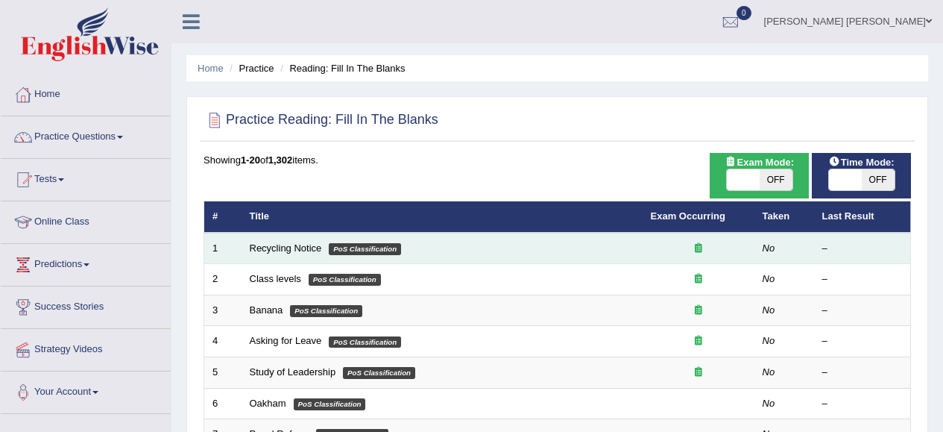
click at [263, 255] on td "Recycling Notice PoS Classification" at bounding box center [442, 248] width 401 height 31
click at [306, 253] on link "Recycling Notice" at bounding box center [286, 247] width 72 height 11
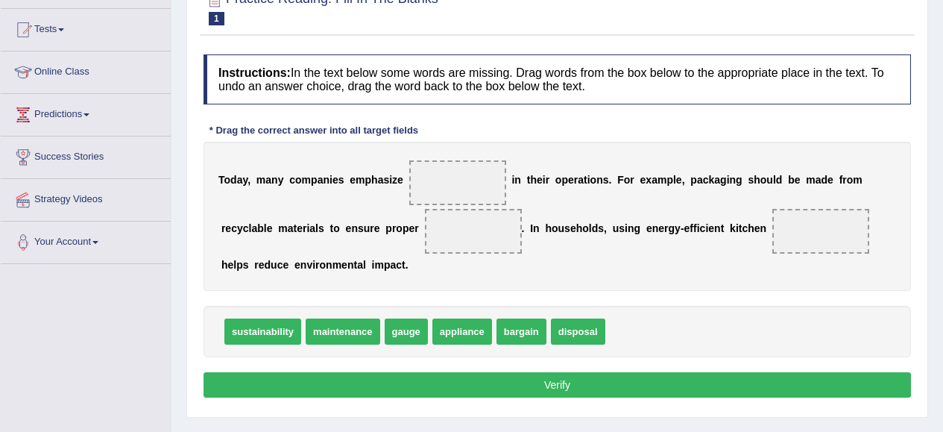
scroll to position [151, 0]
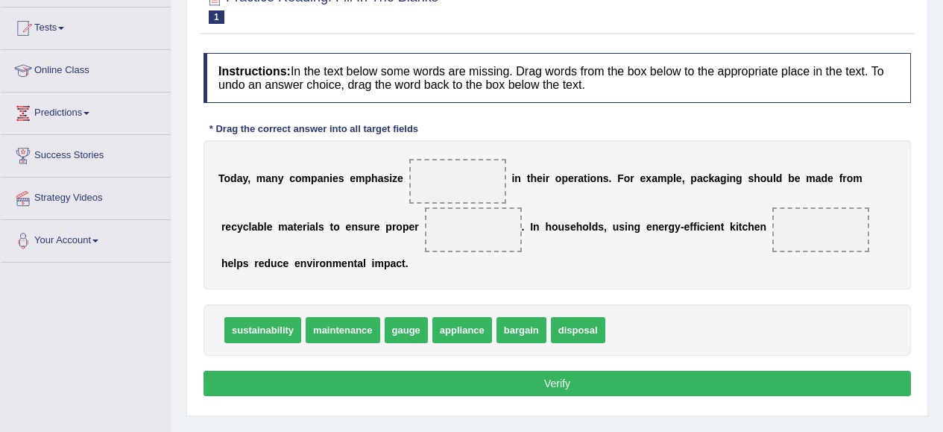
drag, startPoint x: 940, startPoint y: 206, endPoint x: 657, endPoint y: 247, distance: 285.5
click at [657, 247] on div "Home Practice Reading: Fill In The Blanks Recycling Notice Next » Report Questi…" at bounding box center [556, 221] width 771 height 745
click at [353, 331] on span "maintenance" at bounding box center [343, 330] width 74 height 26
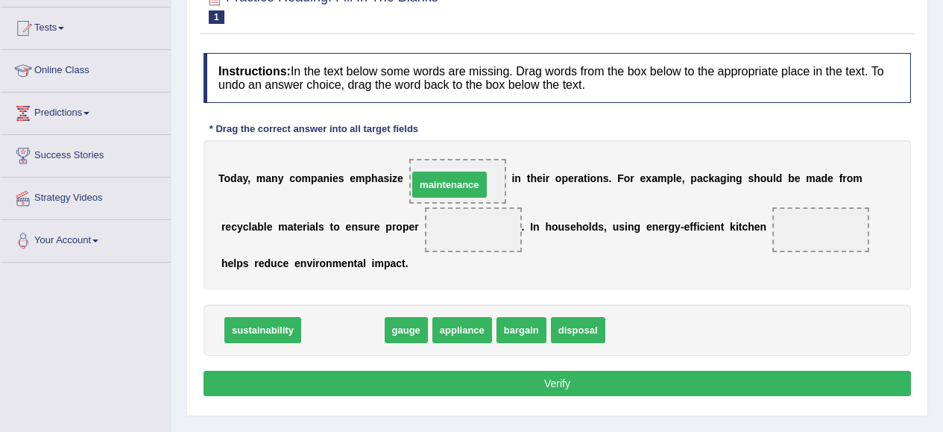
drag, startPoint x: 353, startPoint y: 331, endPoint x: 459, endPoint y: 186, distance: 180.2
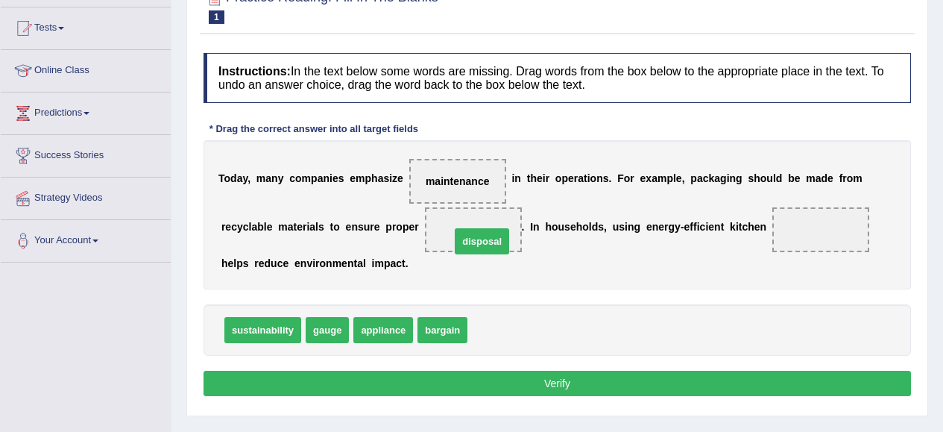
drag, startPoint x: 506, startPoint y: 330, endPoint x: 489, endPoint y: 233, distance: 99.1
click at [382, 329] on span "appliance" at bounding box center [383, 330] width 60 height 26
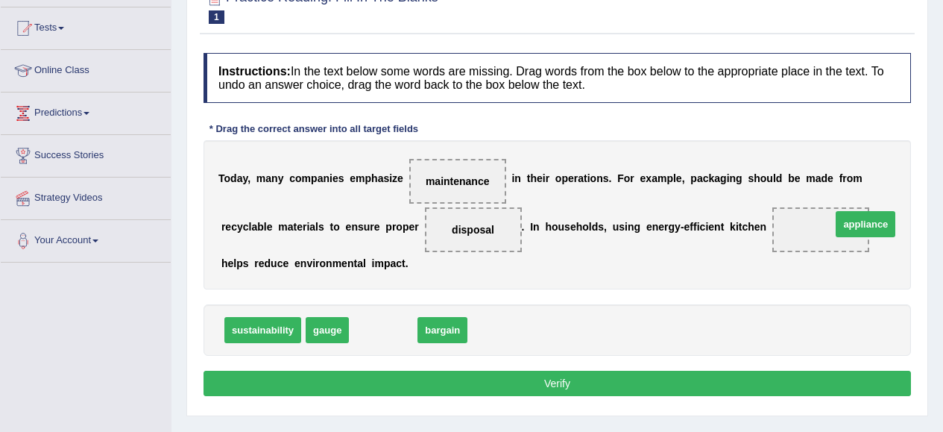
drag, startPoint x: 382, startPoint y: 329, endPoint x: 880, endPoint y: 225, distance: 508.7
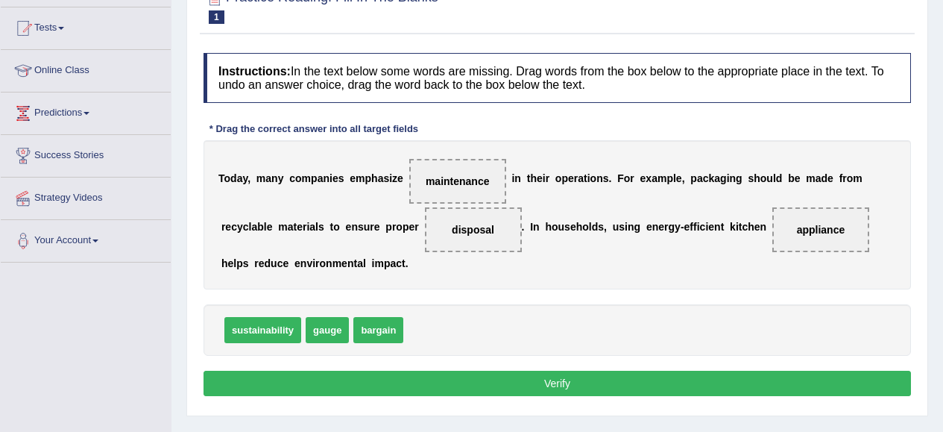
click at [602, 382] on button "Verify" at bounding box center [556, 382] width 707 height 25
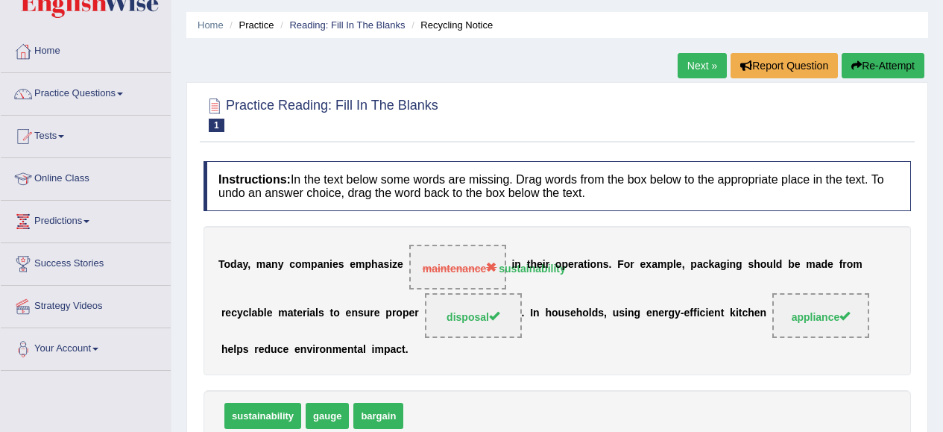
scroll to position [40, 0]
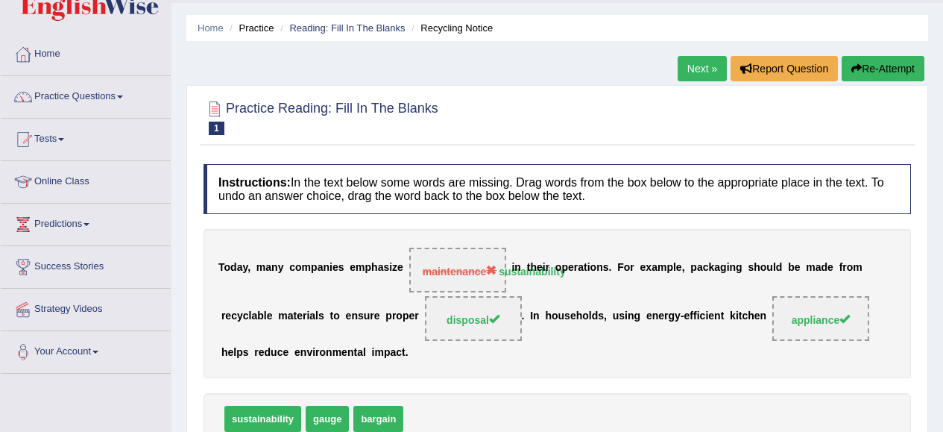
click at [696, 61] on link "Next »" at bounding box center [702, 68] width 49 height 25
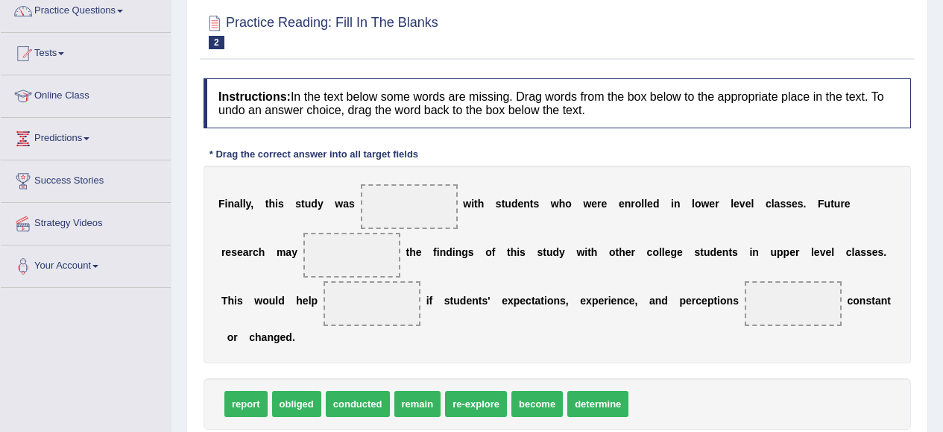
scroll to position [127, 0]
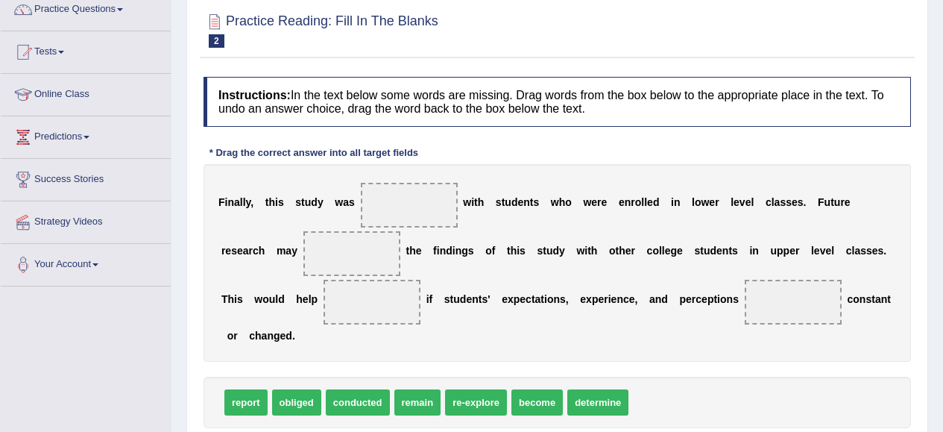
click at [369, 397] on span "conducted" at bounding box center [358, 402] width 64 height 26
drag, startPoint x: 369, startPoint y: 397, endPoint x: 426, endPoint y: 206, distance: 199.8
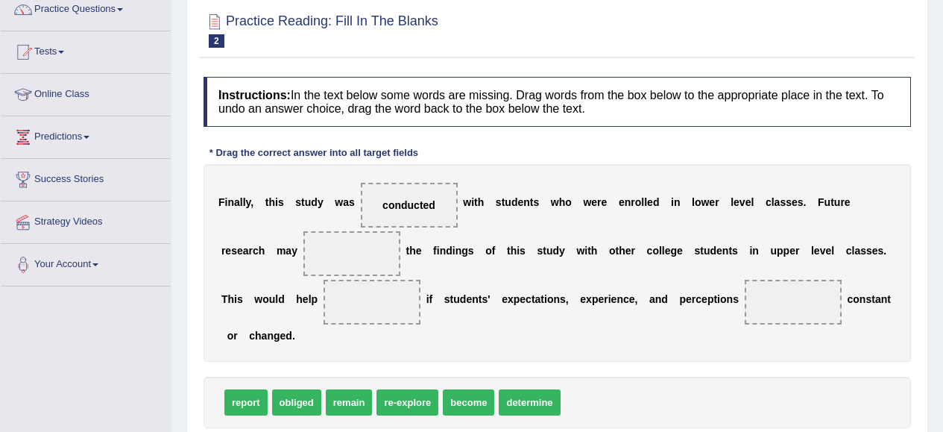
click at [479, 409] on span "become" at bounding box center [468, 402] width 51 height 26
drag, startPoint x: 479, startPoint y: 409, endPoint x: 370, endPoint y: 259, distance: 185.8
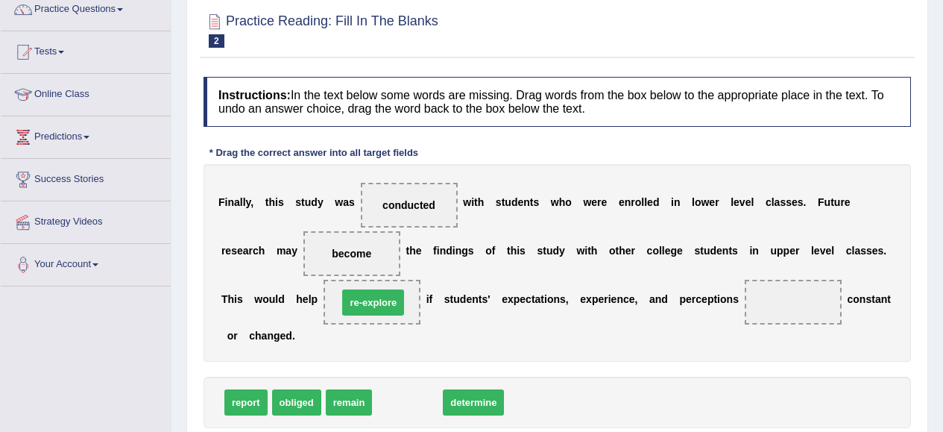
drag, startPoint x: 408, startPoint y: 401, endPoint x: 373, endPoint y: 303, distance: 104.2
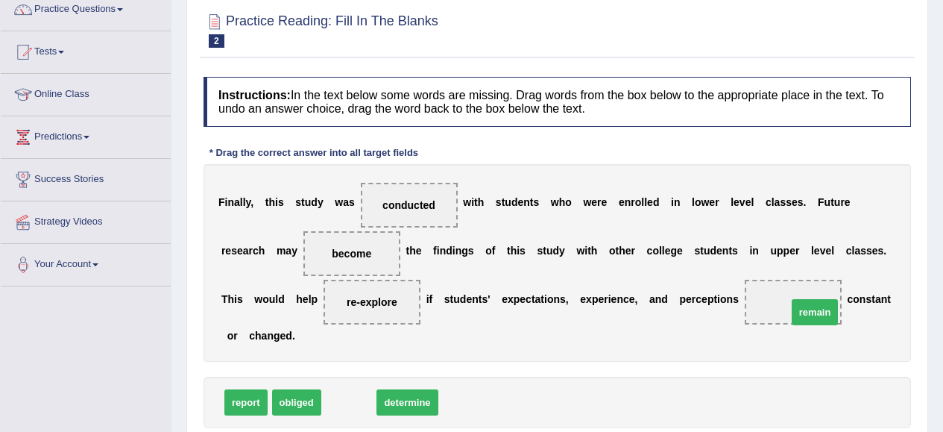
drag, startPoint x: 352, startPoint y: 403, endPoint x: 818, endPoint y: 312, distance: 474.5
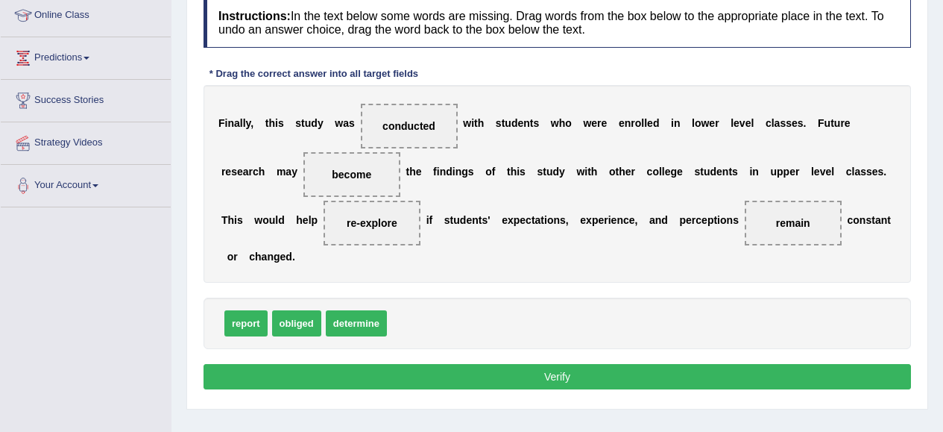
scroll to position [207, 0]
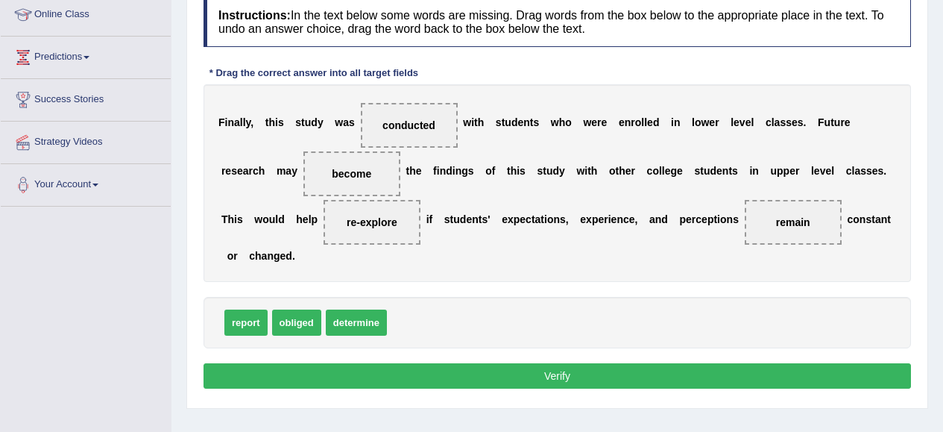
click at [846, 378] on button "Verify" at bounding box center [556, 375] width 707 height 25
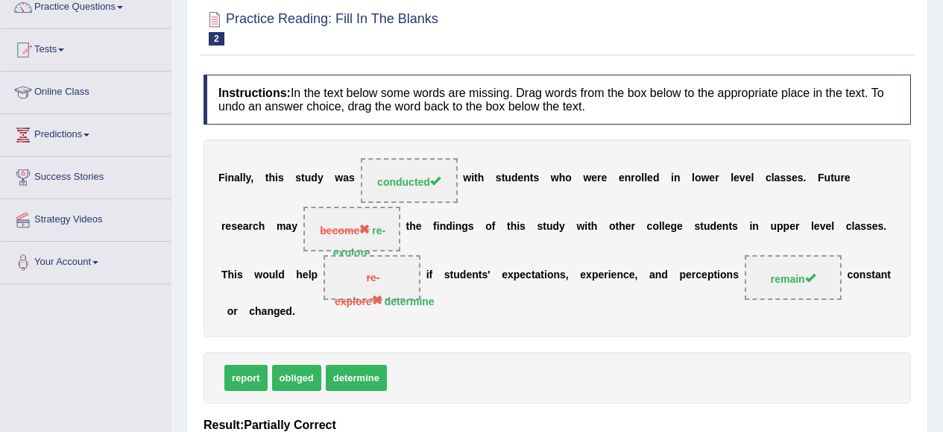
scroll to position [53, 0]
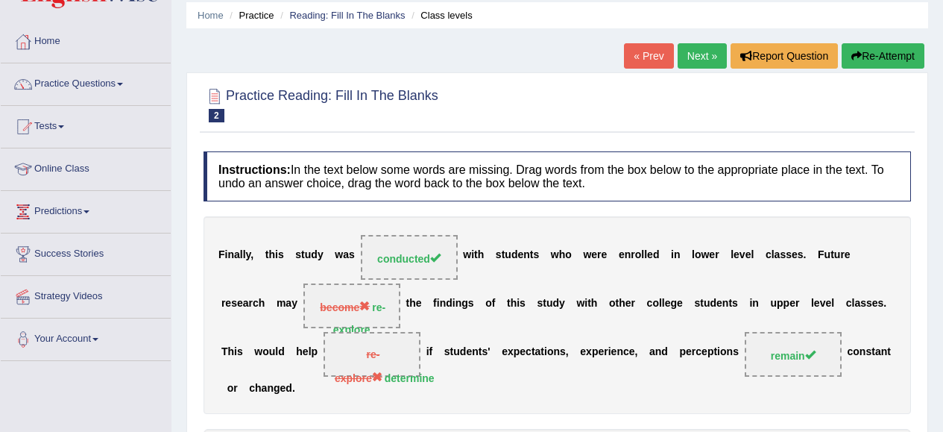
click at [689, 57] on link "Next »" at bounding box center [702, 55] width 49 height 25
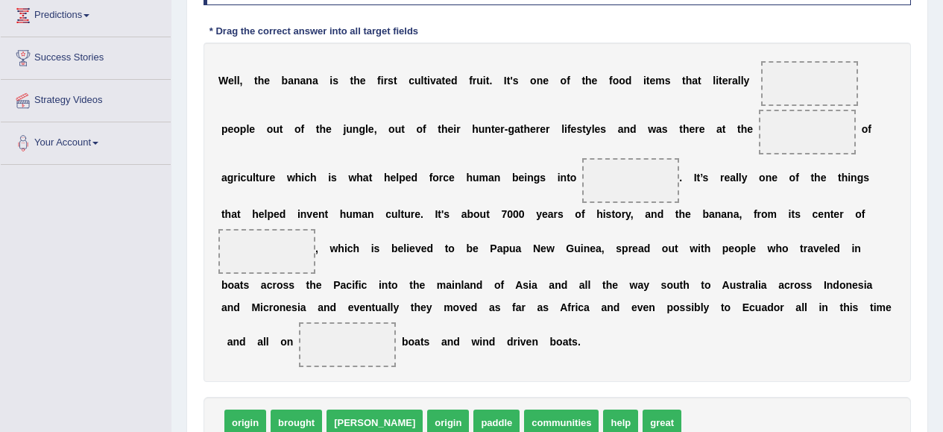
scroll to position [259, 0]
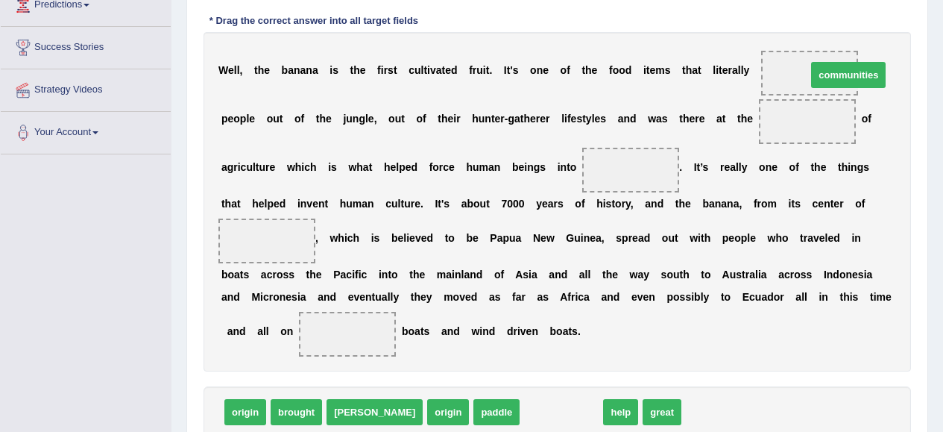
drag, startPoint x: 512, startPoint y: 413, endPoint x: 824, endPoint y: 48, distance: 480.6
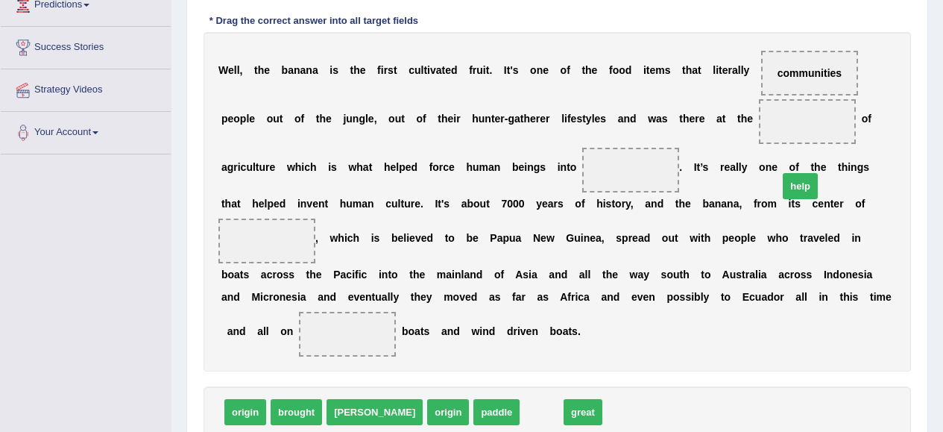
drag, startPoint x: 479, startPoint y: 411, endPoint x: 769, endPoint y: 157, distance: 385.5
click at [243, 414] on span "origin" at bounding box center [245, 412] width 42 height 26
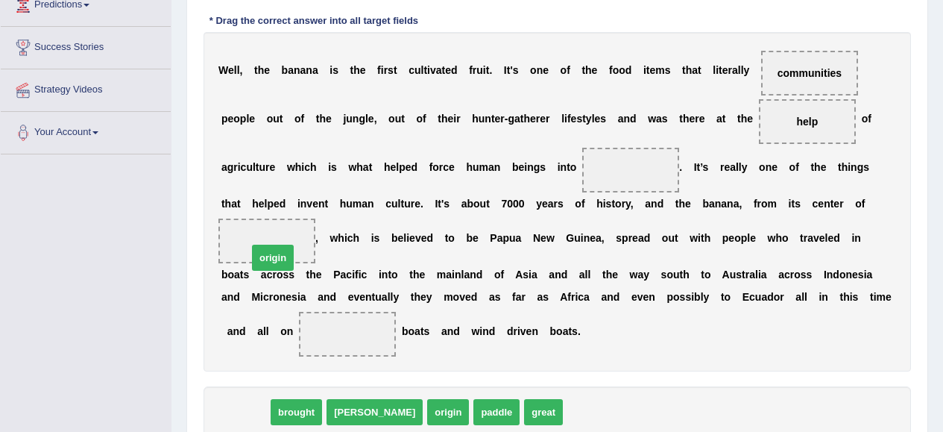
drag, startPoint x: 243, startPoint y: 414, endPoint x: 271, endPoint y: 260, distance: 156.7
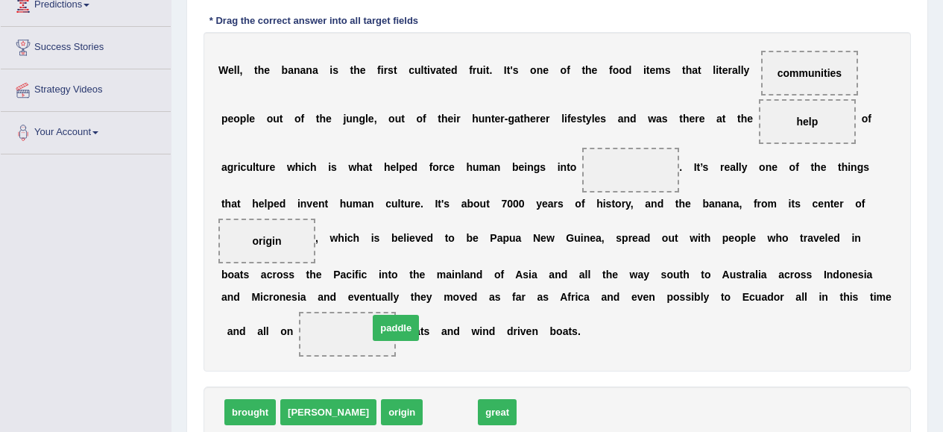
drag, startPoint x: 406, startPoint y: 410, endPoint x: 353, endPoint y: 328, distance: 97.6
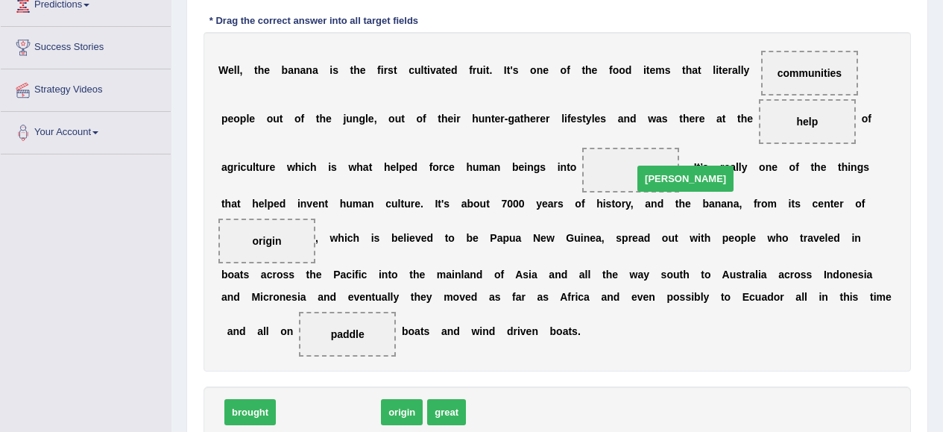
drag, startPoint x: 302, startPoint y: 414, endPoint x: 664, endPoint y: 181, distance: 430.9
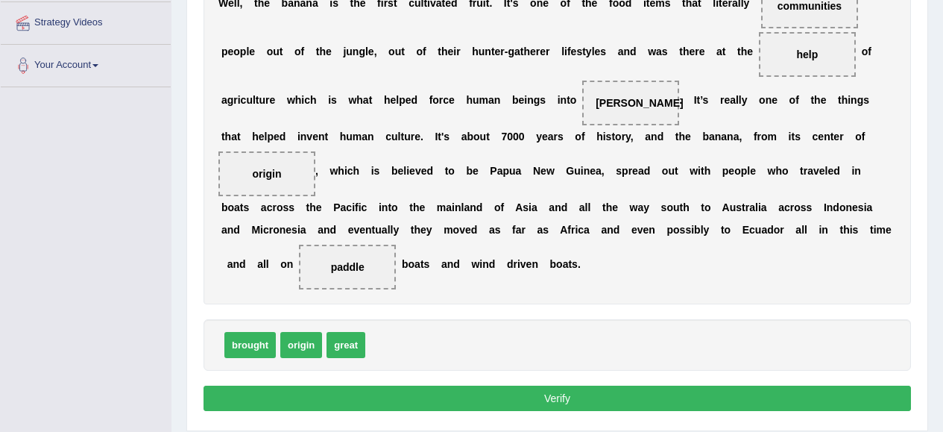
scroll to position [331, 0]
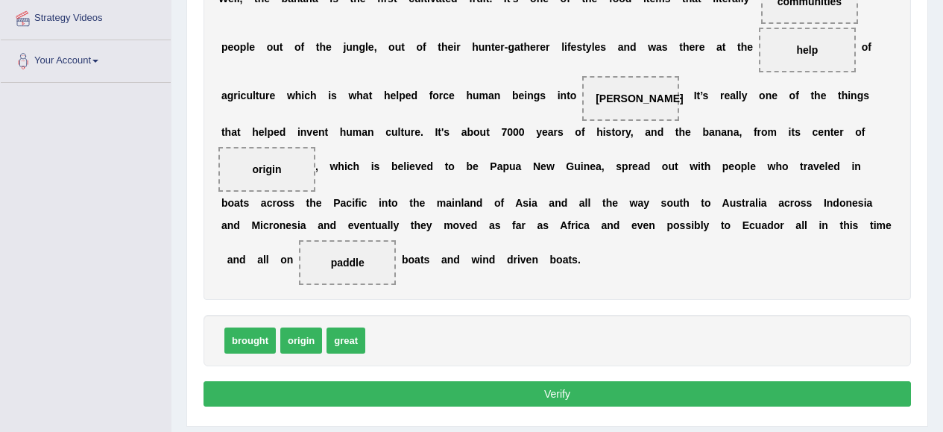
click at [846, 396] on button "Verify" at bounding box center [556, 393] width 707 height 25
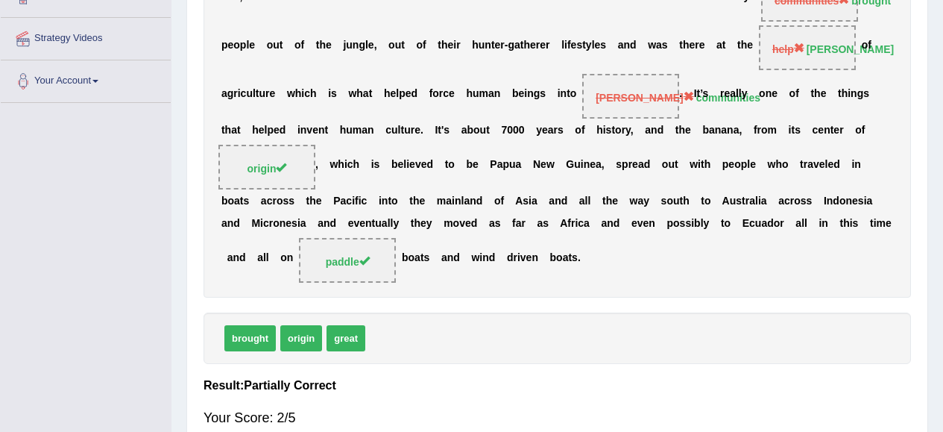
scroll to position [0, 0]
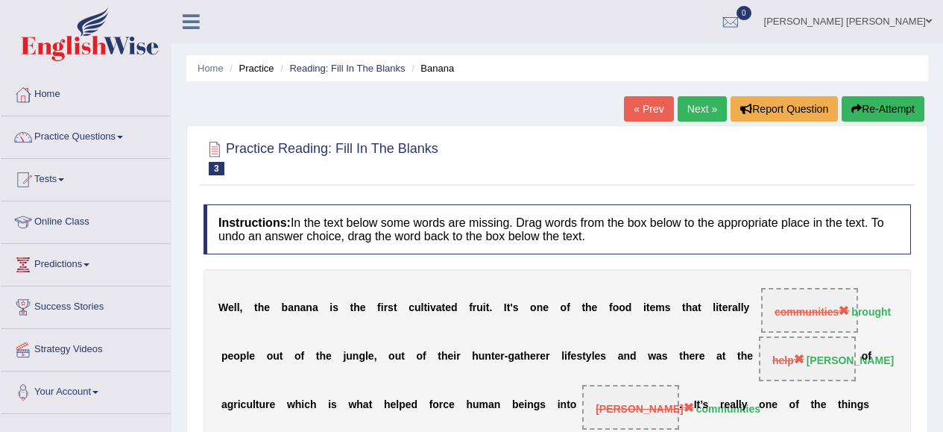
click at [693, 107] on link "Next »" at bounding box center [702, 108] width 49 height 25
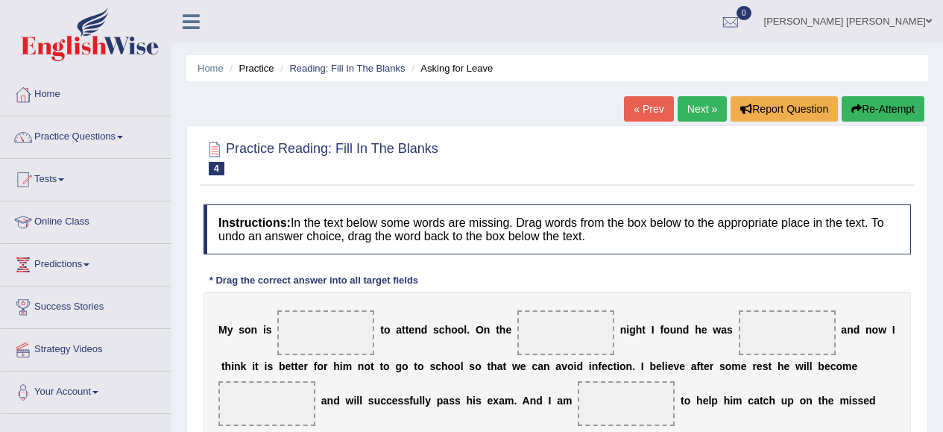
click at [693, 110] on link "Next »" at bounding box center [702, 108] width 49 height 25
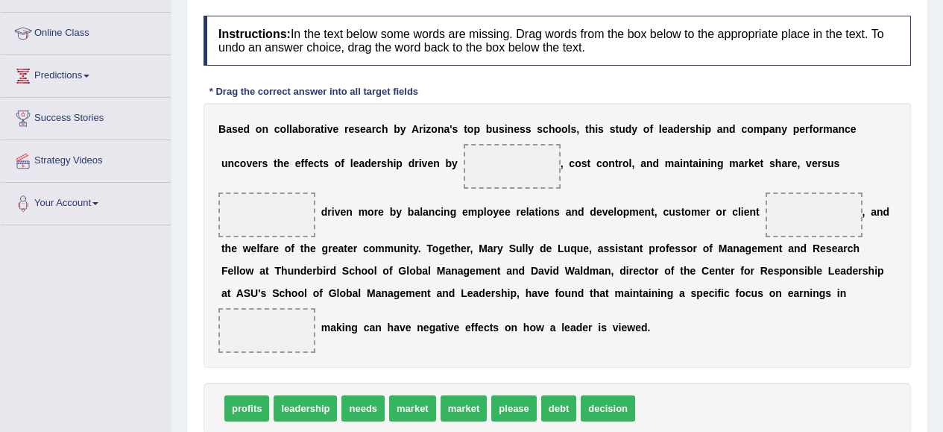
scroll to position [192, 0]
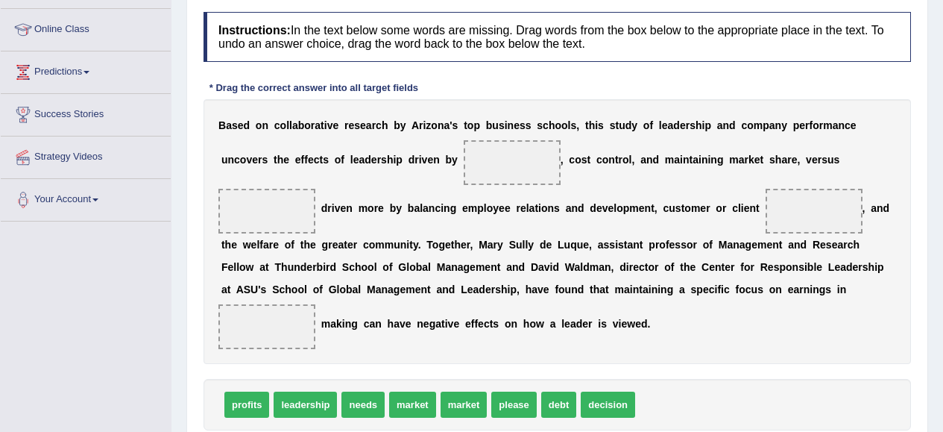
drag, startPoint x: 607, startPoint y: 410, endPoint x: 572, endPoint y: 347, distance: 71.7
drag, startPoint x: 606, startPoint y: 404, endPoint x: 518, endPoint y: 162, distance: 257.0
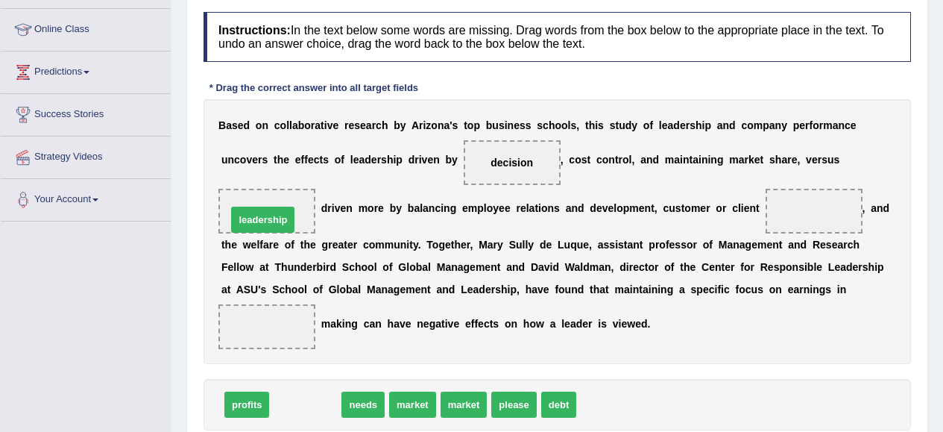
drag, startPoint x: 311, startPoint y: 407, endPoint x: 268, endPoint y: 222, distance: 189.7
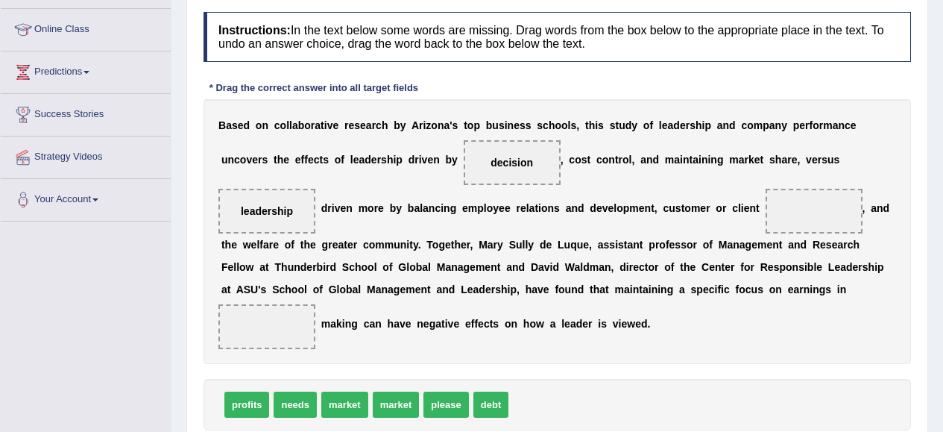
click at [297, 405] on span "needs" at bounding box center [295, 404] width 43 height 26
drag, startPoint x: 397, startPoint y: 408, endPoint x: 281, endPoint y: 328, distance: 140.4
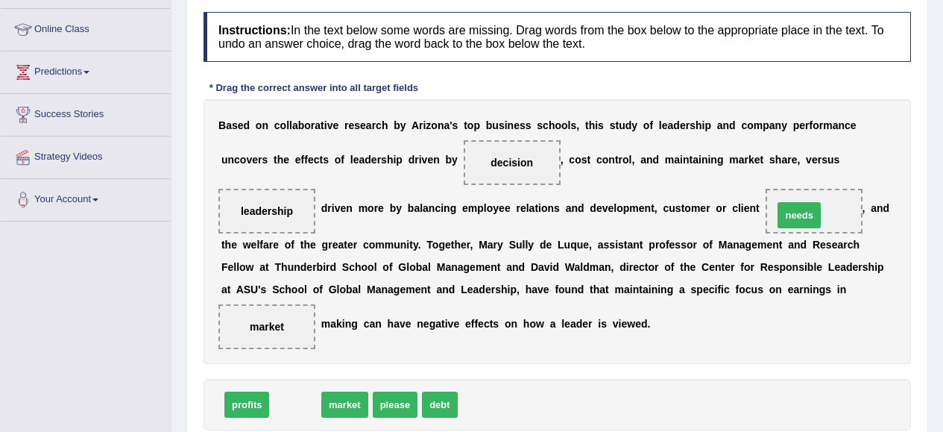
drag, startPoint x: 301, startPoint y: 404, endPoint x: 805, endPoint y: 215, distance: 538.3
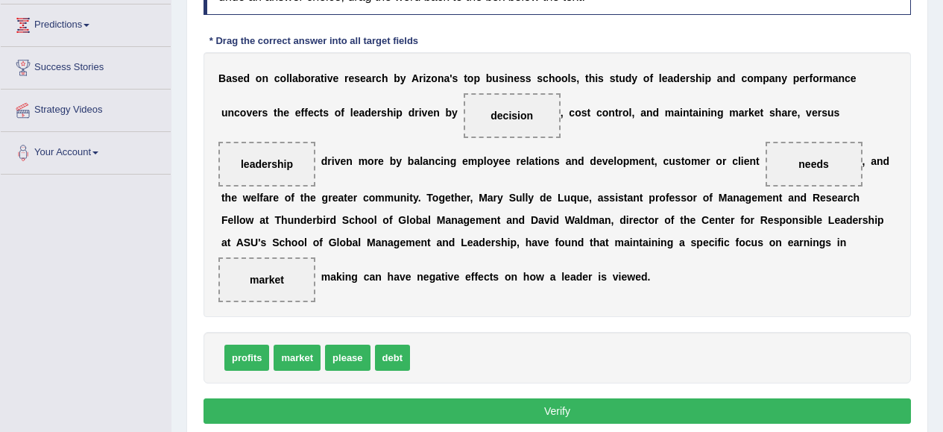
scroll to position [243, 0]
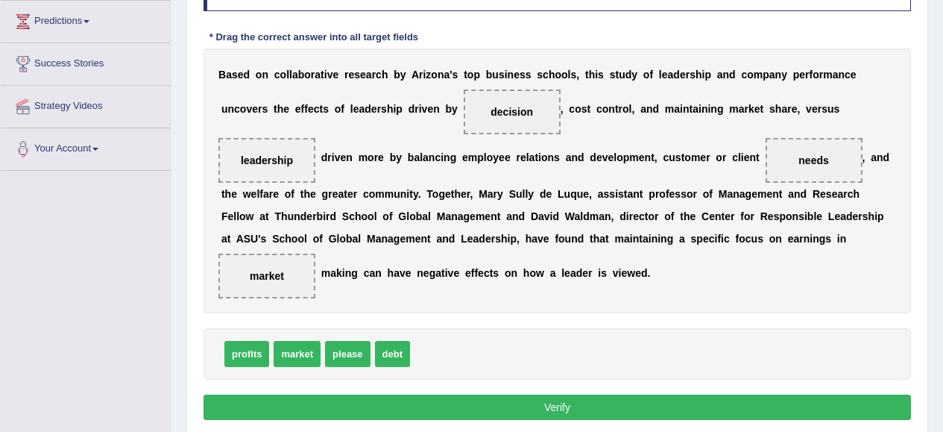
click at [617, 409] on button "Verify" at bounding box center [556, 406] width 707 height 25
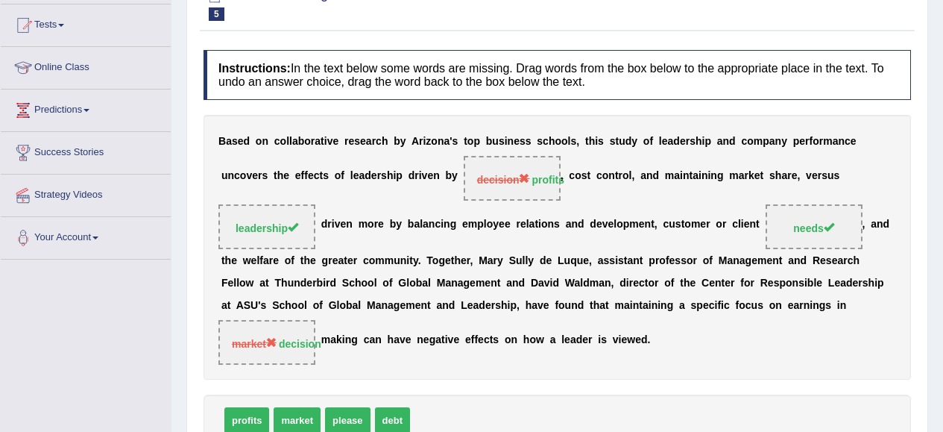
scroll to position [93, 0]
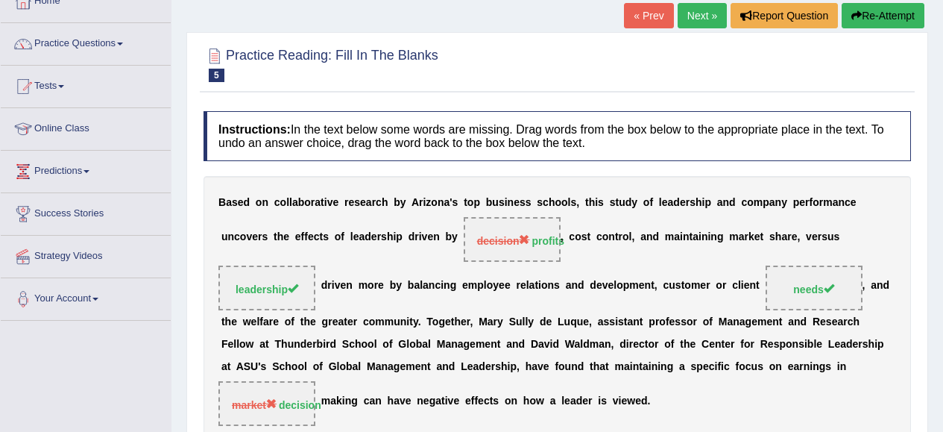
click at [696, 25] on link "Next »" at bounding box center [702, 15] width 49 height 25
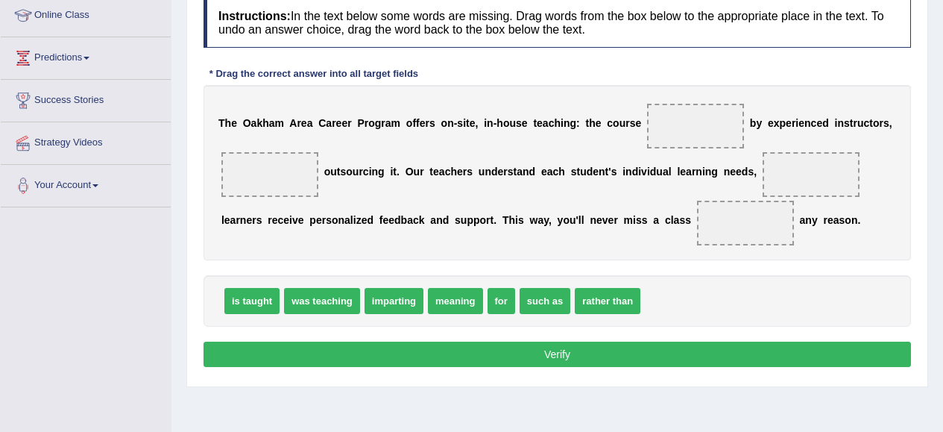
scroll to position [207, 0]
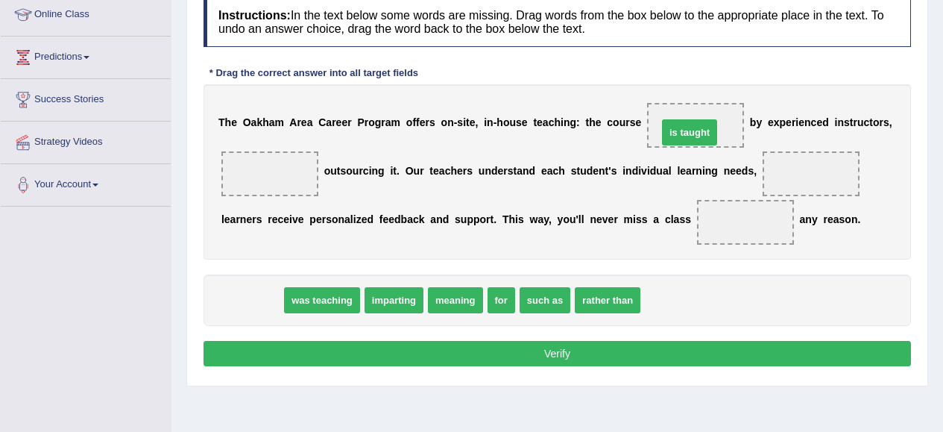
drag, startPoint x: 256, startPoint y: 300, endPoint x: 711, endPoint y: 133, distance: 485.1
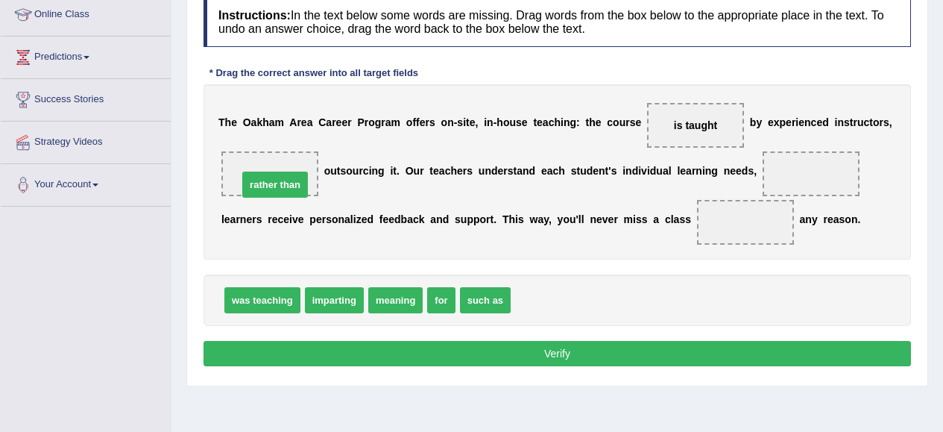
drag, startPoint x: 541, startPoint y: 305, endPoint x: 259, endPoint y: 180, distance: 309.0
drag, startPoint x: 390, startPoint y: 305, endPoint x: 274, endPoint y: 180, distance: 170.9
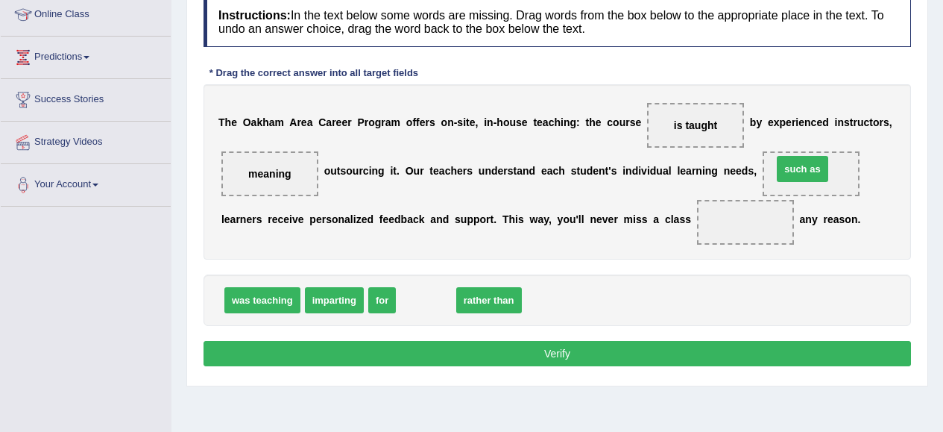
drag, startPoint x: 424, startPoint y: 303, endPoint x: 800, endPoint y: 172, distance: 397.9
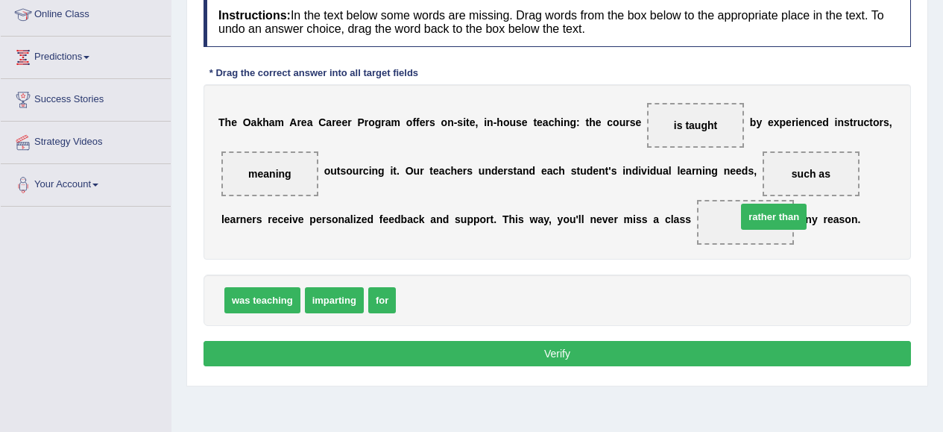
drag, startPoint x: 424, startPoint y: 304, endPoint x: 763, endPoint y: 221, distance: 349.1
click at [671, 357] on button "Verify" at bounding box center [556, 353] width 707 height 25
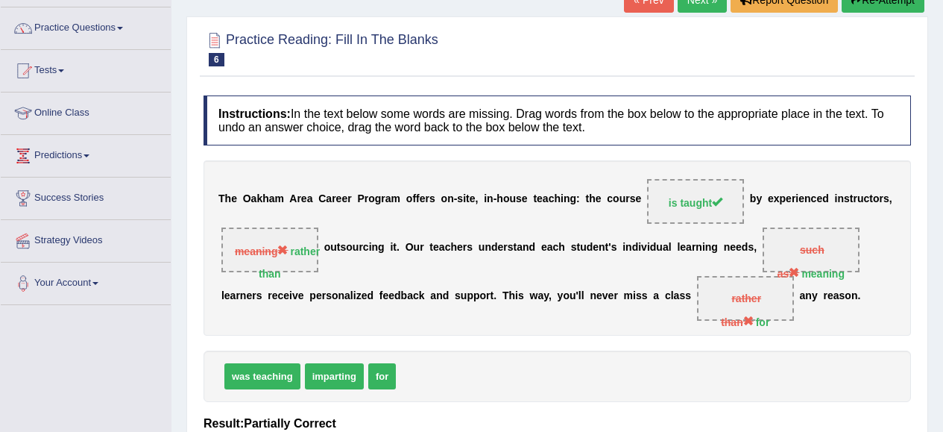
scroll to position [66, 0]
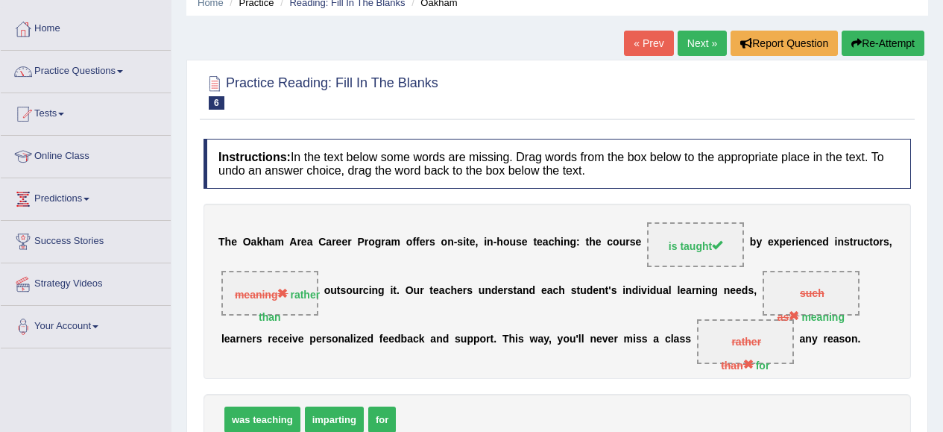
click at [687, 48] on link "Next »" at bounding box center [702, 43] width 49 height 25
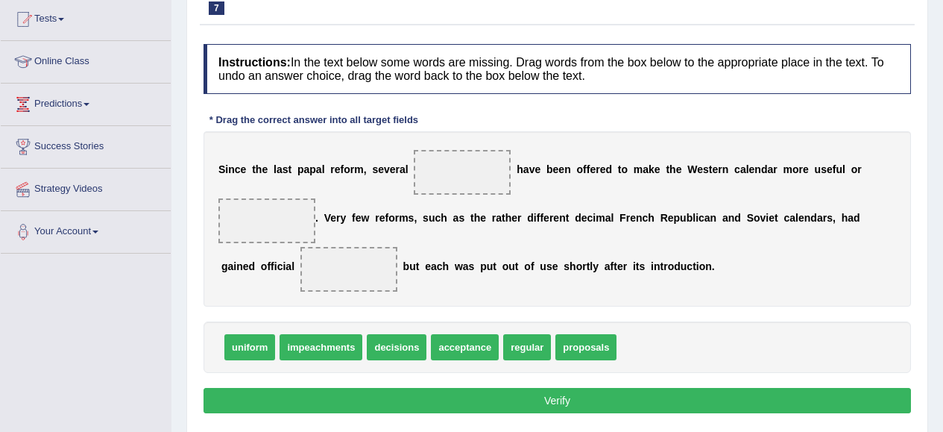
scroll to position [161, 0]
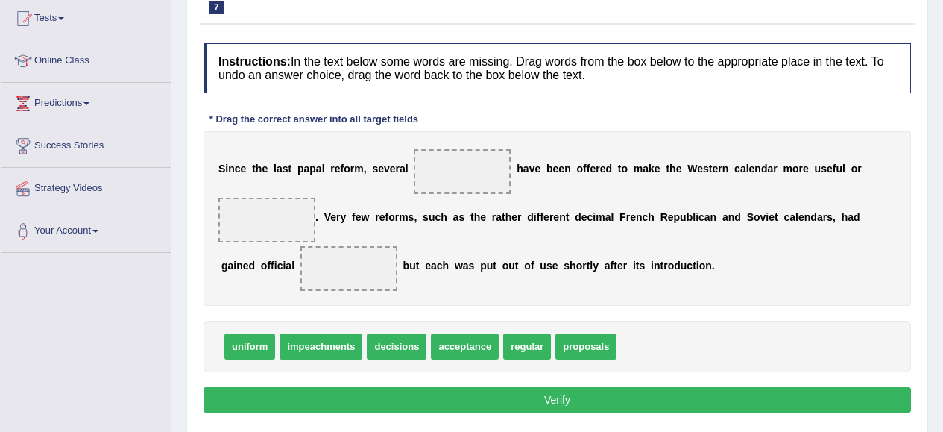
drag, startPoint x: 485, startPoint y: 201, endPoint x: 449, endPoint y: 259, distance: 68.5
click at [449, 259] on div "S i n c e t h e l a s t p a p a l r e f o r m , s e v e r a l h a v e b e e n o…" at bounding box center [556, 217] width 707 height 175
drag, startPoint x: 596, startPoint y: 345, endPoint x: 496, endPoint y: 180, distance: 193.3
click at [333, 354] on span "impeachments" at bounding box center [321, 346] width 83 height 26
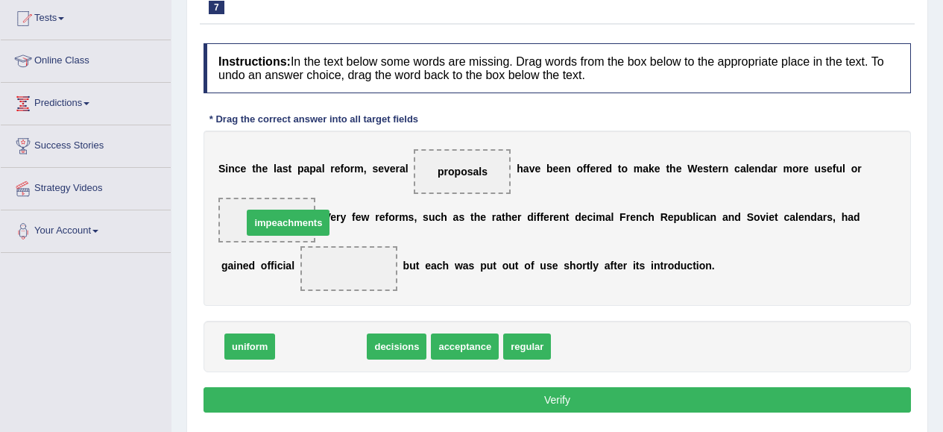
drag, startPoint x: 309, startPoint y: 348, endPoint x: 274, endPoint y: 224, distance: 128.6
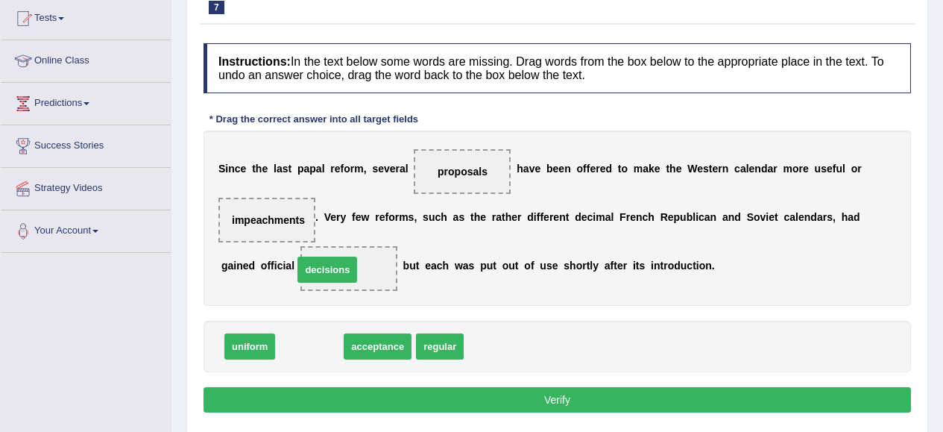
drag, startPoint x: 318, startPoint y: 347, endPoint x: 335, endPoint y: 271, distance: 78.8
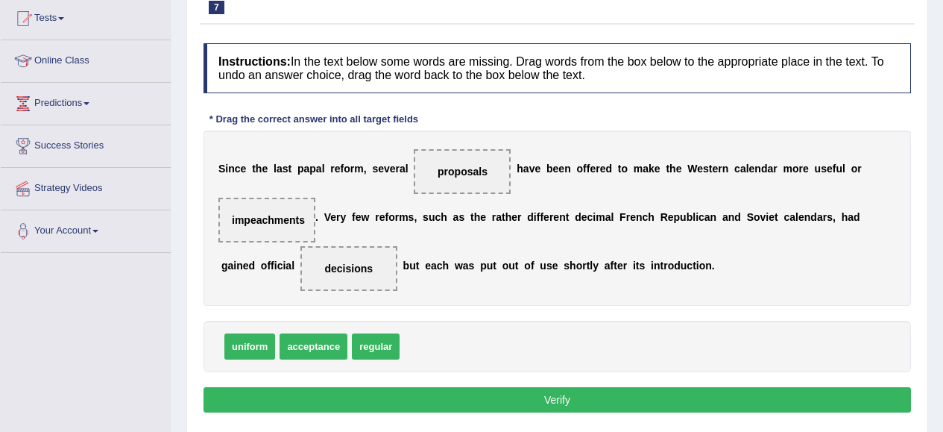
click at [527, 405] on button "Verify" at bounding box center [556, 399] width 707 height 25
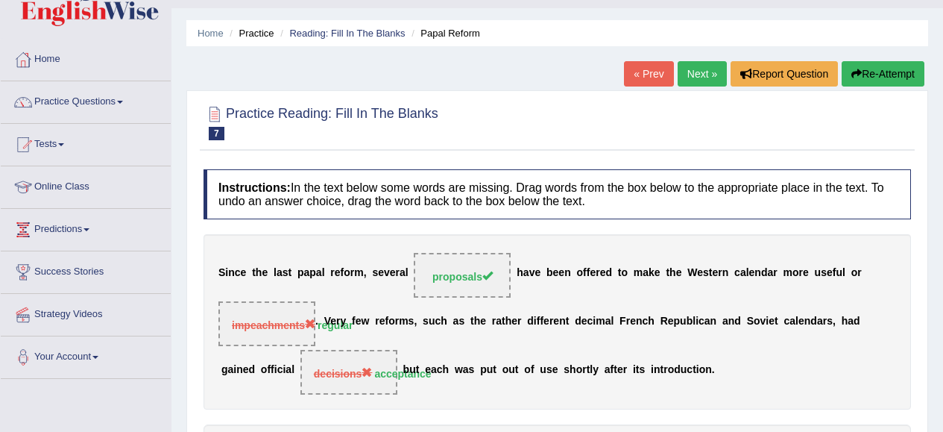
scroll to position [28, 0]
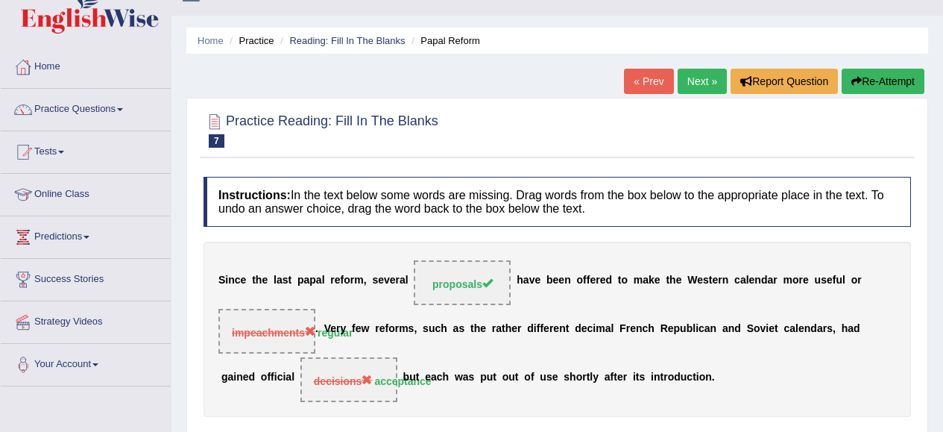
click at [698, 83] on link "Next »" at bounding box center [702, 81] width 49 height 25
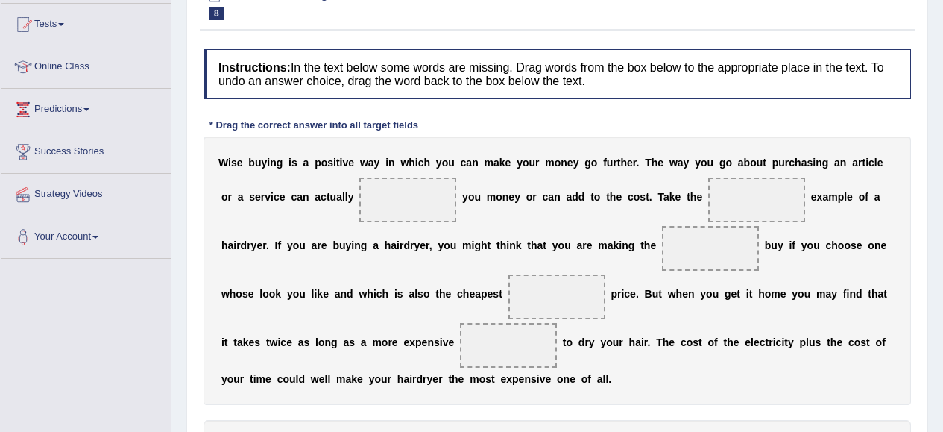
scroll to position [163, 0]
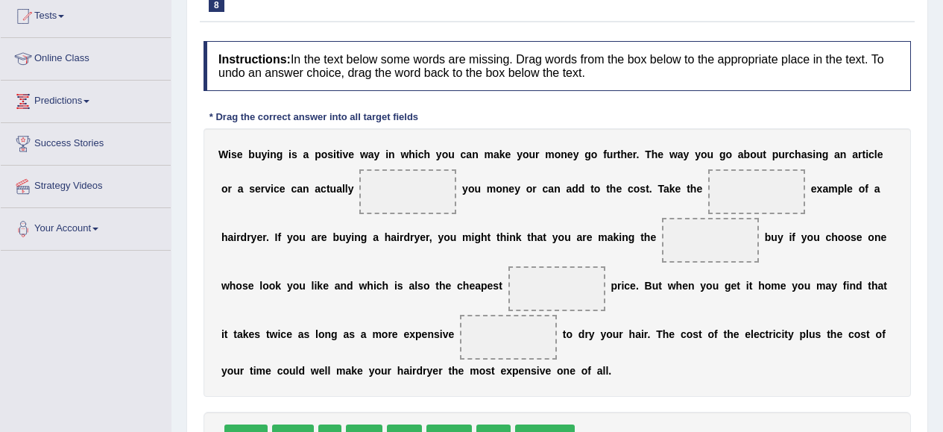
click at [932, 231] on div "Home Practice Reading: Fill In The Blanks Wise Buying « Prev Next » Report Ques…" at bounding box center [556, 209] width 771 height 745
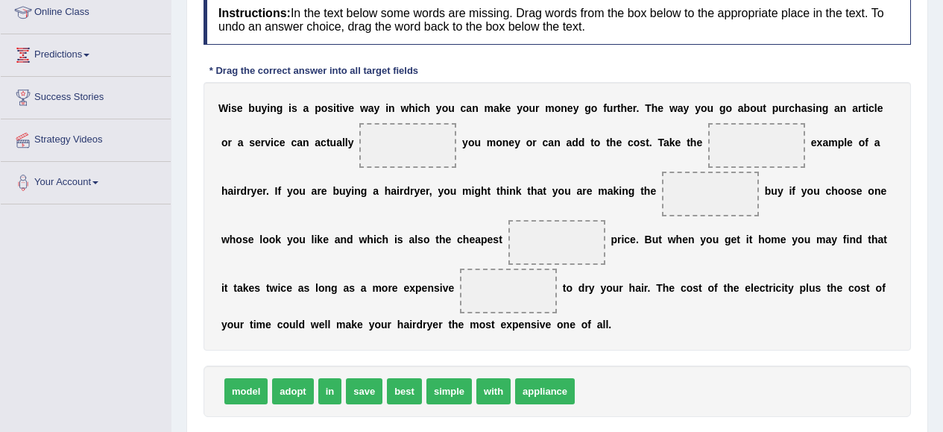
scroll to position [224, 0]
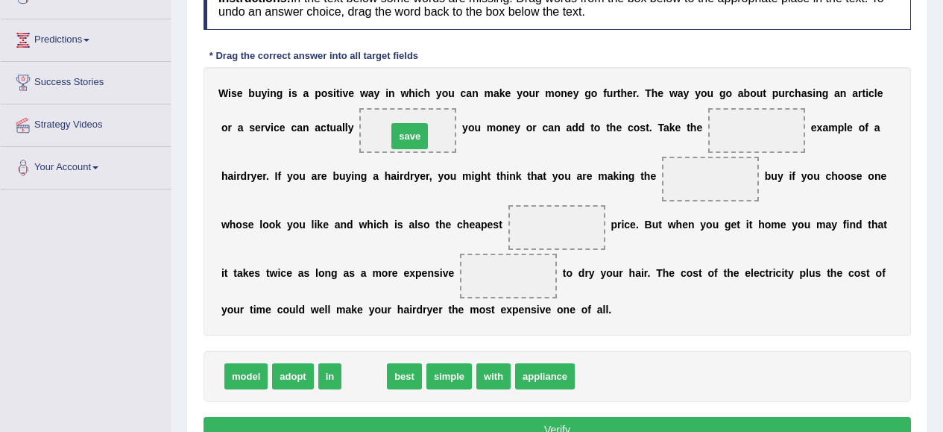
drag, startPoint x: 367, startPoint y: 379, endPoint x: 412, endPoint y: 138, distance: 245.0
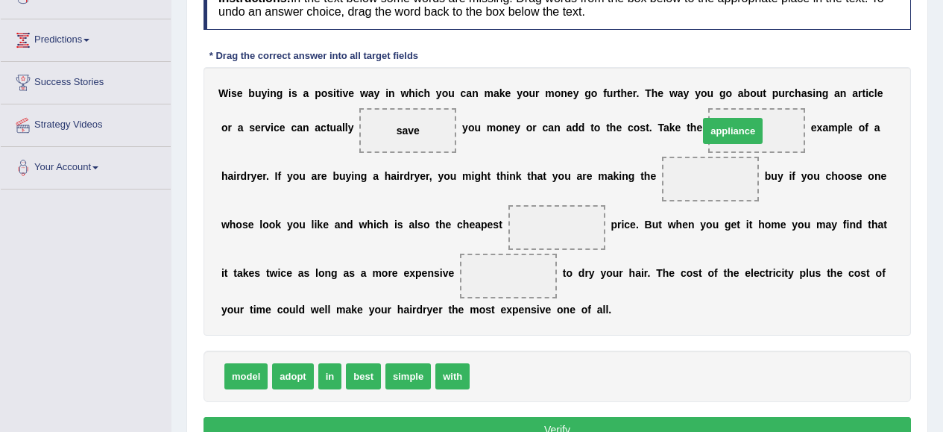
drag, startPoint x: 502, startPoint y: 376, endPoint x: 739, endPoint y: 132, distance: 340.5
click at [253, 383] on span "model" at bounding box center [245, 376] width 43 height 26
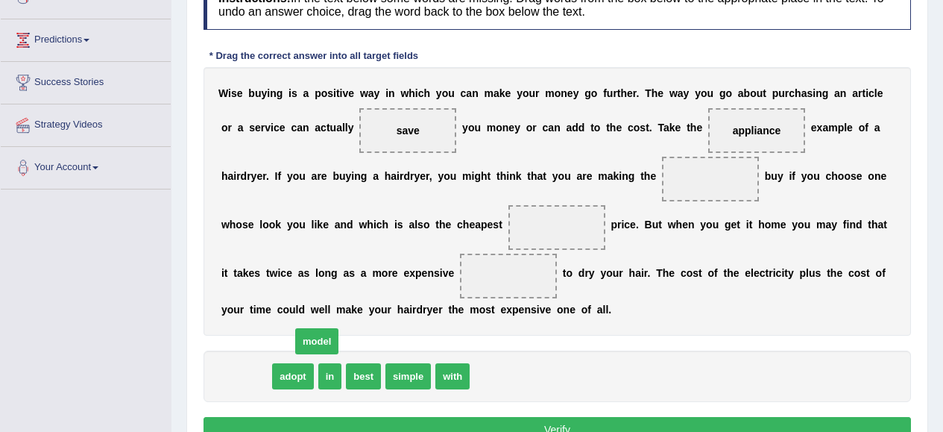
drag, startPoint x: 253, startPoint y: 383, endPoint x: 599, endPoint y: 283, distance: 360.0
click at [338, 328] on span "model" at bounding box center [316, 341] width 43 height 26
drag, startPoint x: 233, startPoint y: 379, endPoint x: 738, endPoint y: 181, distance: 542.6
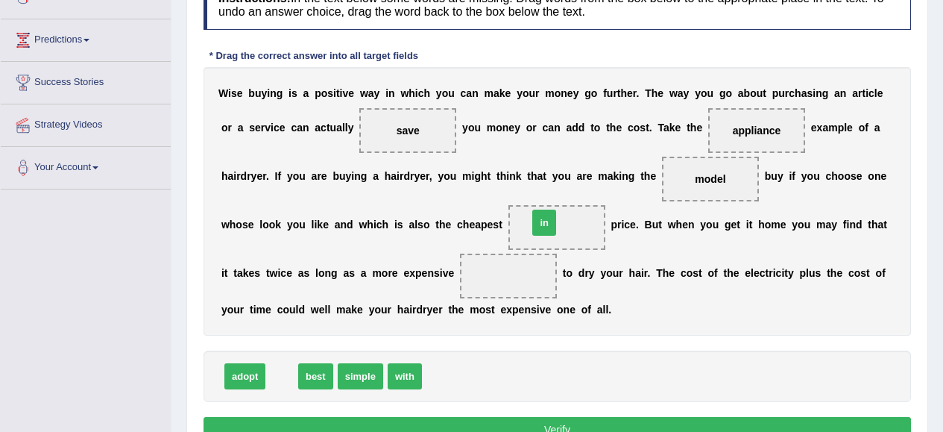
drag, startPoint x: 277, startPoint y: 379, endPoint x: 539, endPoint y: 225, distance: 304.4
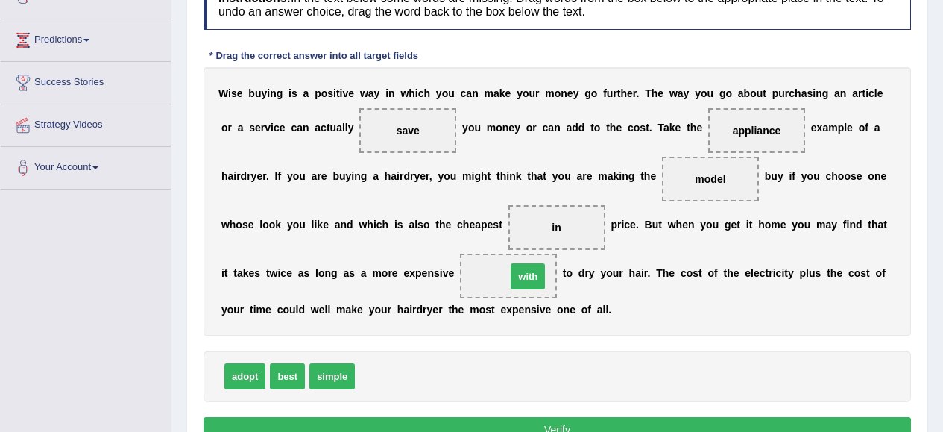
drag, startPoint x: 382, startPoint y: 376, endPoint x: 534, endPoint y: 277, distance: 180.9
click at [619, 427] on button "Verify" at bounding box center [556, 429] width 707 height 25
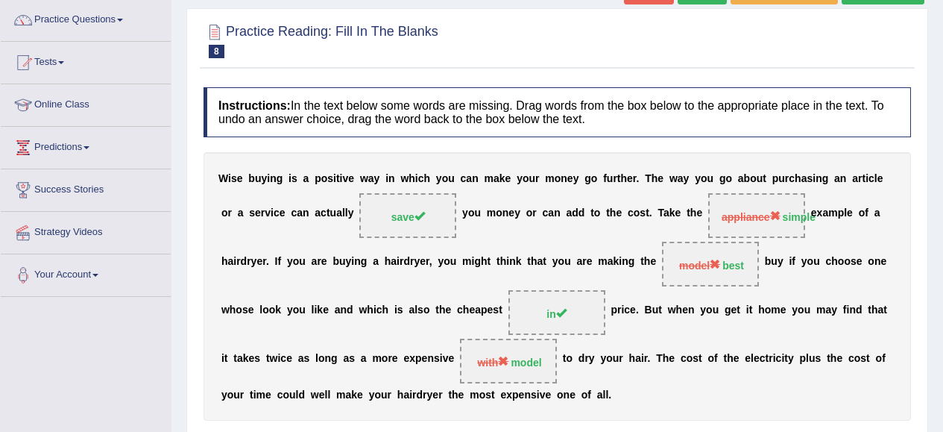
scroll to position [81, 0]
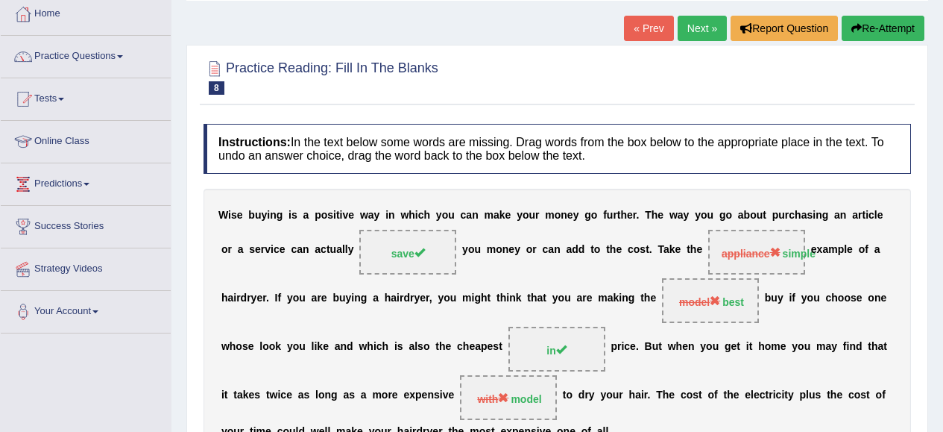
click at [704, 36] on link "Next »" at bounding box center [702, 28] width 49 height 25
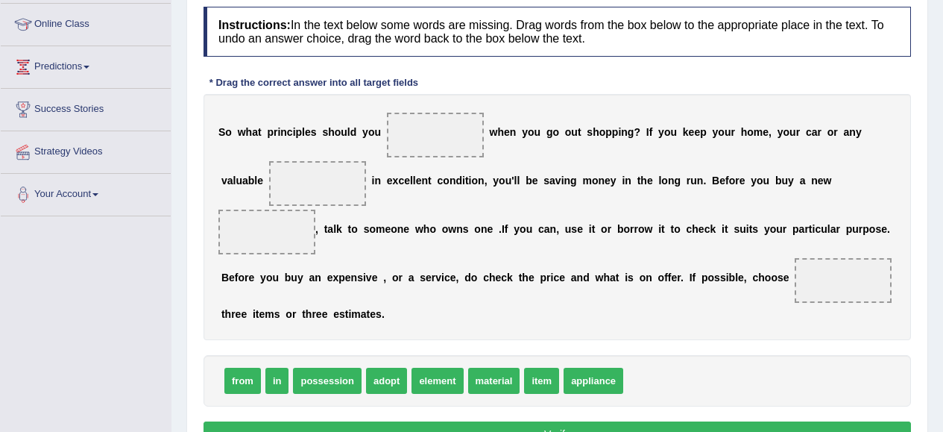
scroll to position [206, 0]
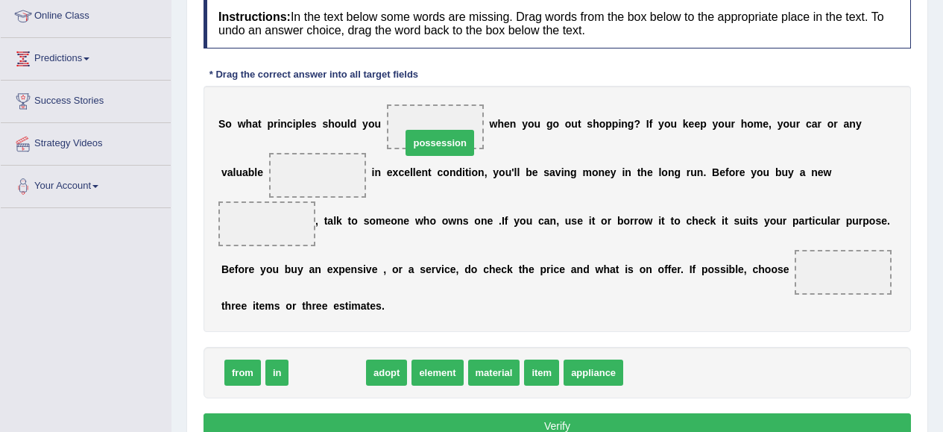
drag, startPoint x: 352, startPoint y: 374, endPoint x: 464, endPoint y: 133, distance: 266.4
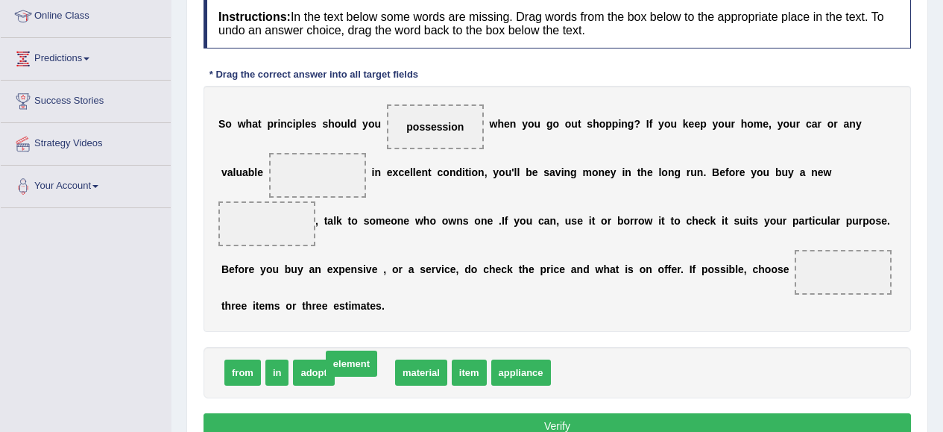
drag, startPoint x: 373, startPoint y: 375, endPoint x: 334, endPoint y: 369, distance: 39.2
click at [517, 373] on span "element" at bounding box center [524, 372] width 51 height 26
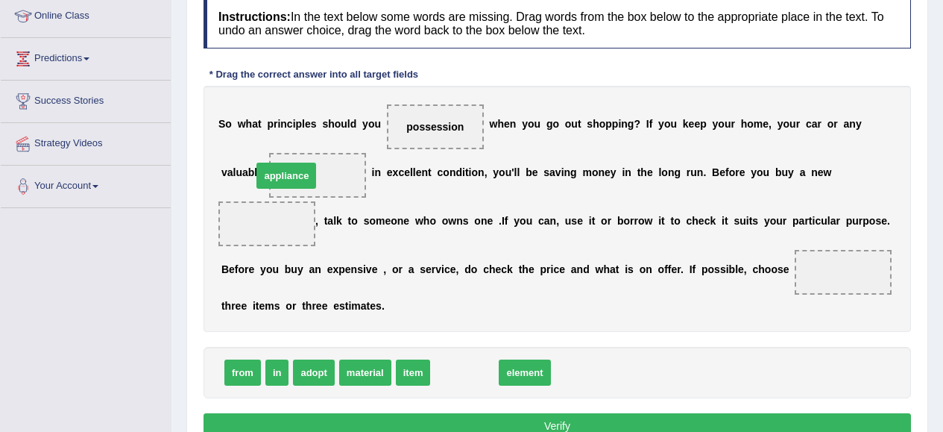
drag, startPoint x: 470, startPoint y: 379, endPoint x: 291, endPoint y: 182, distance: 265.4
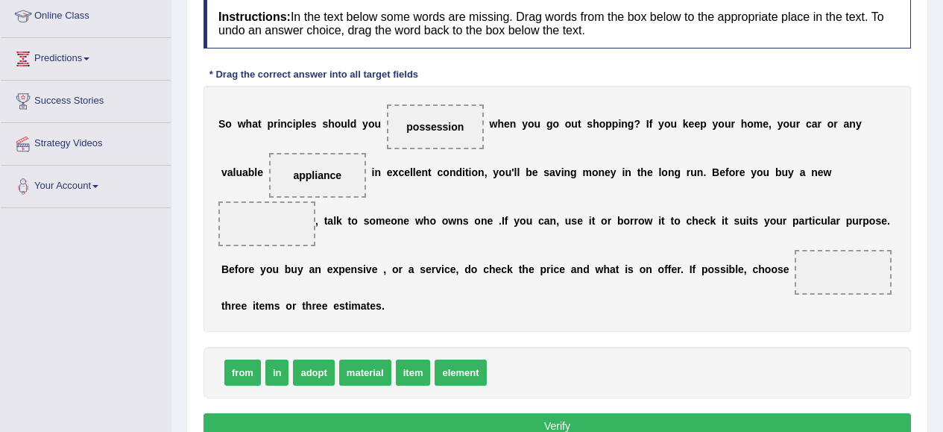
click at [291, 182] on span "appliance" at bounding box center [317, 175] width 97 height 45
click at [424, 194] on div "S o w h a t p r i n c i p l e s s h o u l d y o u possession w h e n y o u g o …" at bounding box center [556, 209] width 707 height 246
click at [324, 174] on span "appliance" at bounding box center [317, 175] width 48 height 12
drag, startPoint x: 324, startPoint y: 174, endPoint x: 280, endPoint y: 226, distance: 67.8
drag, startPoint x: 310, startPoint y: 379, endPoint x: 313, endPoint y: 192, distance: 187.1
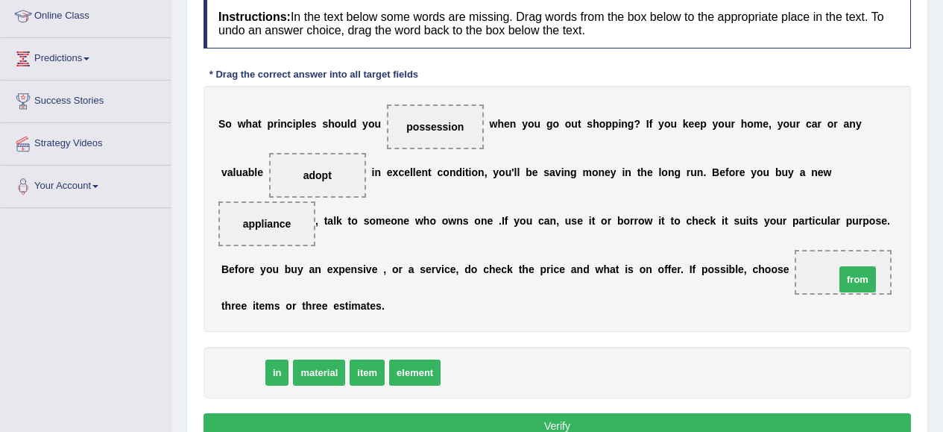
drag, startPoint x: 236, startPoint y: 368, endPoint x: 868, endPoint y: 276, distance: 639.6
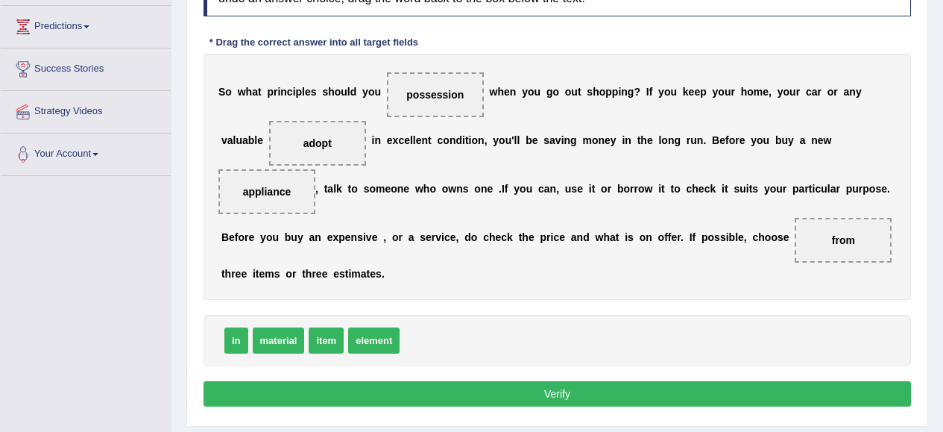
scroll to position [239, 0]
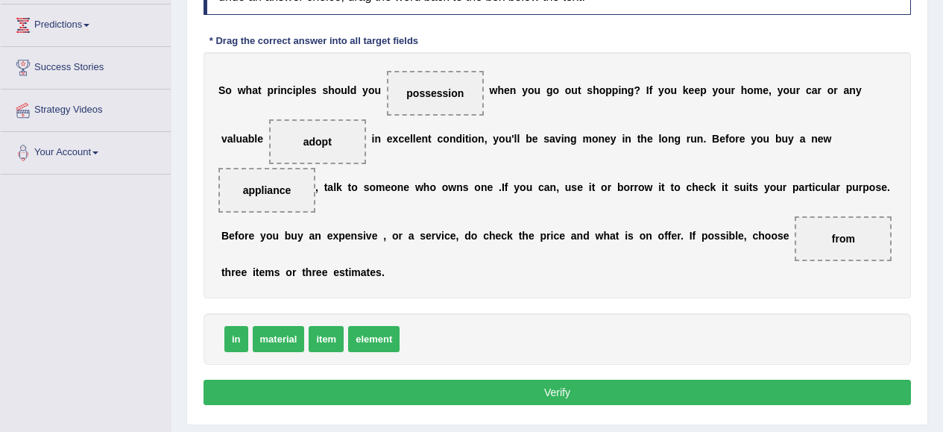
click at [710, 393] on button "Verify" at bounding box center [556, 391] width 707 height 25
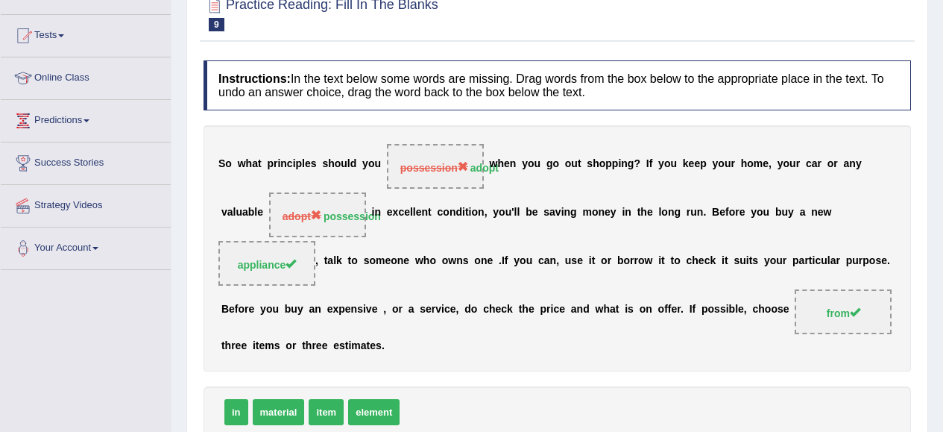
scroll to position [97, 0]
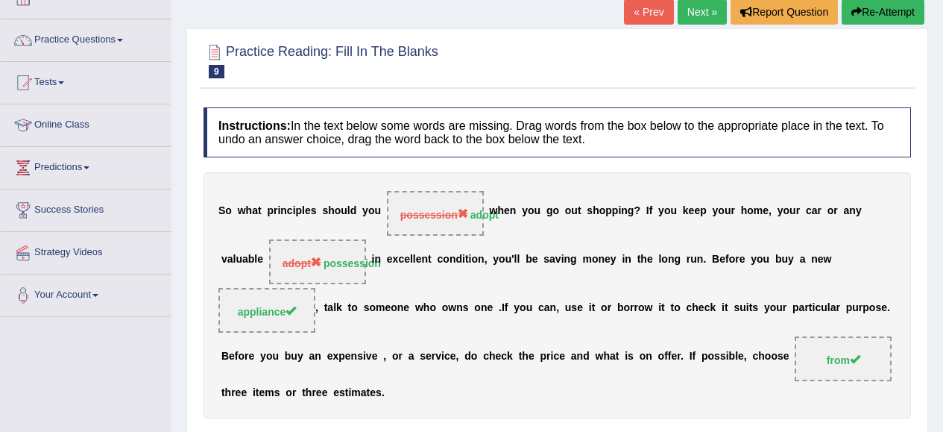
click at [696, 10] on link "Next »" at bounding box center [702, 11] width 49 height 25
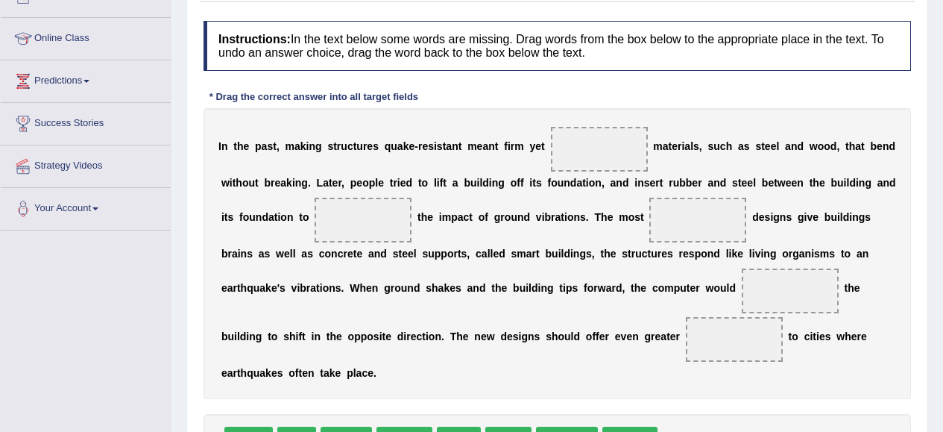
scroll to position [193, 0]
